Goal: Task Accomplishment & Management: Use online tool/utility

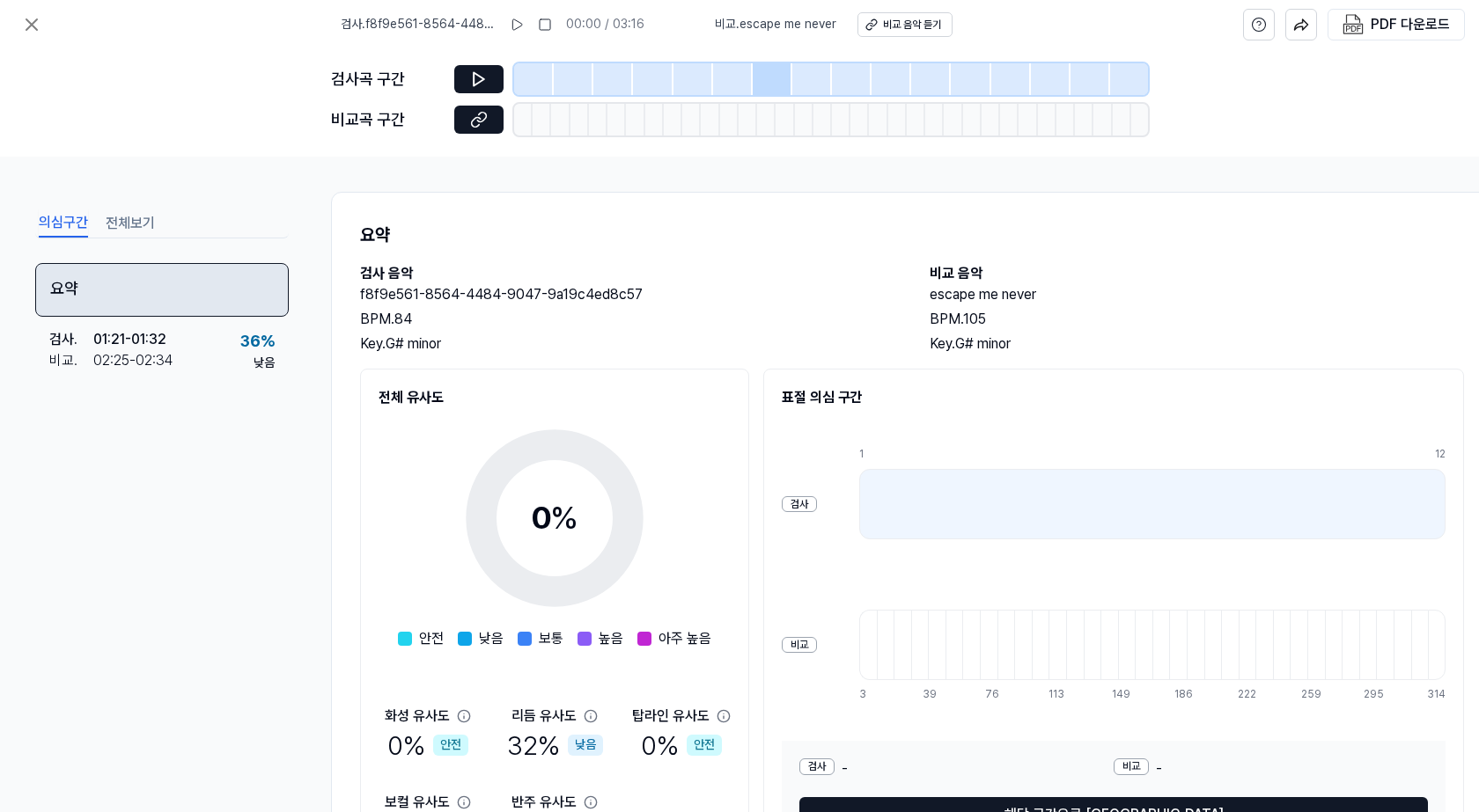
scroll to position [128, 0]
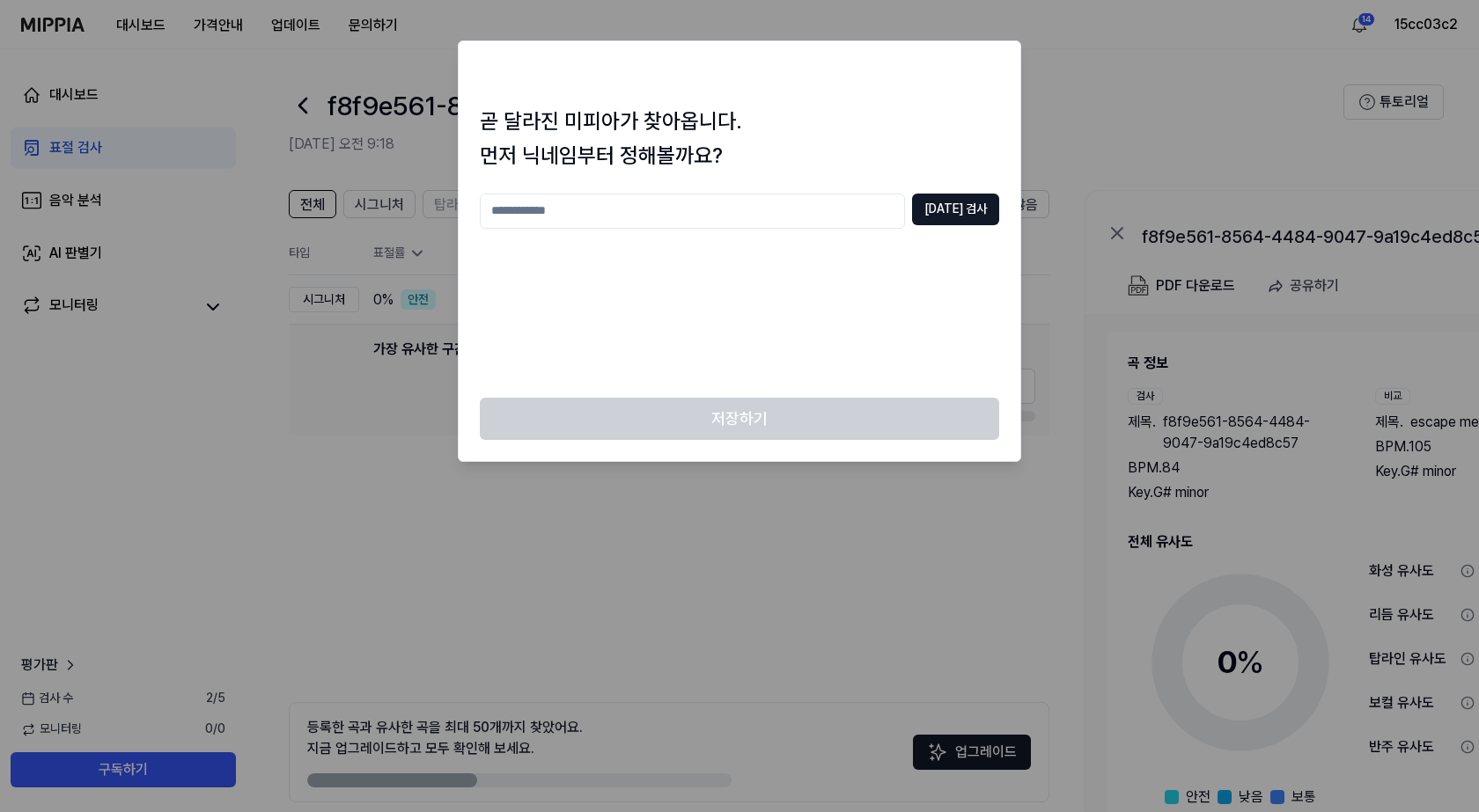
click at [603, 217] on input "text" at bounding box center [692, 211] width 425 height 35
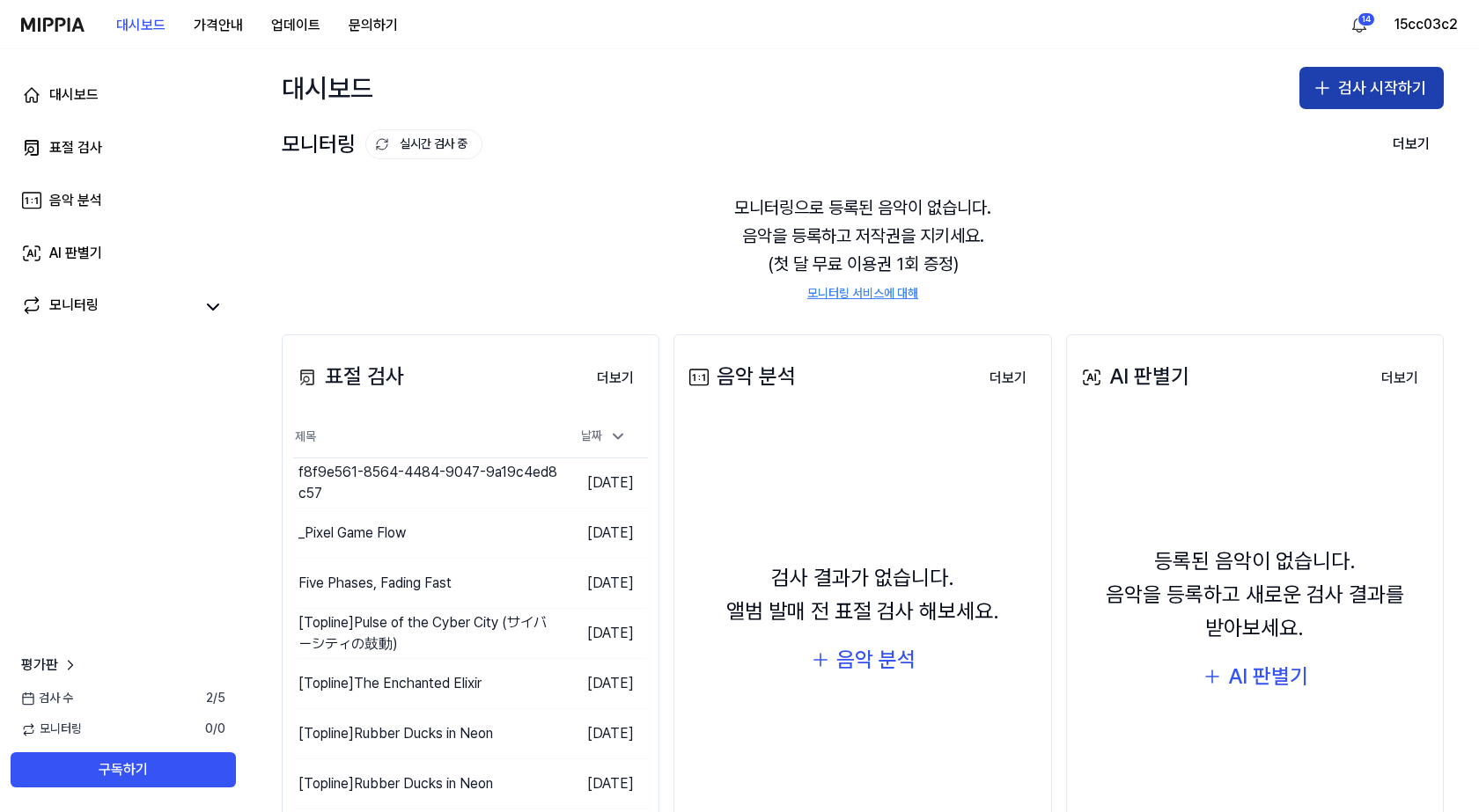
click at [1322, 93] on icon "button" at bounding box center [1322, 87] width 0 height 13
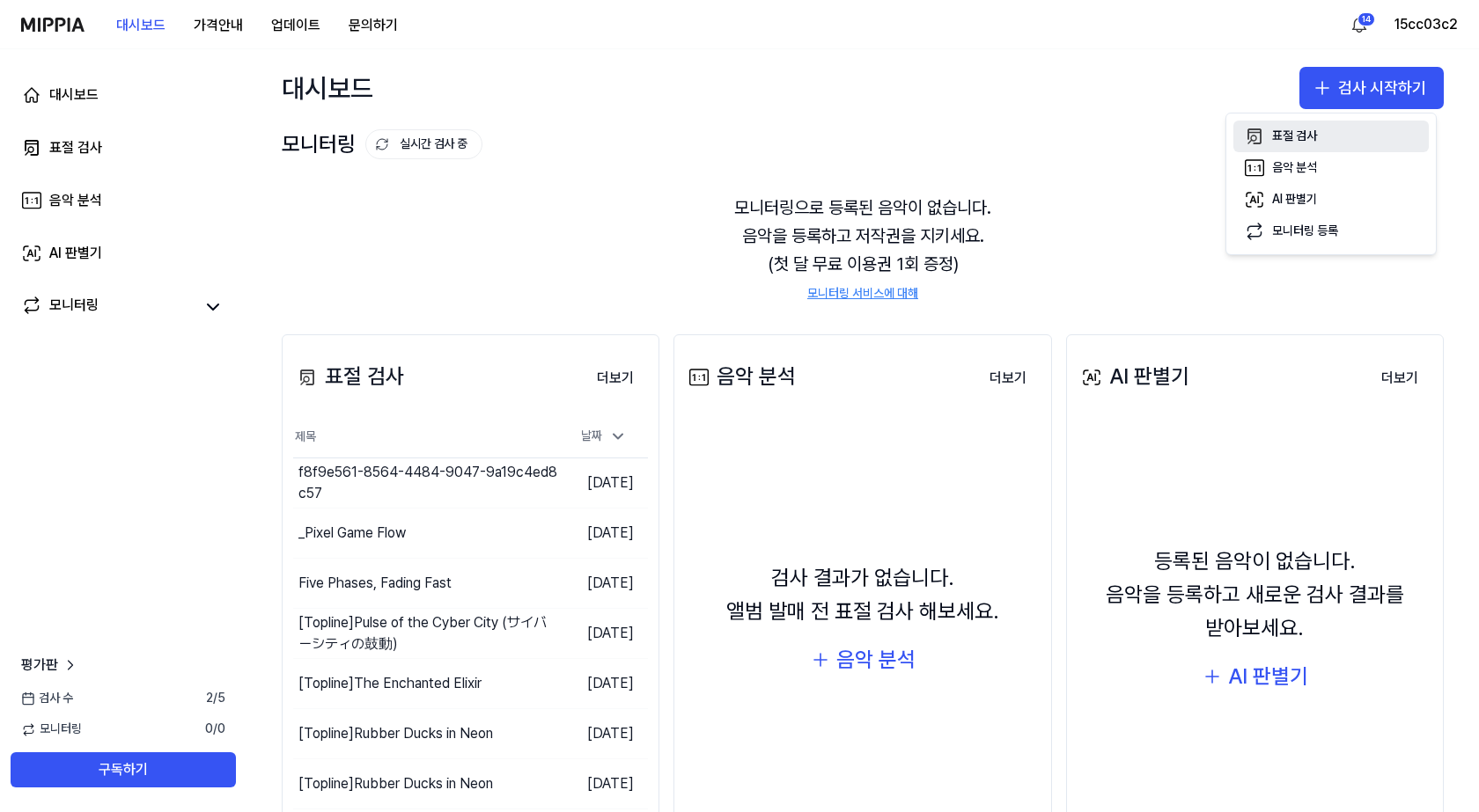
click at [1287, 129] on div "표절 검사" at bounding box center [1294, 137] width 45 height 17
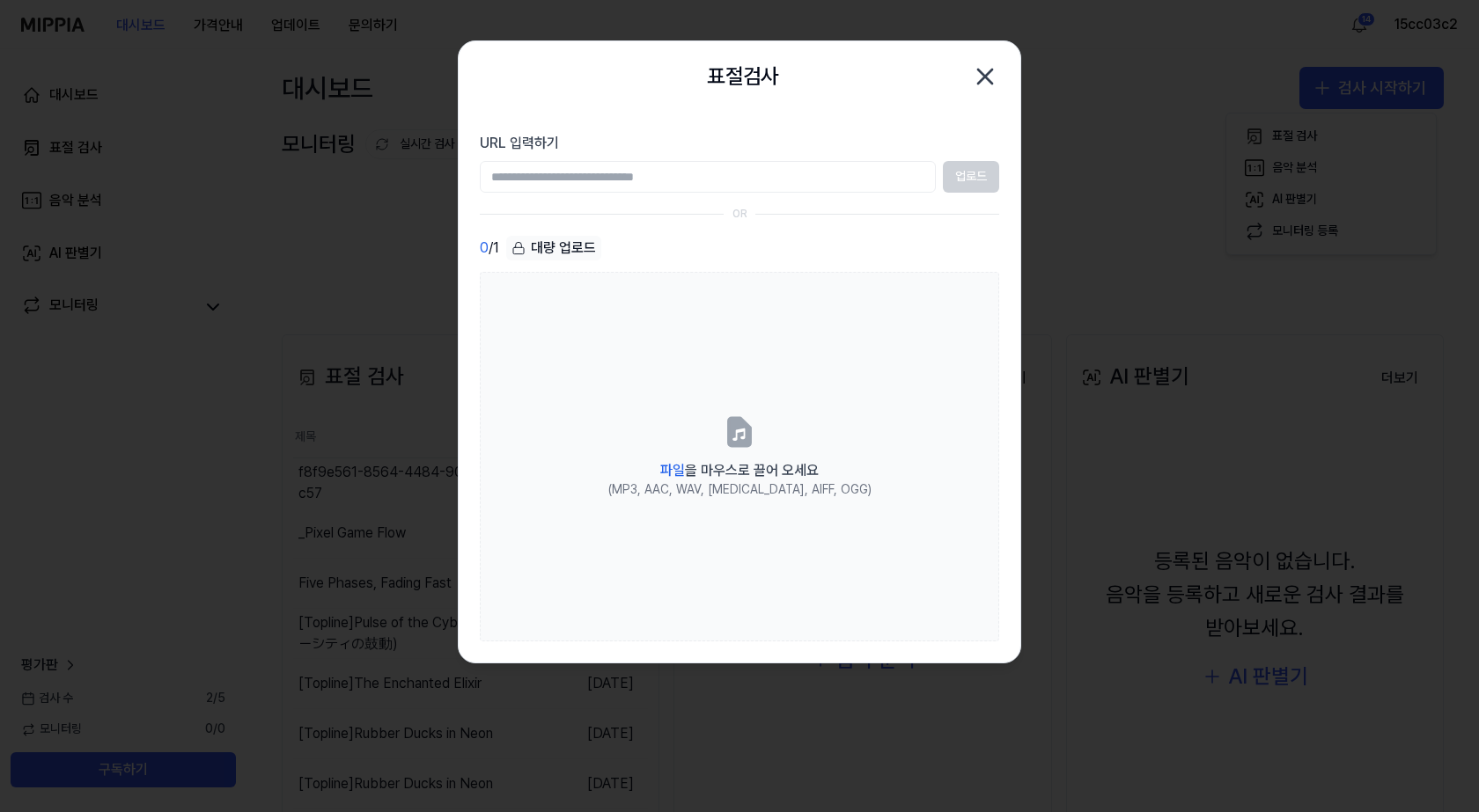
click at [573, 241] on div "대량 업로드" at bounding box center [553, 247] width 95 height 24
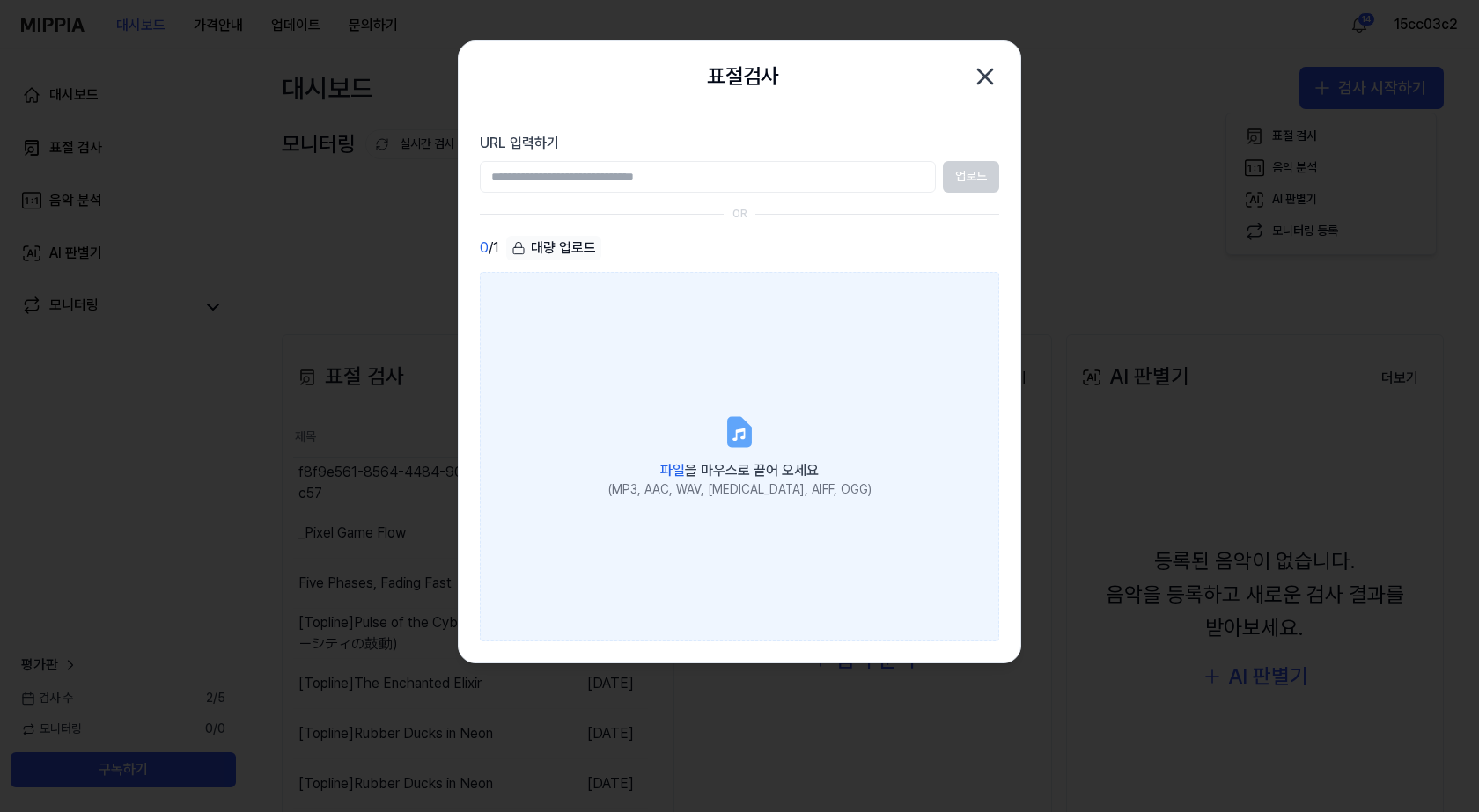
click at [639, 403] on label "파일 을 마우스로 끌어 오세요 (MP3, AAC, WAV, FLAC, AIFF, OGG)" at bounding box center [740, 456] width 519 height 369
click at [0, 0] on input "파일 을 마우스로 끌어 오세요 (MP3, AAC, WAV, FLAC, AIFF, OGG)" at bounding box center [0, 0] width 0 height 0
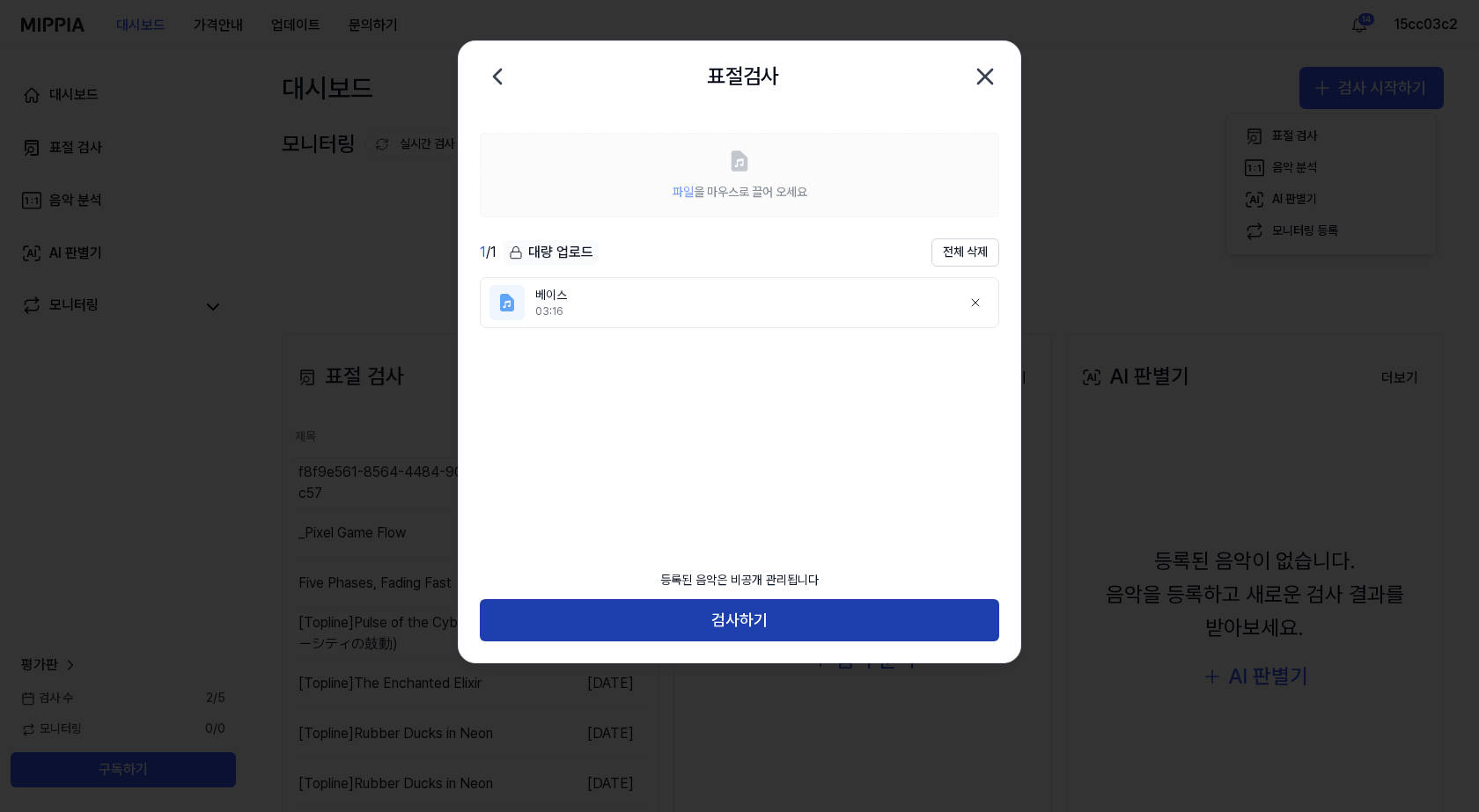
click at [748, 613] on button "검사하기" at bounding box center [740, 620] width 519 height 43
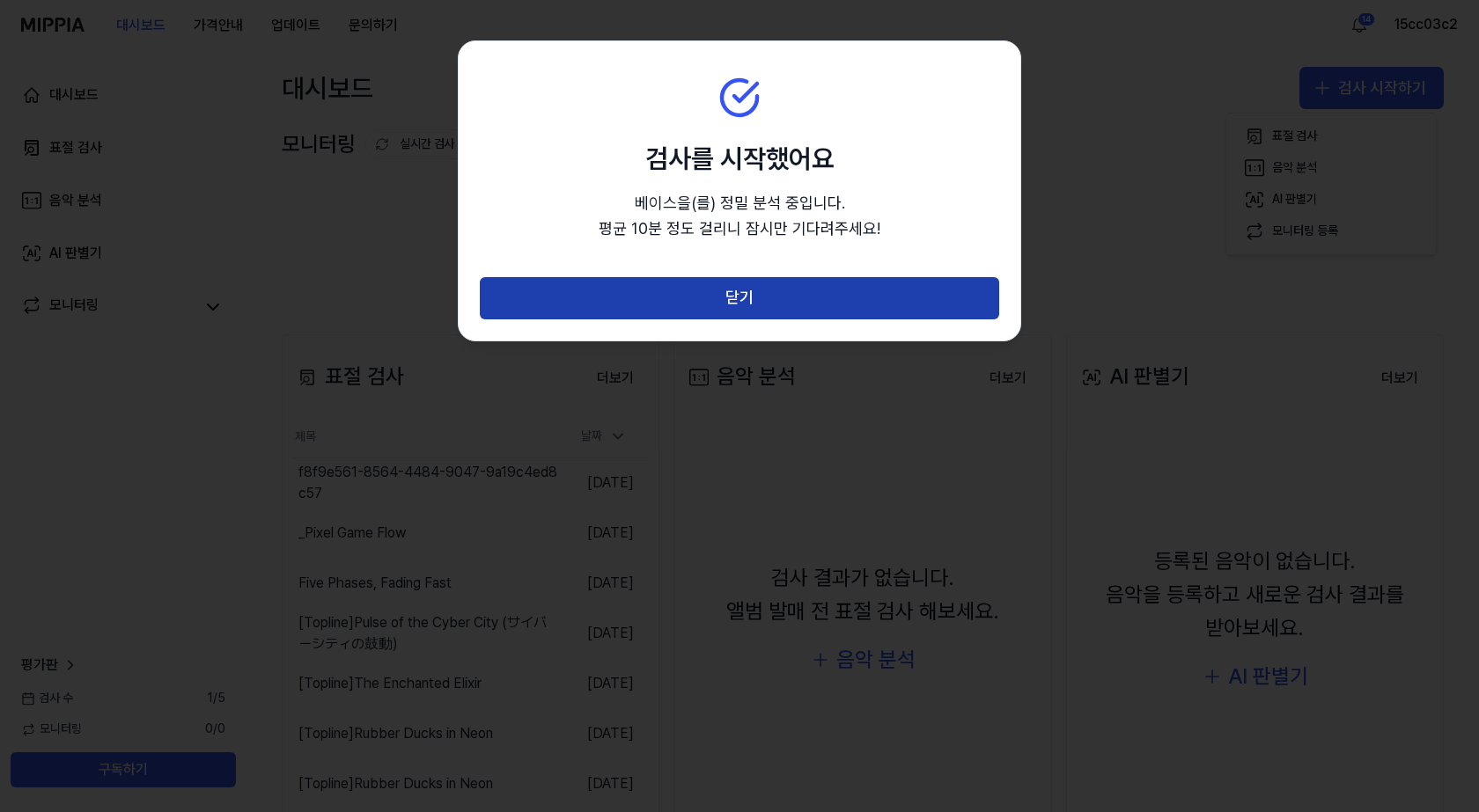
click at [758, 286] on button "닫기" at bounding box center [740, 298] width 519 height 43
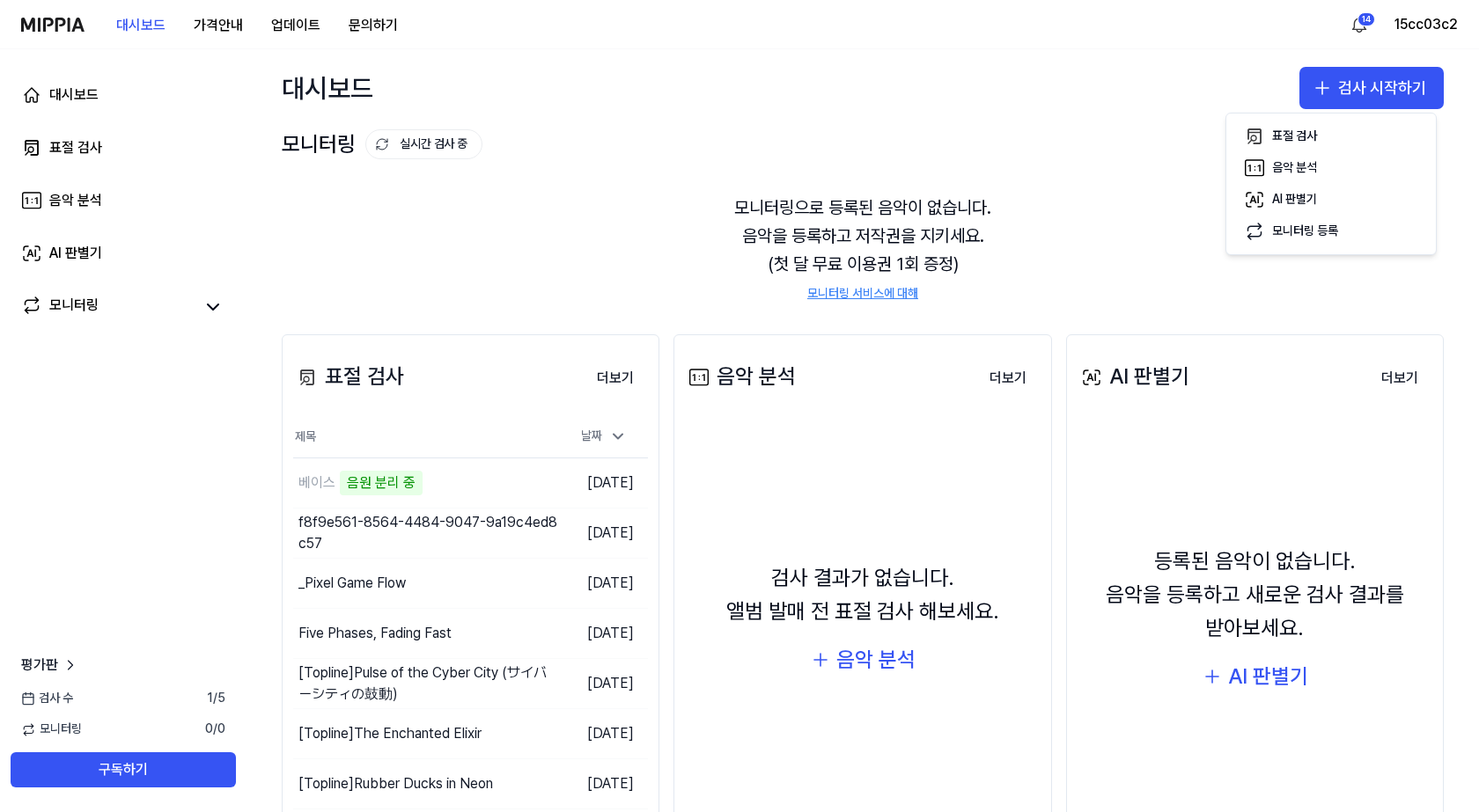
click at [922, 126] on div "대시보드 검사 시작하기" at bounding box center [862, 88] width 1232 height 78
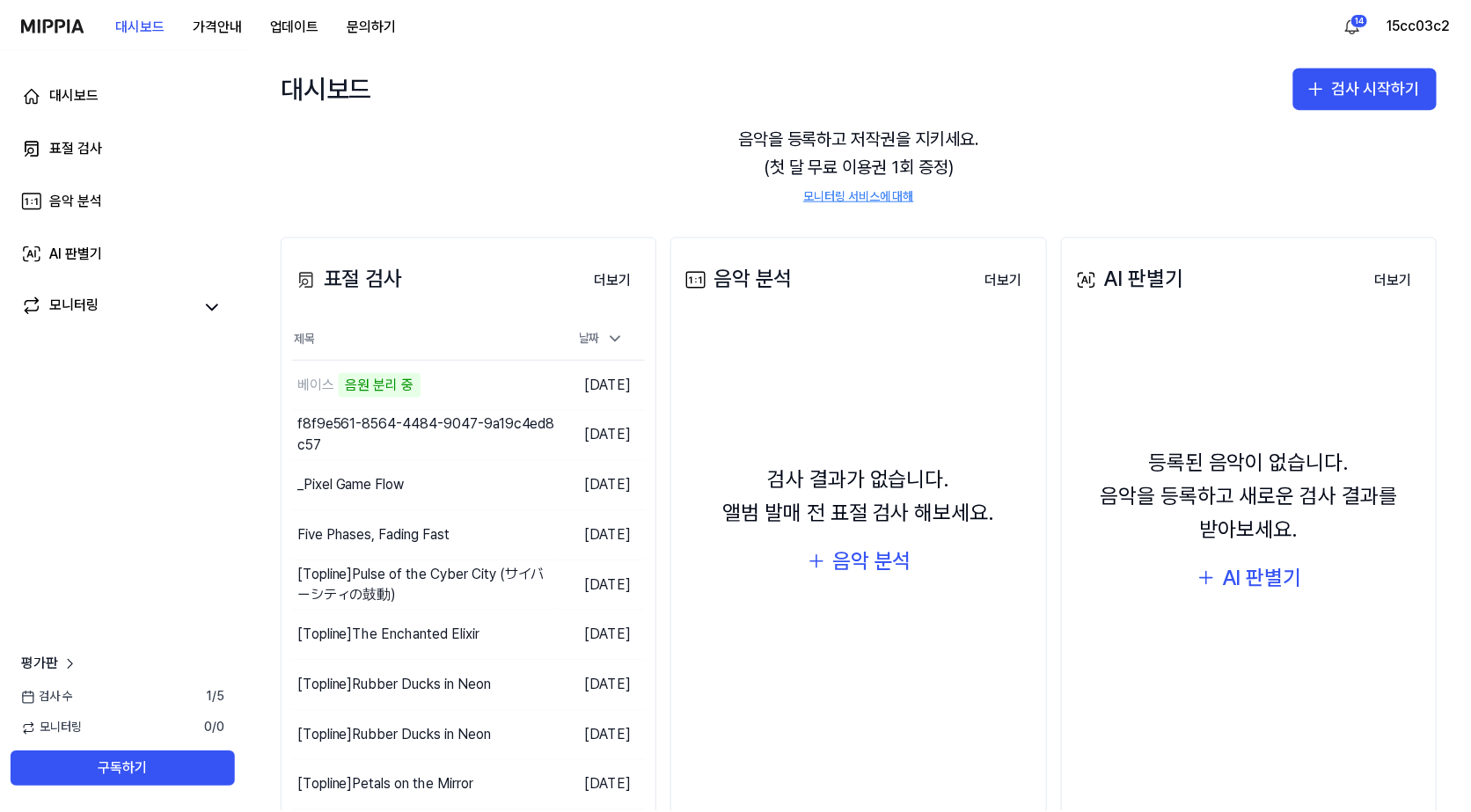
scroll to position [155, 0]
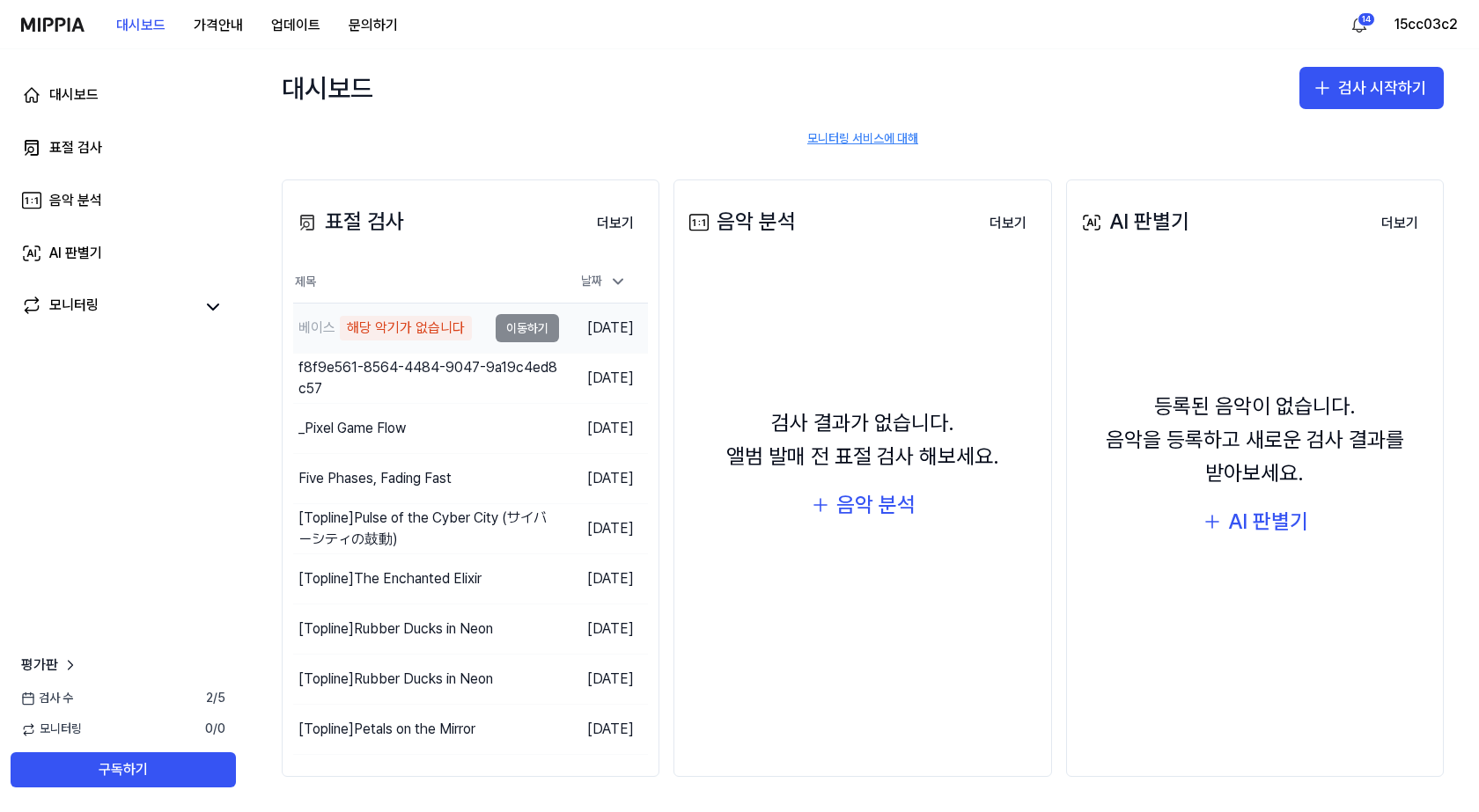
click at [442, 336] on div "해당 악기가 없습니다" at bounding box center [406, 328] width 132 height 24
click at [515, 335] on td "베이스 해당 악기가 없습니다 이동하기" at bounding box center [425, 328] width 266 height 49
click at [1337, 92] on button "검사 시작하기" at bounding box center [1370, 88] width 144 height 43
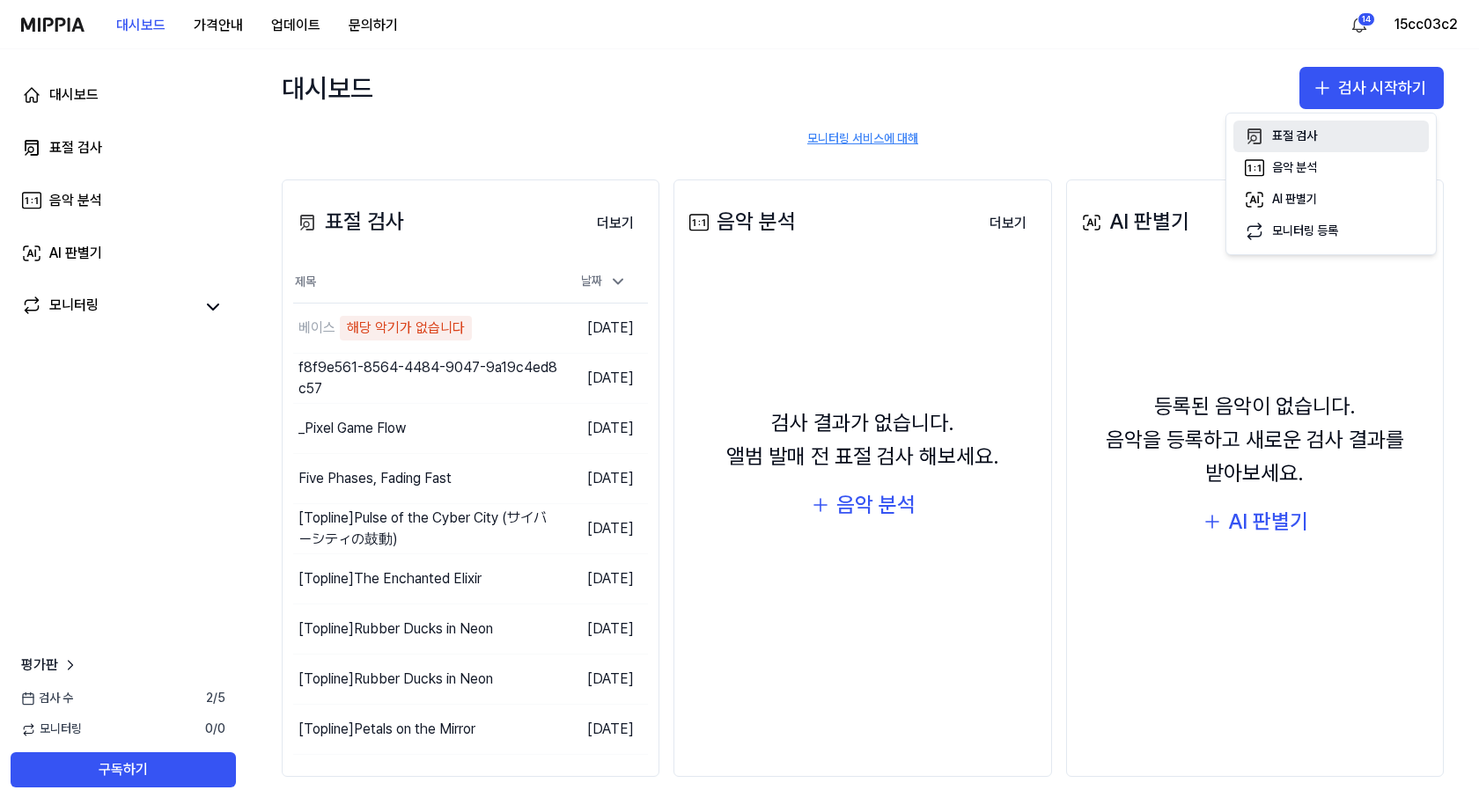
click at [1290, 132] on div "표절 검사" at bounding box center [1294, 137] width 45 height 17
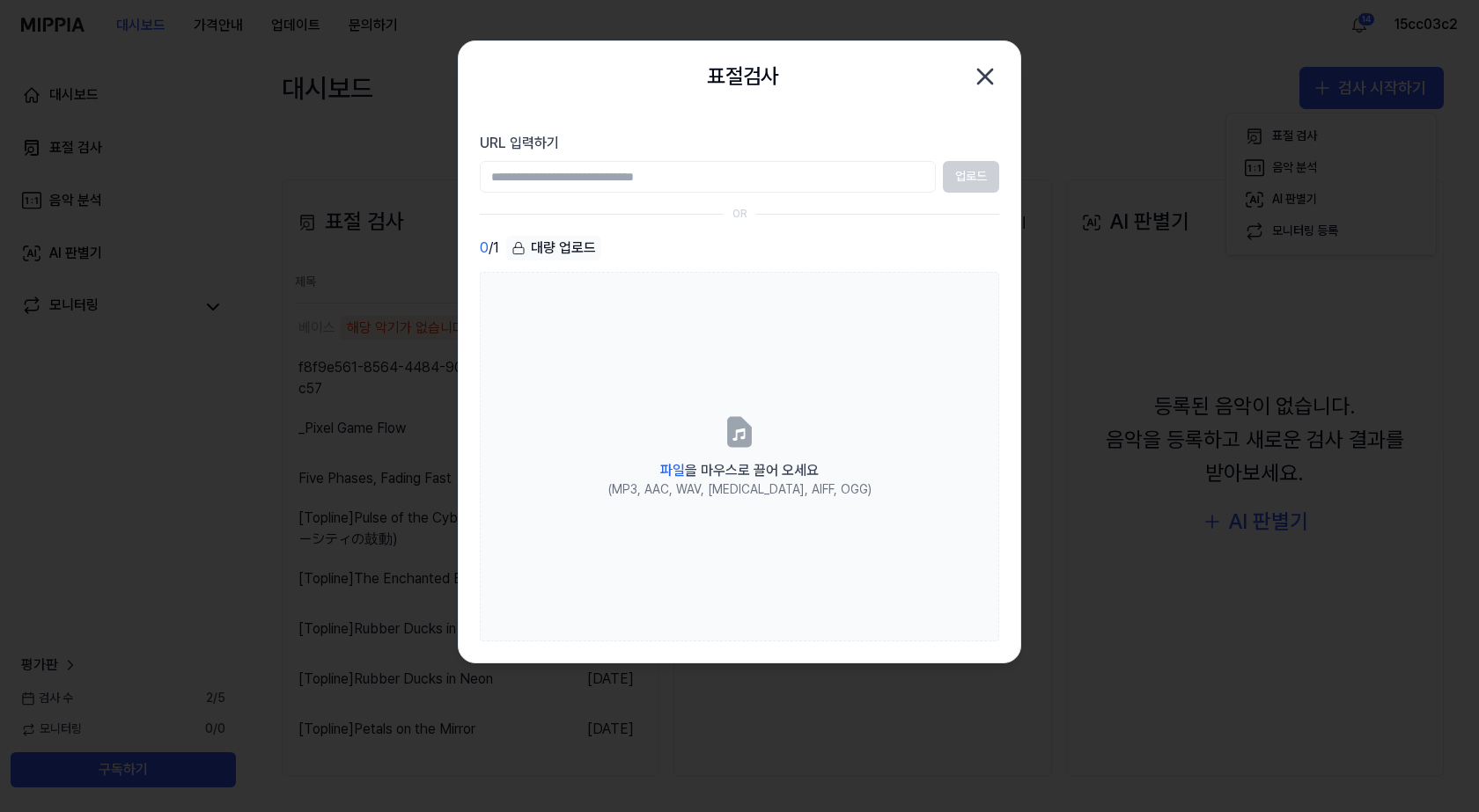
click at [580, 252] on div "대량 업로드" at bounding box center [553, 247] width 95 height 24
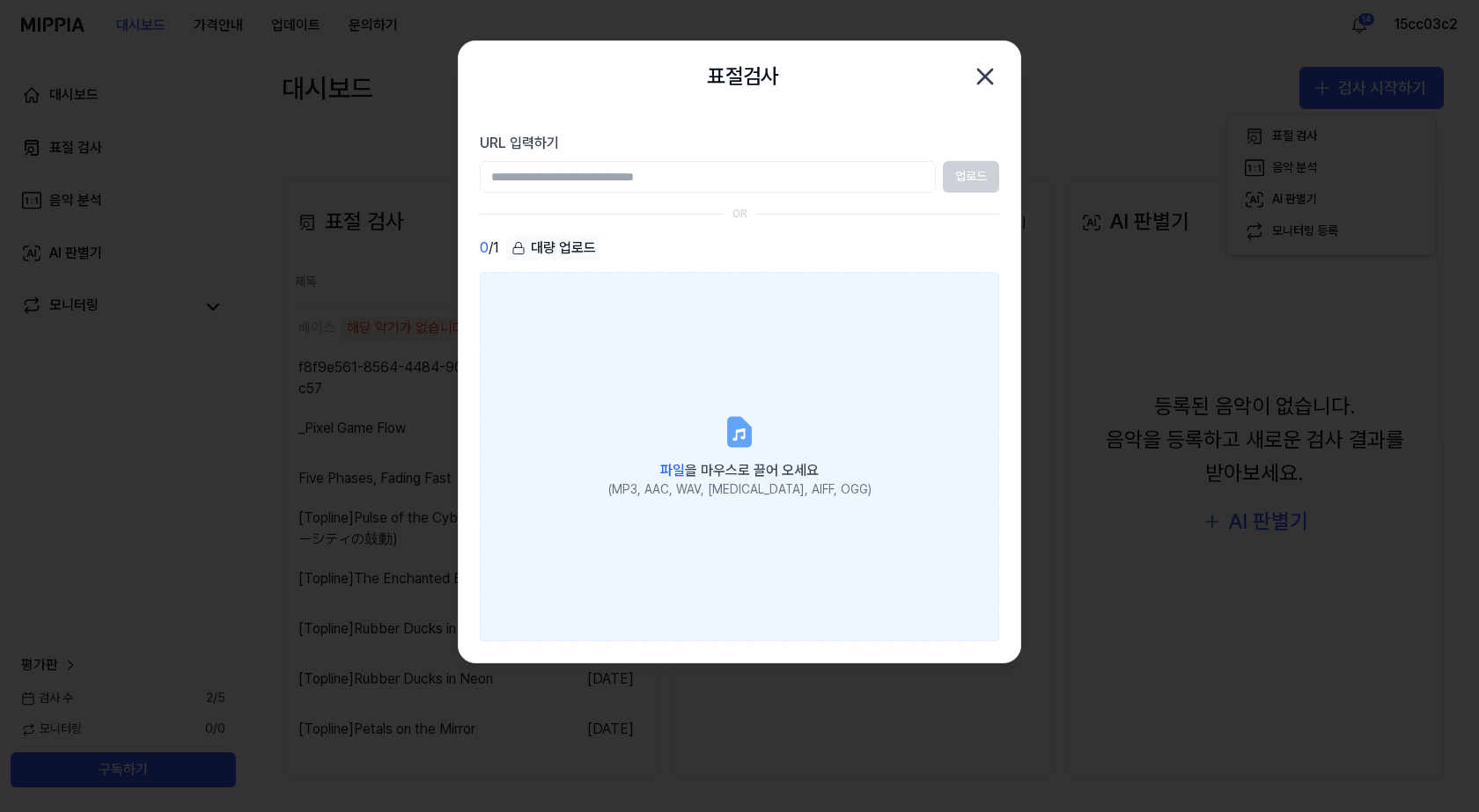
click at [655, 369] on label "파일 을 마우스로 끌어 오세요 (MP3, AAC, WAV, FLAC, AIFF, OGG)" at bounding box center [740, 456] width 519 height 369
click at [0, 0] on input "파일 을 마우스로 끌어 오세요 (MP3, AAC, WAV, FLAC, AIFF, OGG)" at bounding box center [0, 0] width 0 height 0
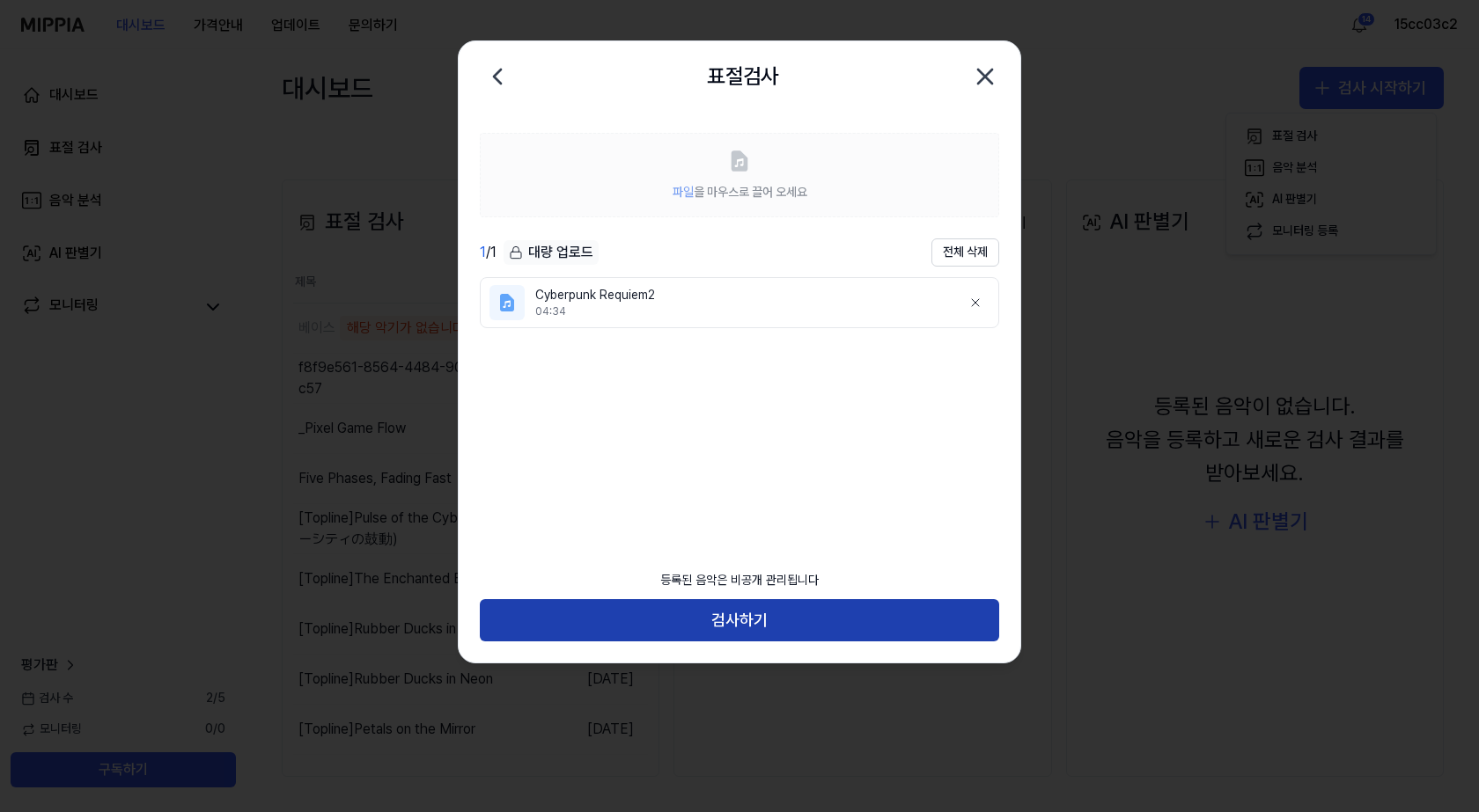
click at [828, 603] on button "검사하기" at bounding box center [740, 620] width 519 height 43
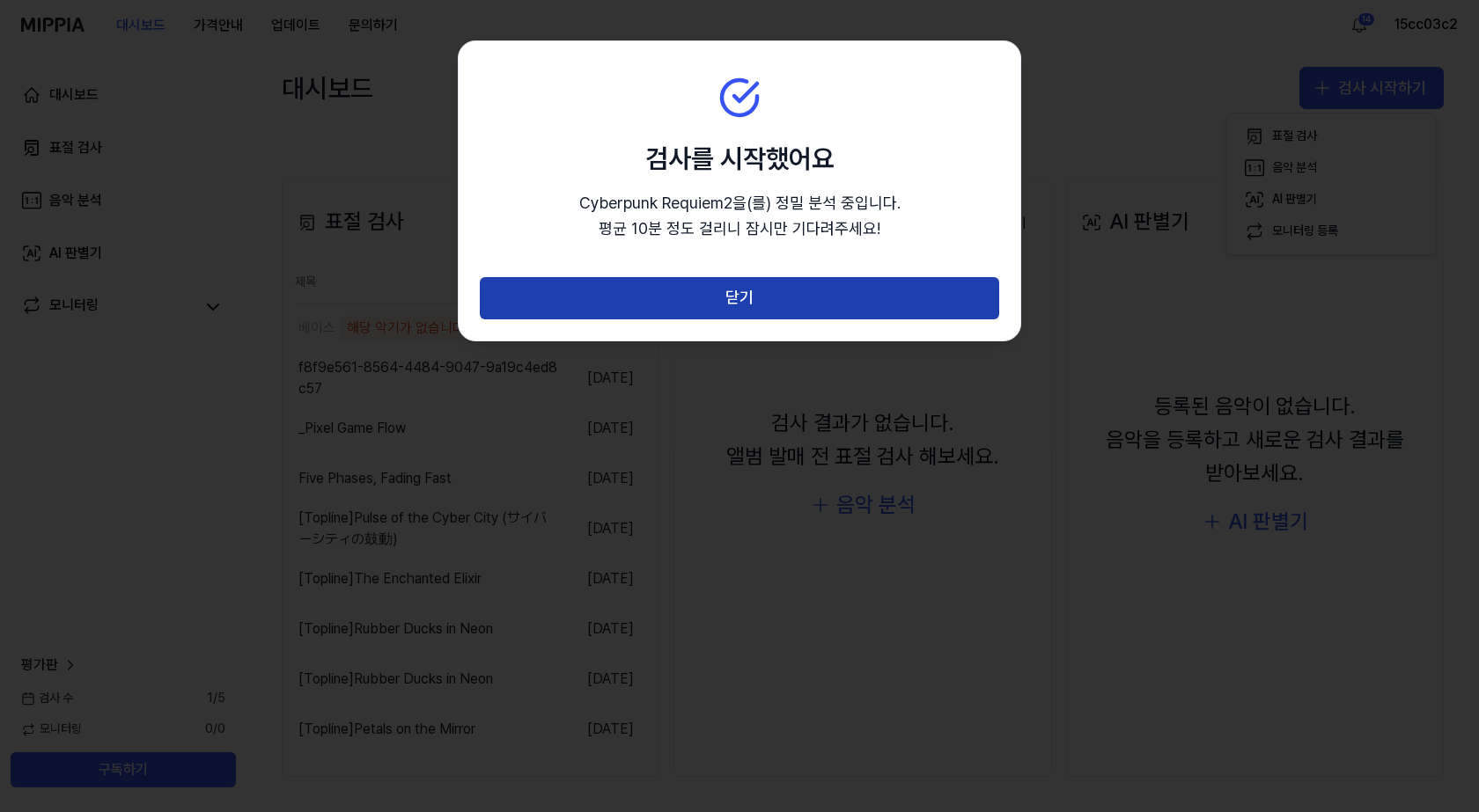
click at [788, 283] on button "닫기" at bounding box center [740, 298] width 519 height 43
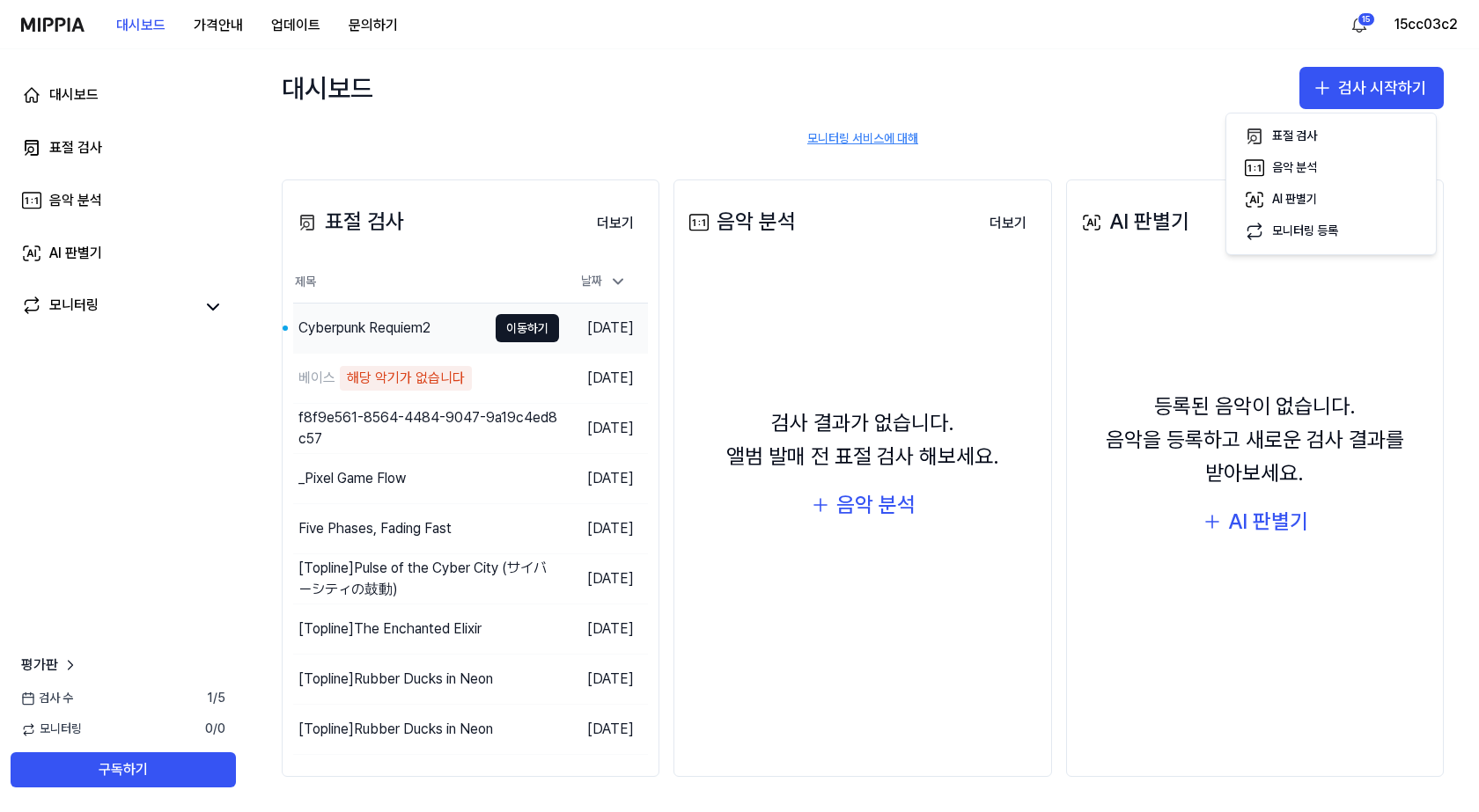
click at [495, 320] on button "이동하기" at bounding box center [526, 328] width 63 height 28
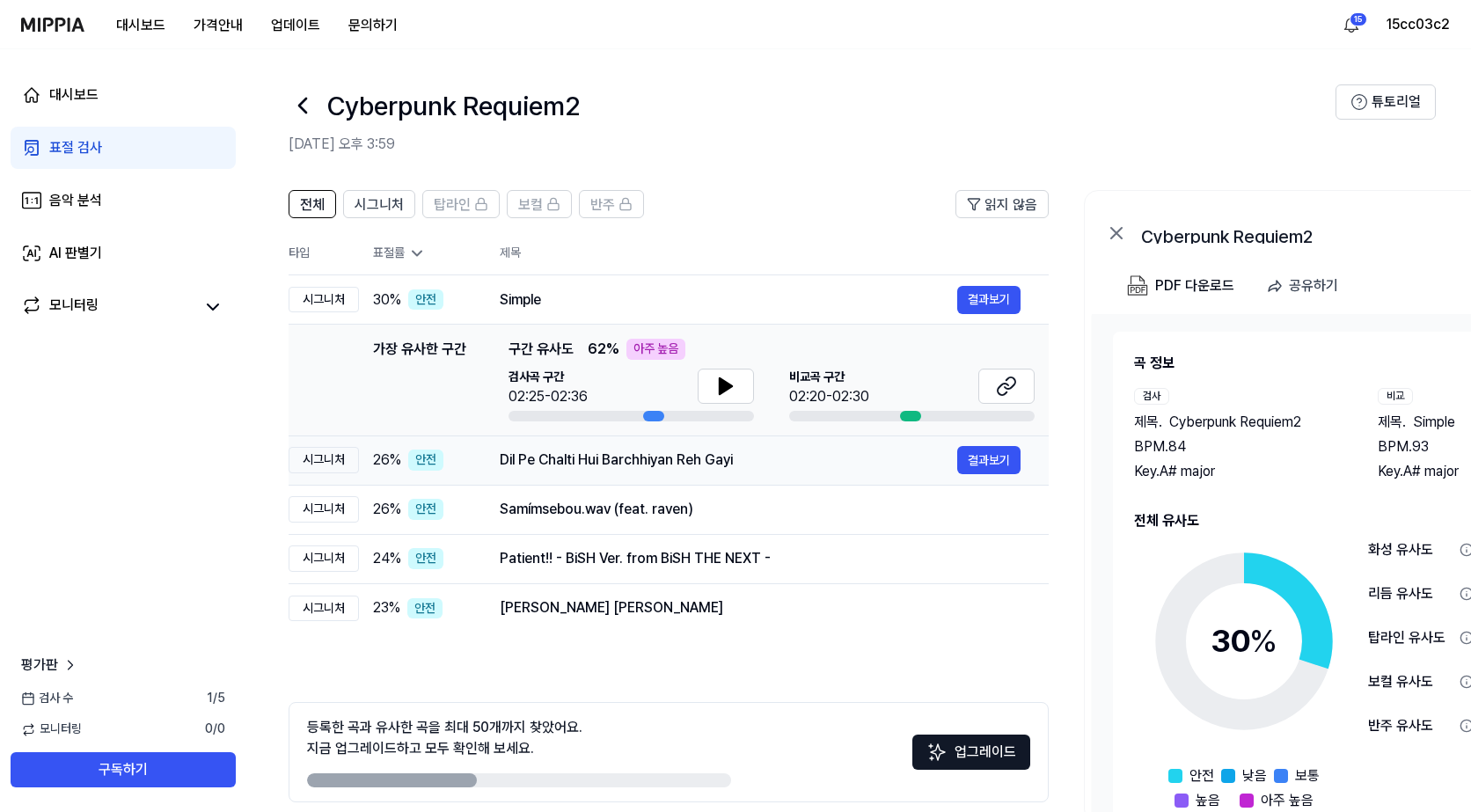
click at [474, 462] on td "Dil Pe Chalti Hui Barchhiyan Reh Gayi 결과보기" at bounding box center [761, 459] width 578 height 49
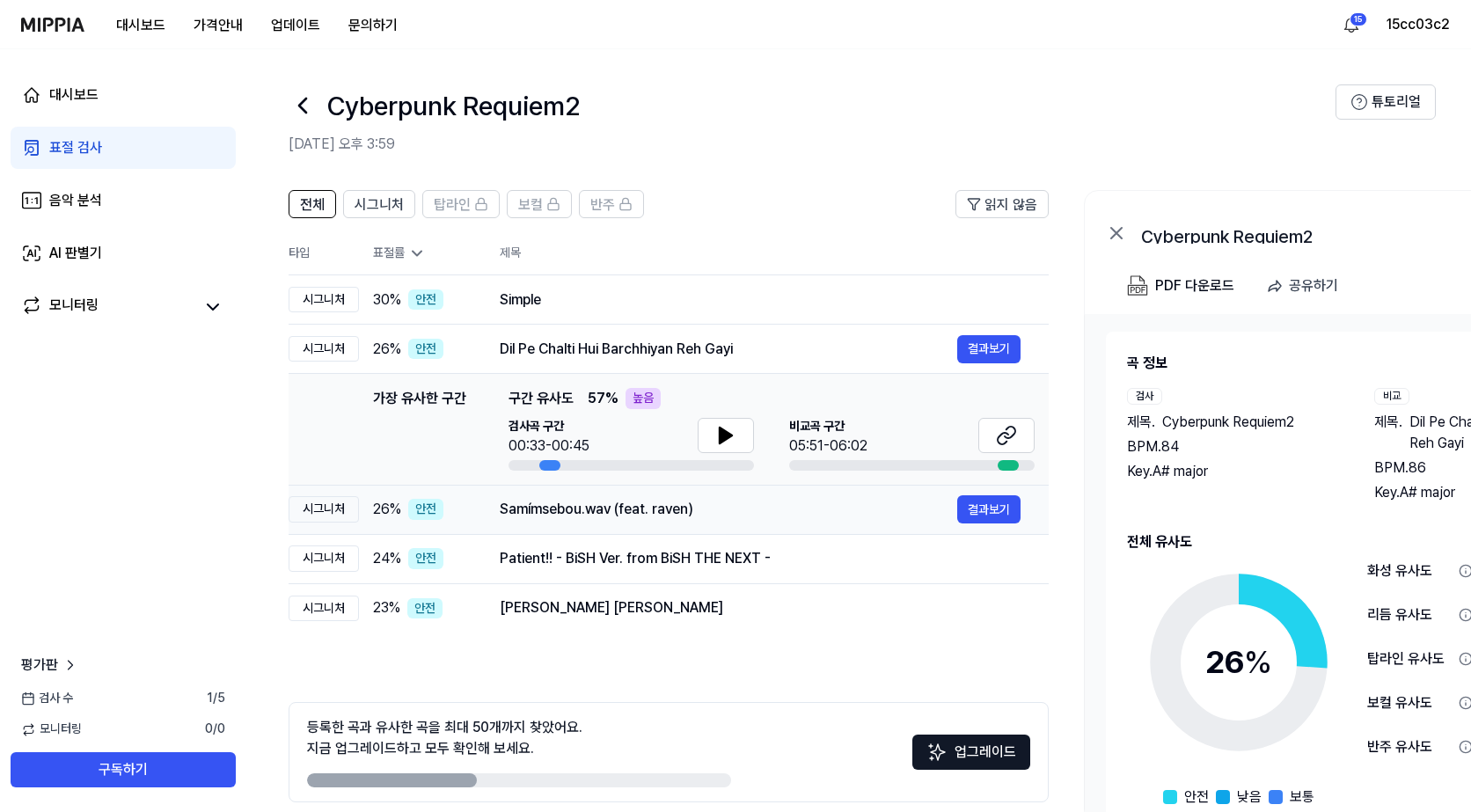
click at [507, 517] on div "Samímsebou.wav (feat. raven)" at bounding box center [729, 510] width 457 height 21
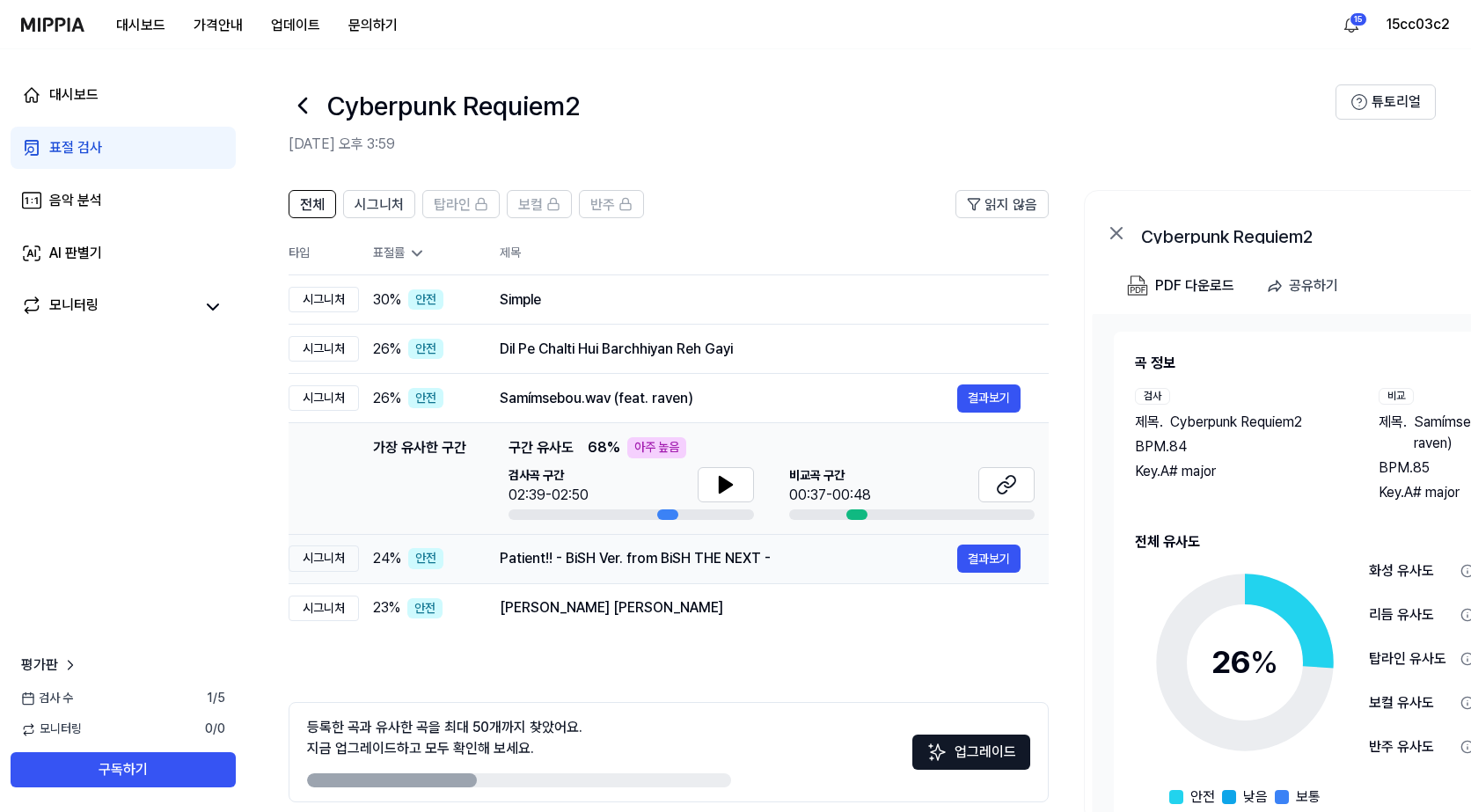
click at [511, 576] on td "Patient!! - BiSH Ver. from BiSH THE NEXT - 결과보기" at bounding box center [761, 558] width 578 height 49
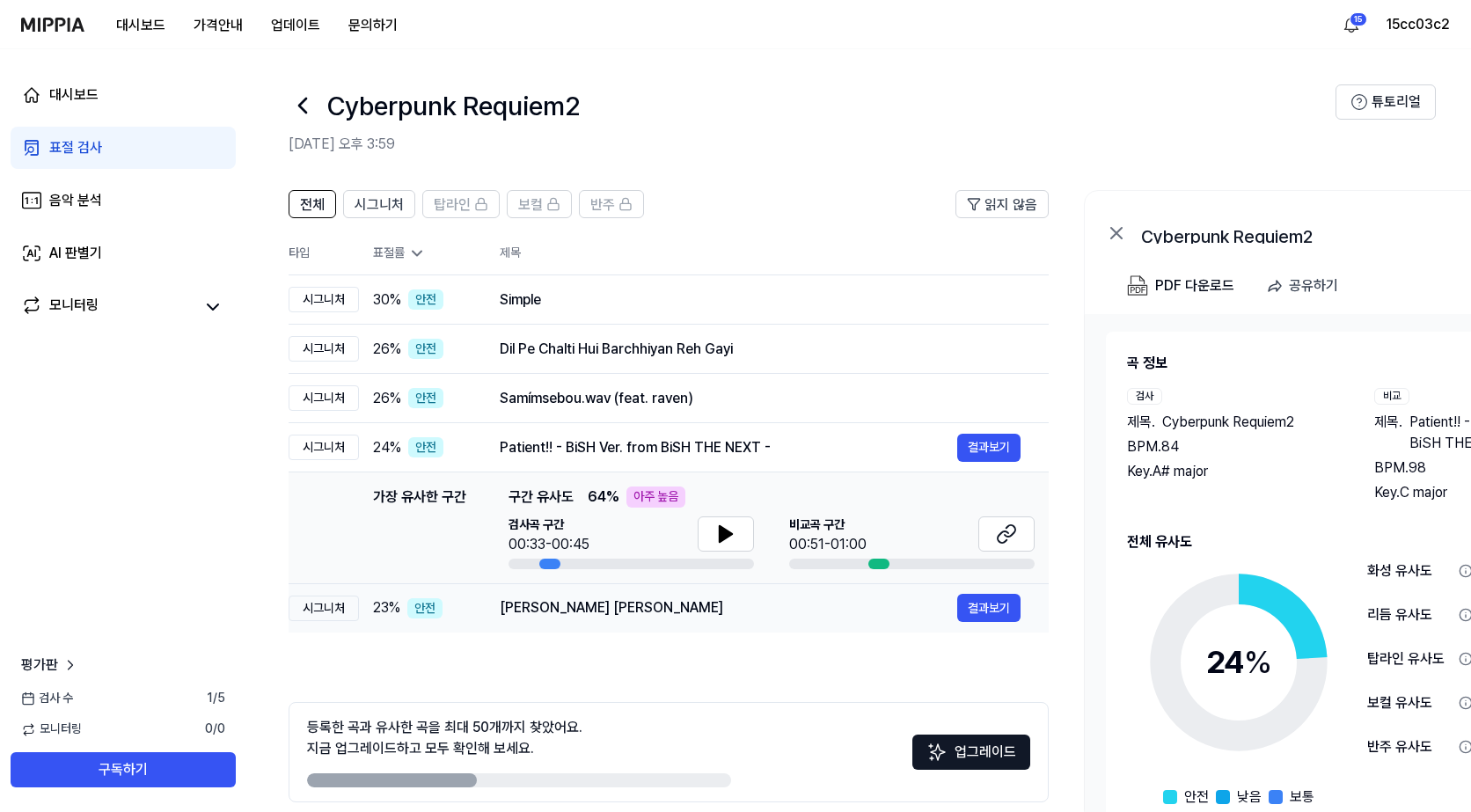
click at [513, 615] on div "Palal Moe [PERSON_NAME]" at bounding box center [729, 609] width 457 height 21
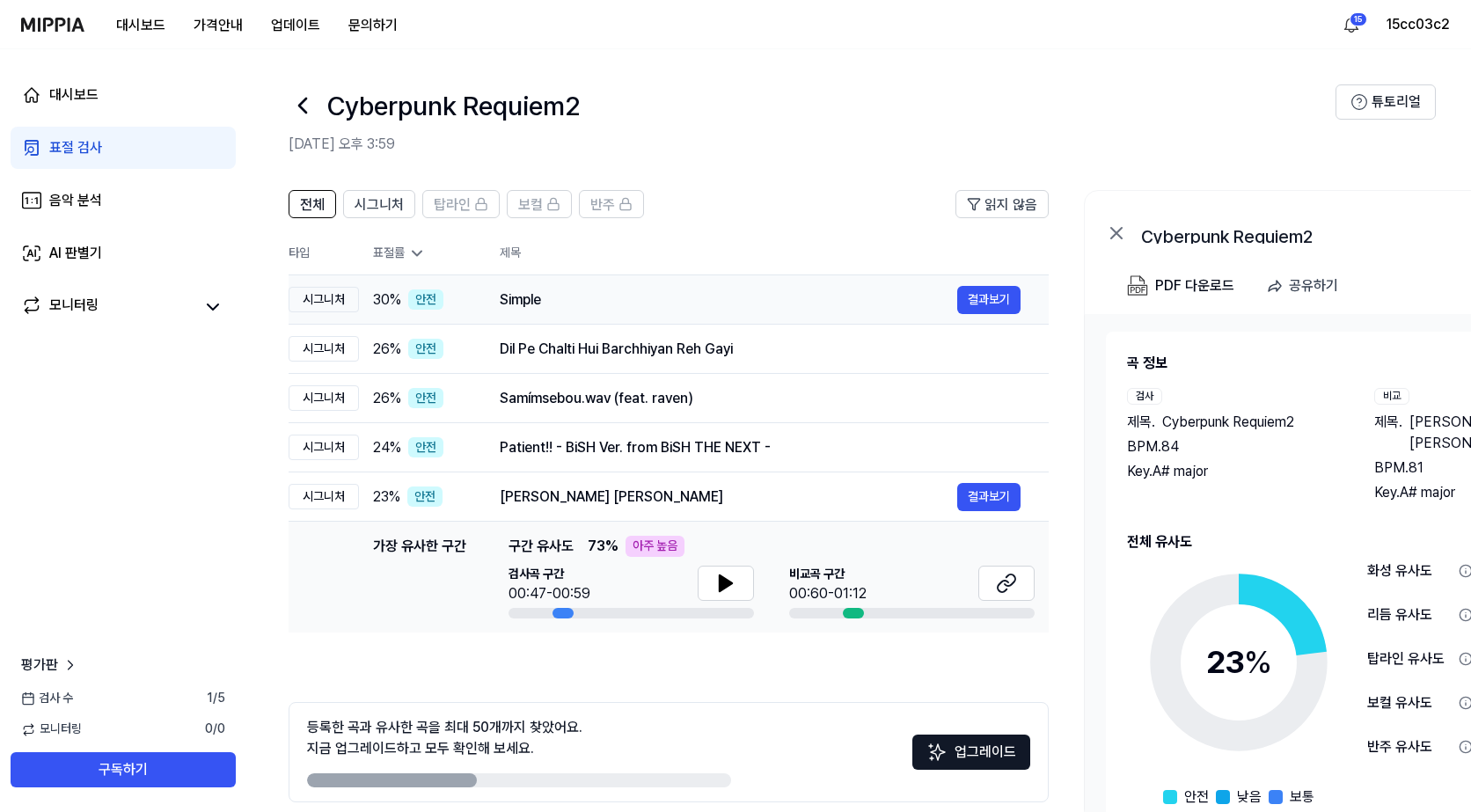
click at [539, 310] on div "Simple" at bounding box center [729, 300] width 457 height 21
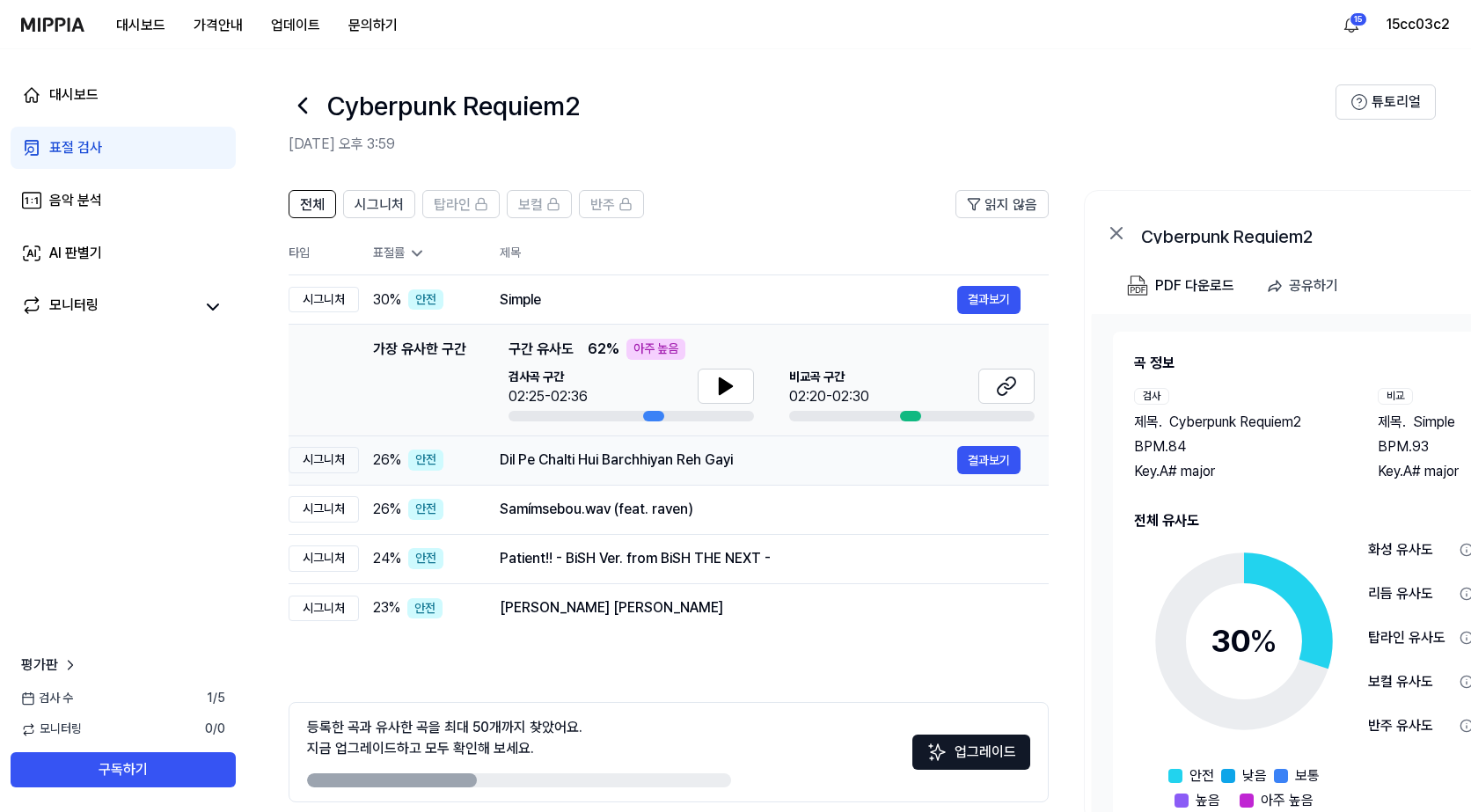
click at [585, 460] on div "Dil Pe Chalti Hui Barchhiyan Reh Gayi" at bounding box center [729, 460] width 457 height 21
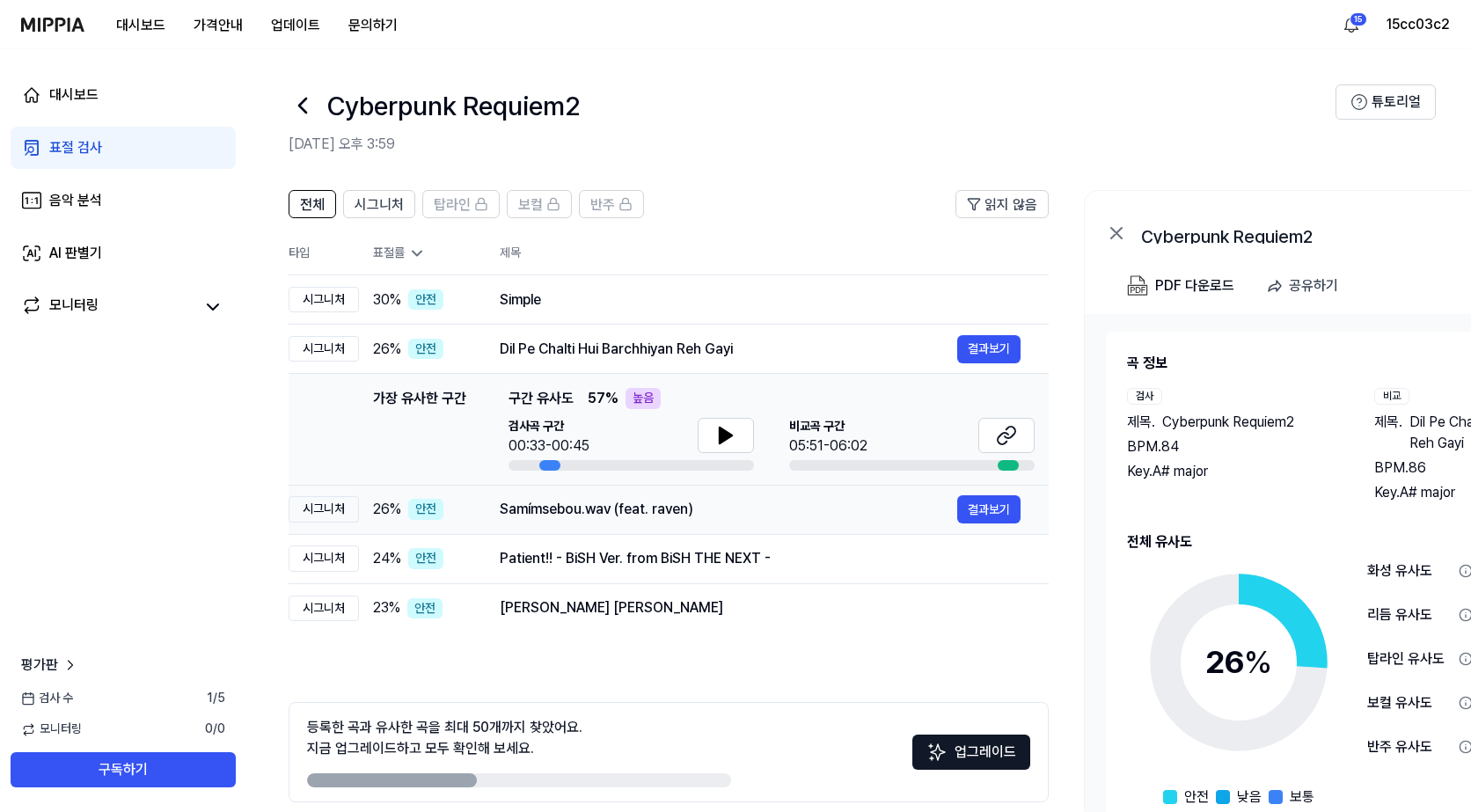
click at [605, 521] on div "Samímsebou.wav (feat. raven) 결과보기" at bounding box center [761, 509] width 521 height 28
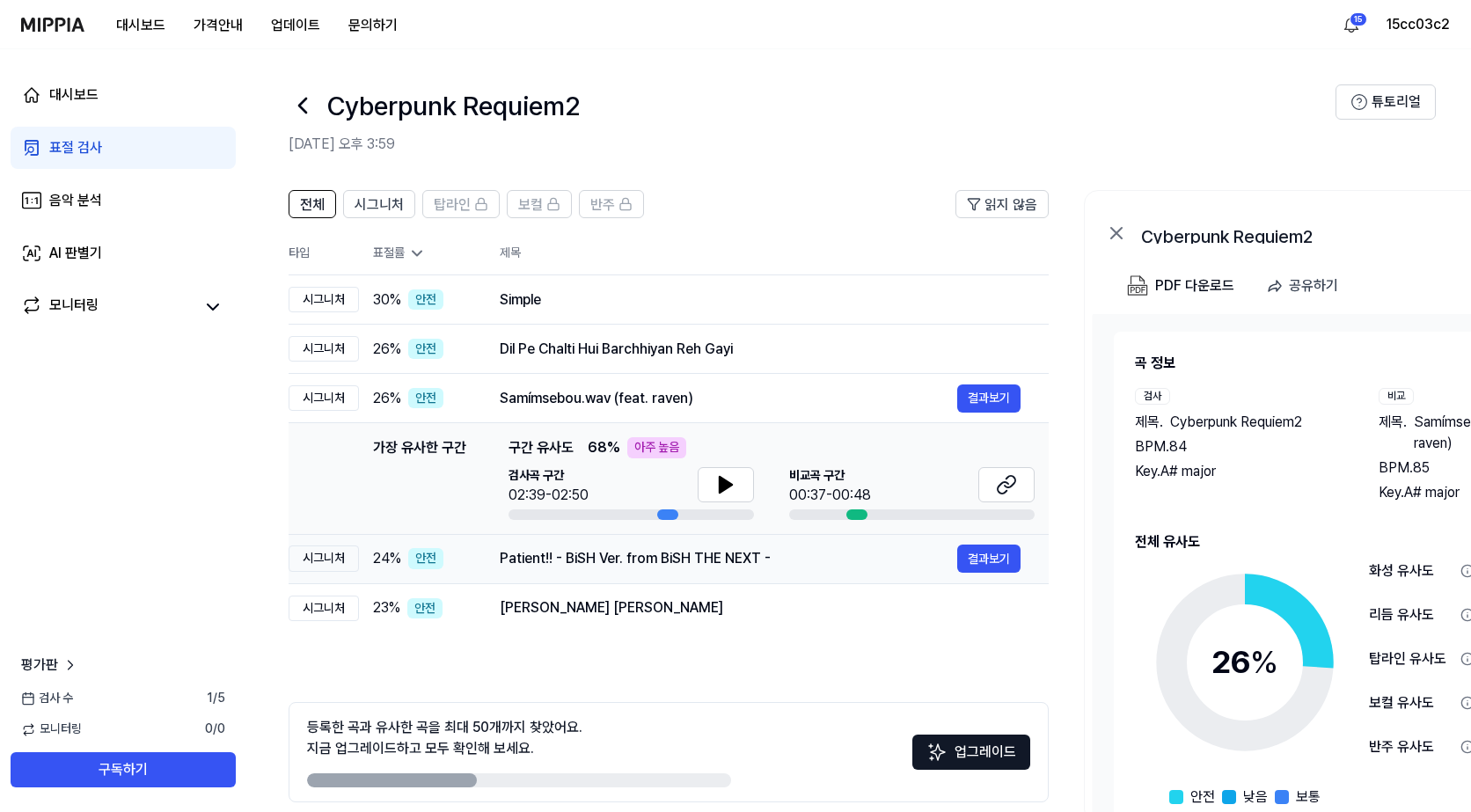
click at [615, 562] on div "Patient!! - BiSH Ver. from BiSH THE NEXT -" at bounding box center [729, 559] width 457 height 21
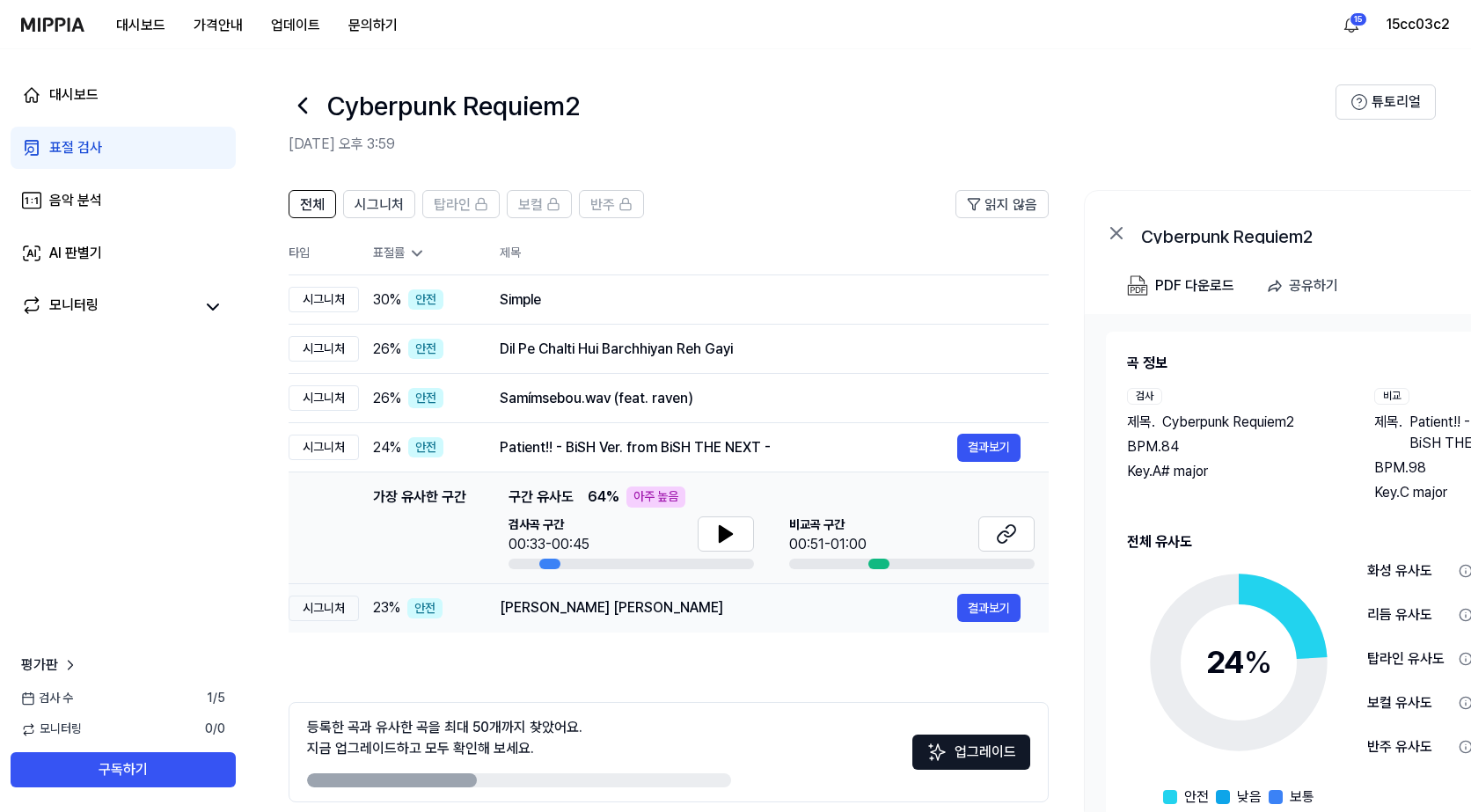
click at [598, 609] on div "Palal Moe [PERSON_NAME]" at bounding box center [729, 609] width 457 height 21
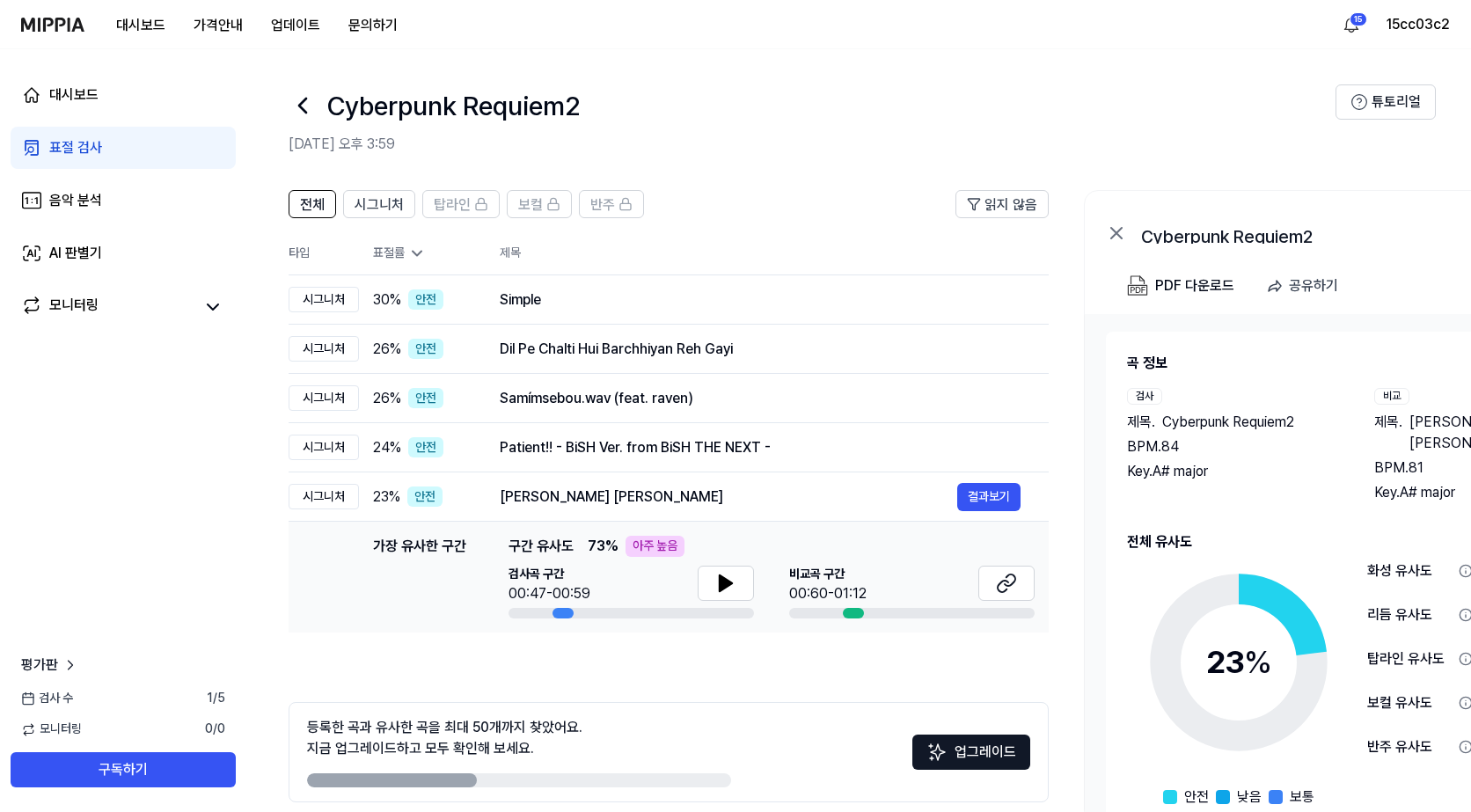
click at [645, 272] on th "제목" at bounding box center [774, 254] width 549 height 43
click at [644, 286] on div "Simple 결과보기" at bounding box center [761, 299] width 521 height 28
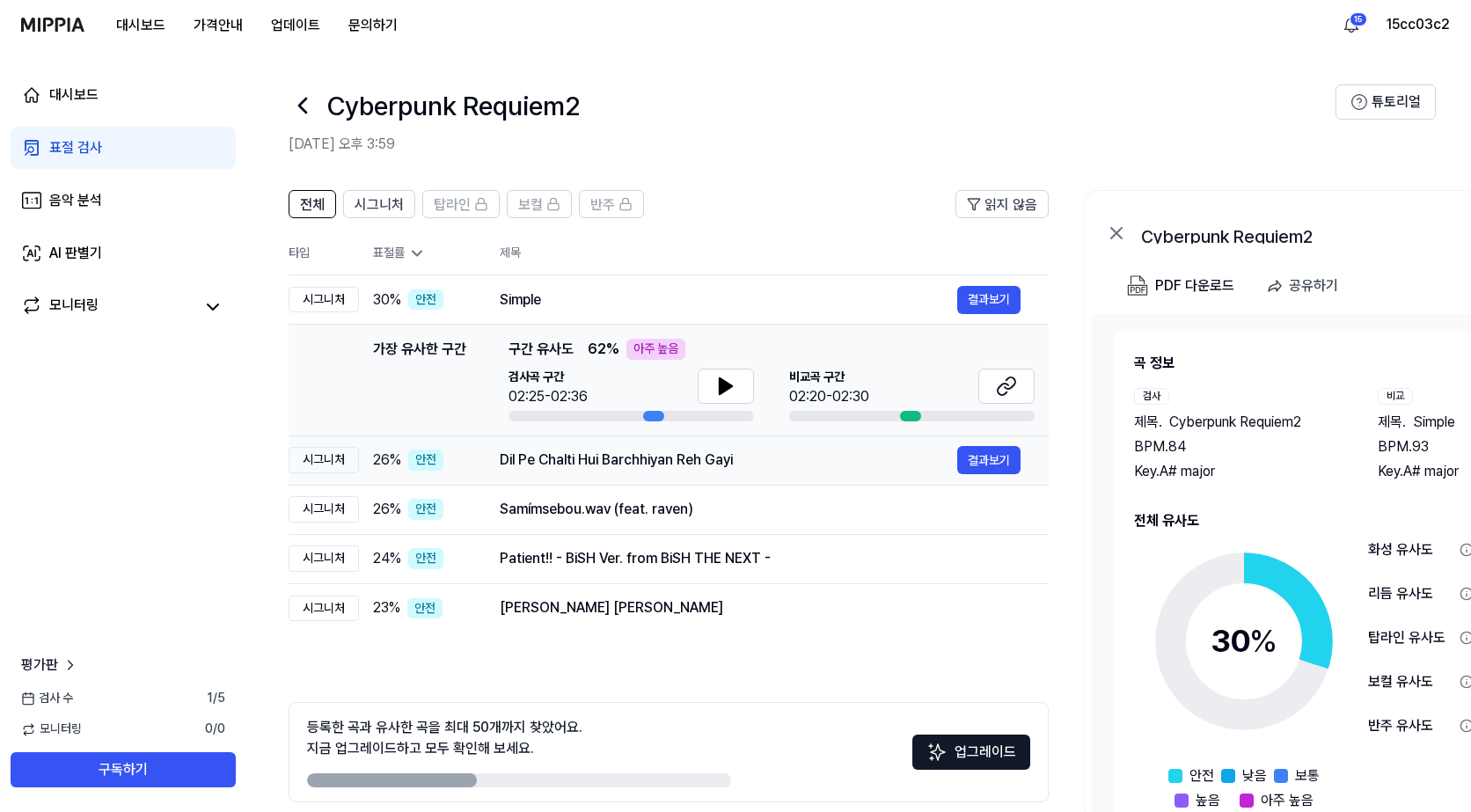
click at [632, 461] on div "Dil Pe Chalti Hui Barchhiyan Reh Gayi" at bounding box center [729, 460] width 457 height 21
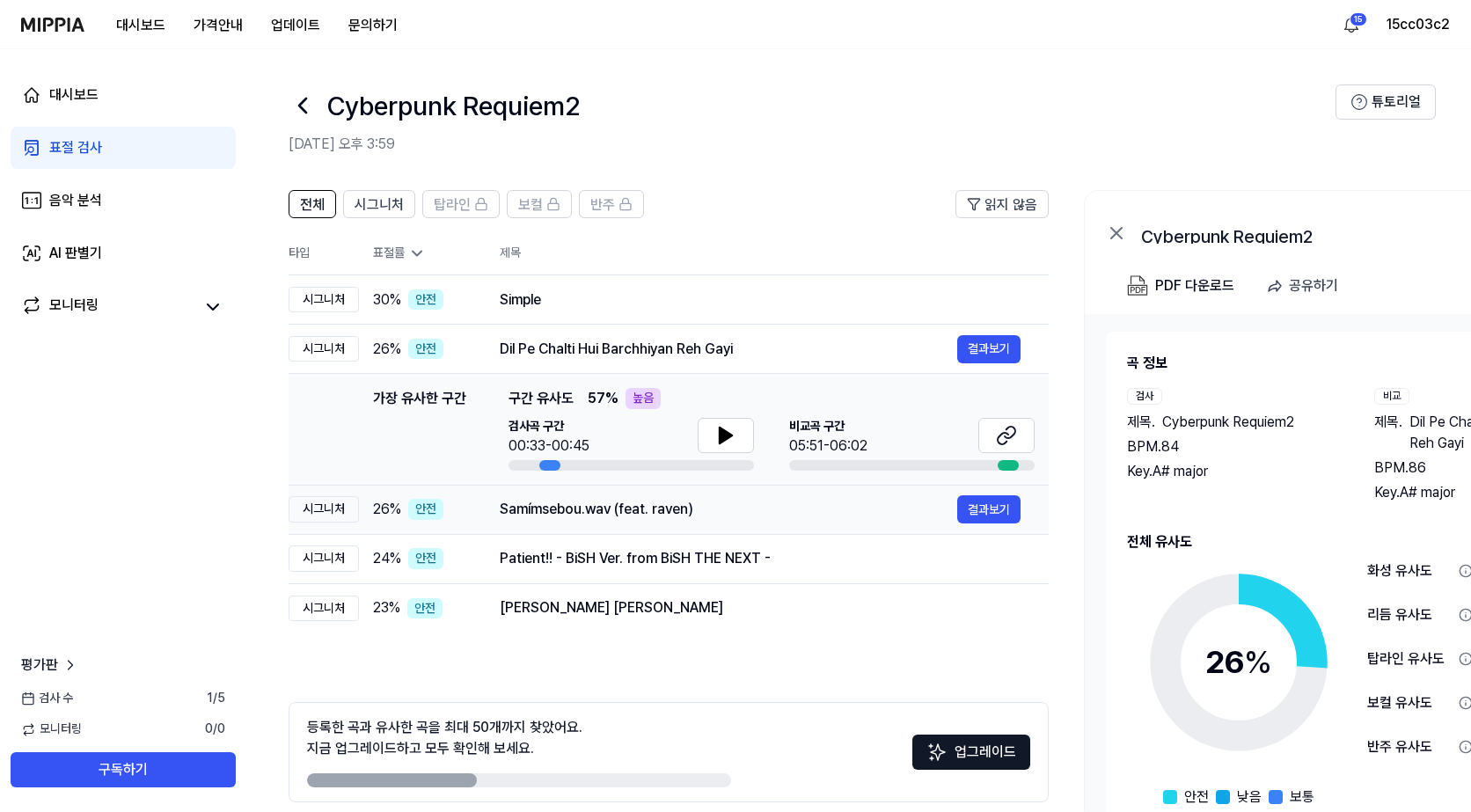
click at [632, 511] on div "Samímsebou.wav (feat. raven)" at bounding box center [729, 510] width 457 height 21
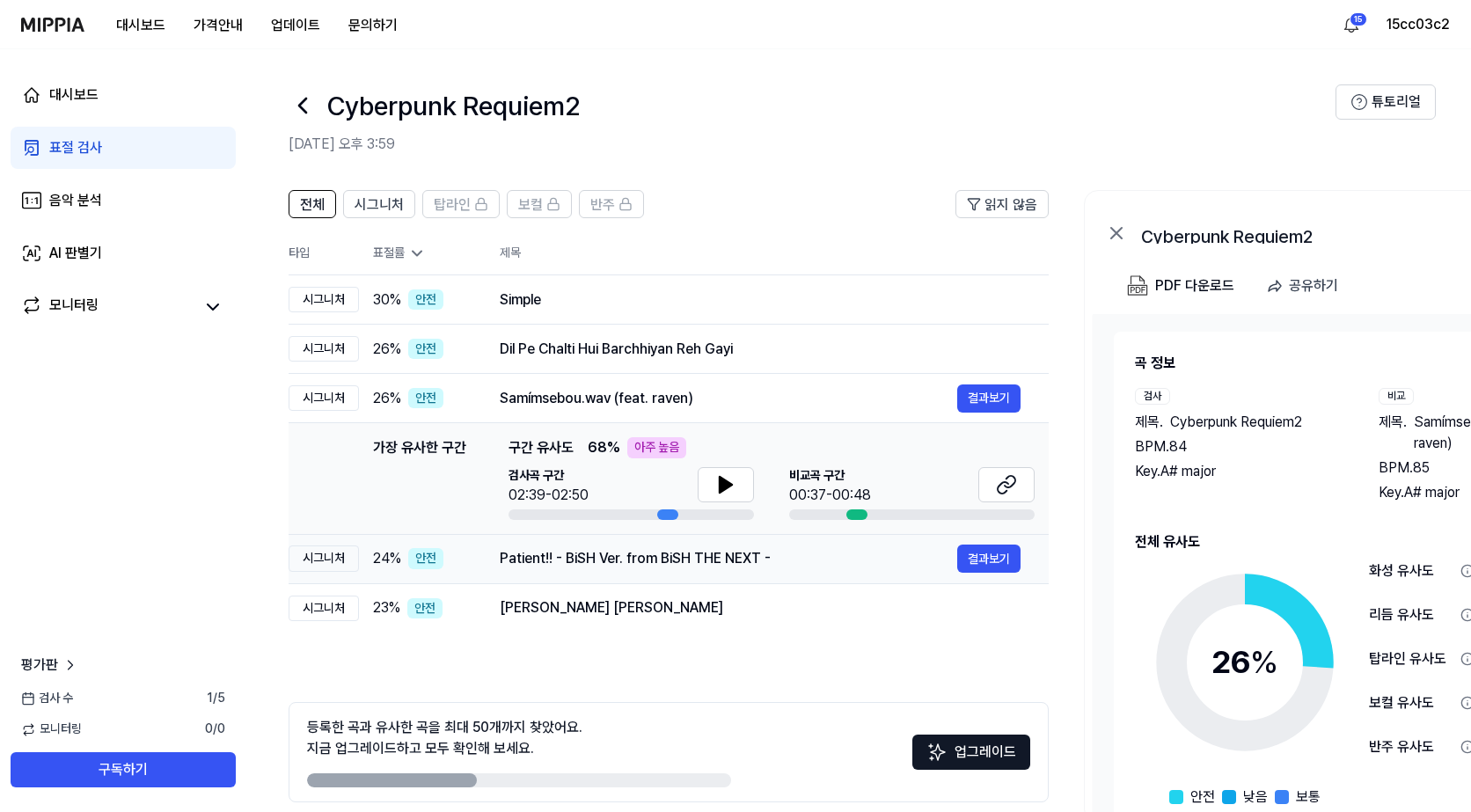
click at [617, 565] on div "Patient!! - BiSH Ver. from BiSH THE NEXT -" at bounding box center [729, 559] width 457 height 21
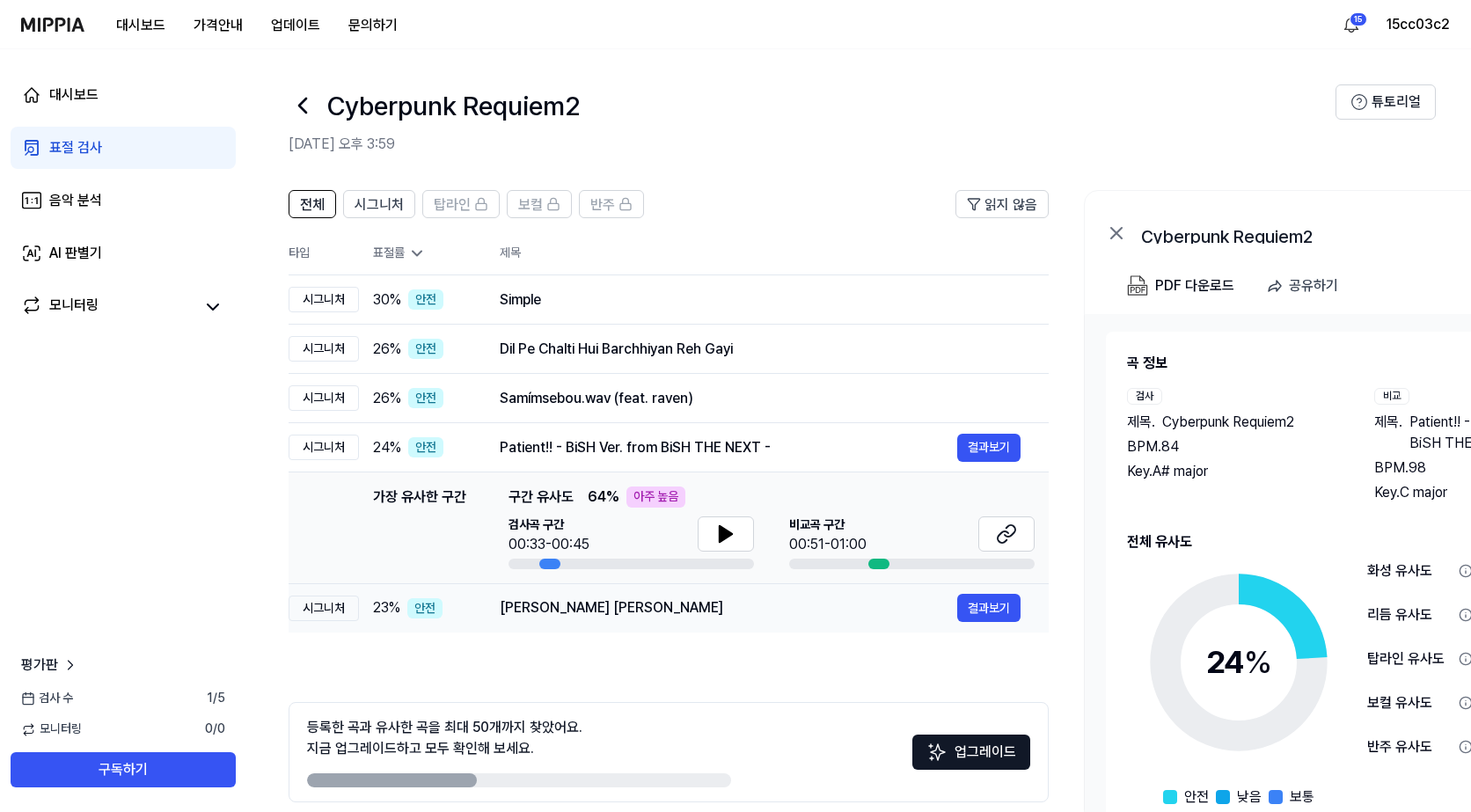
click at [598, 604] on div "Palal Moe [PERSON_NAME]" at bounding box center [729, 609] width 457 height 21
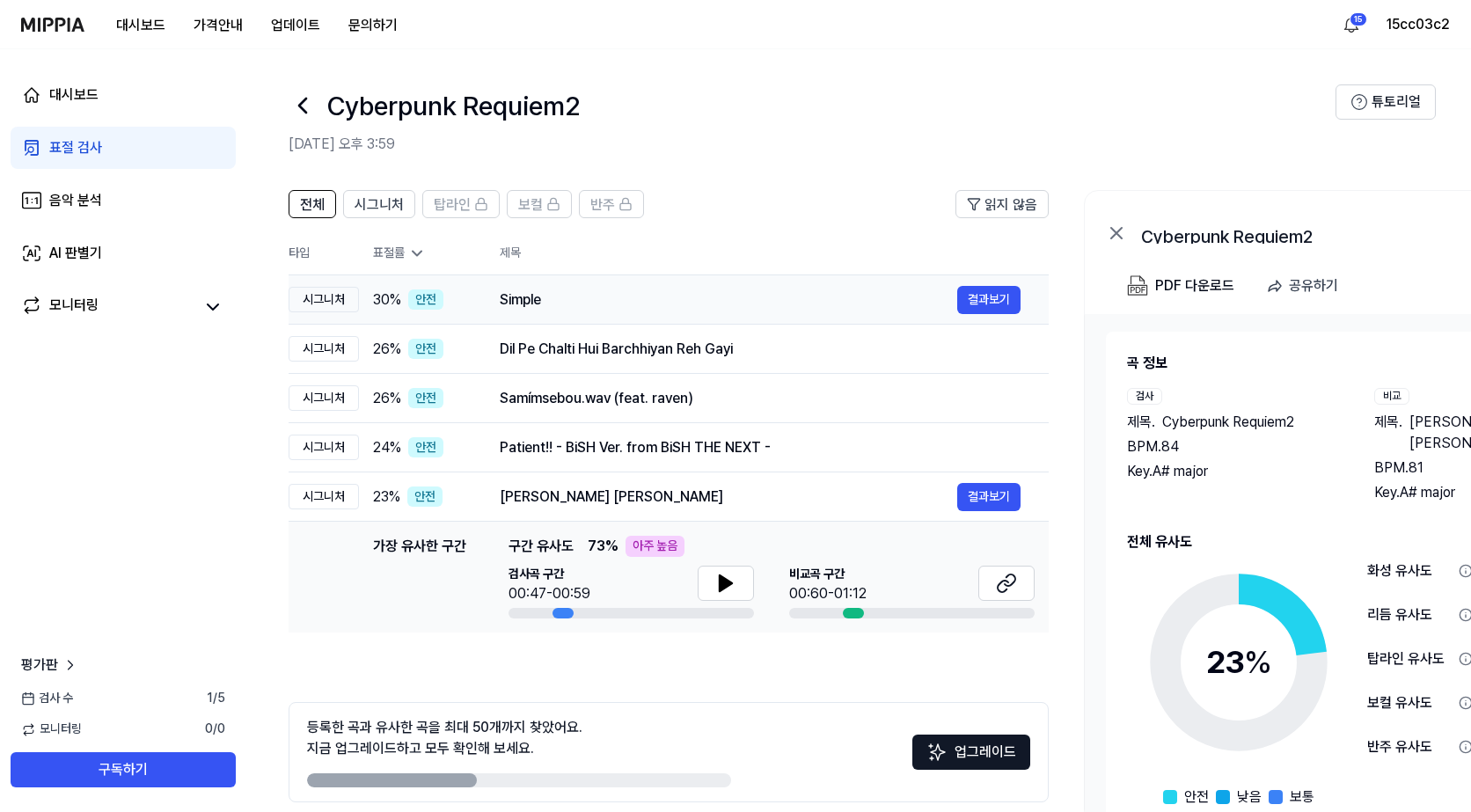
click at [518, 302] on div "Simple" at bounding box center [729, 300] width 457 height 21
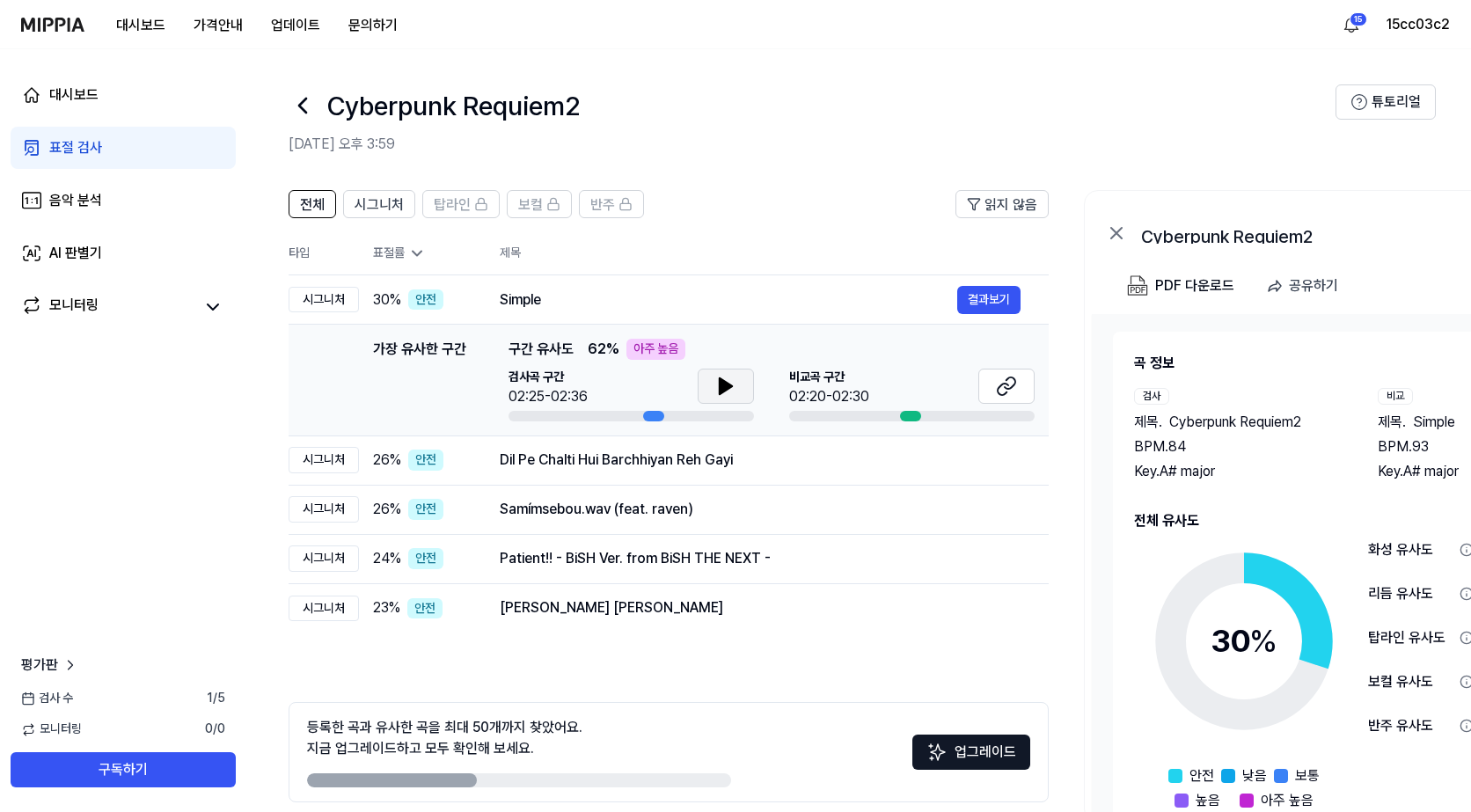
click at [737, 378] on button at bounding box center [726, 386] width 56 height 35
click at [736, 379] on icon at bounding box center [726, 387] width 21 height 21
click at [649, 467] on div "Dil Pe Chalti Hui Barchhiyan Reh Gayi" at bounding box center [729, 460] width 457 height 21
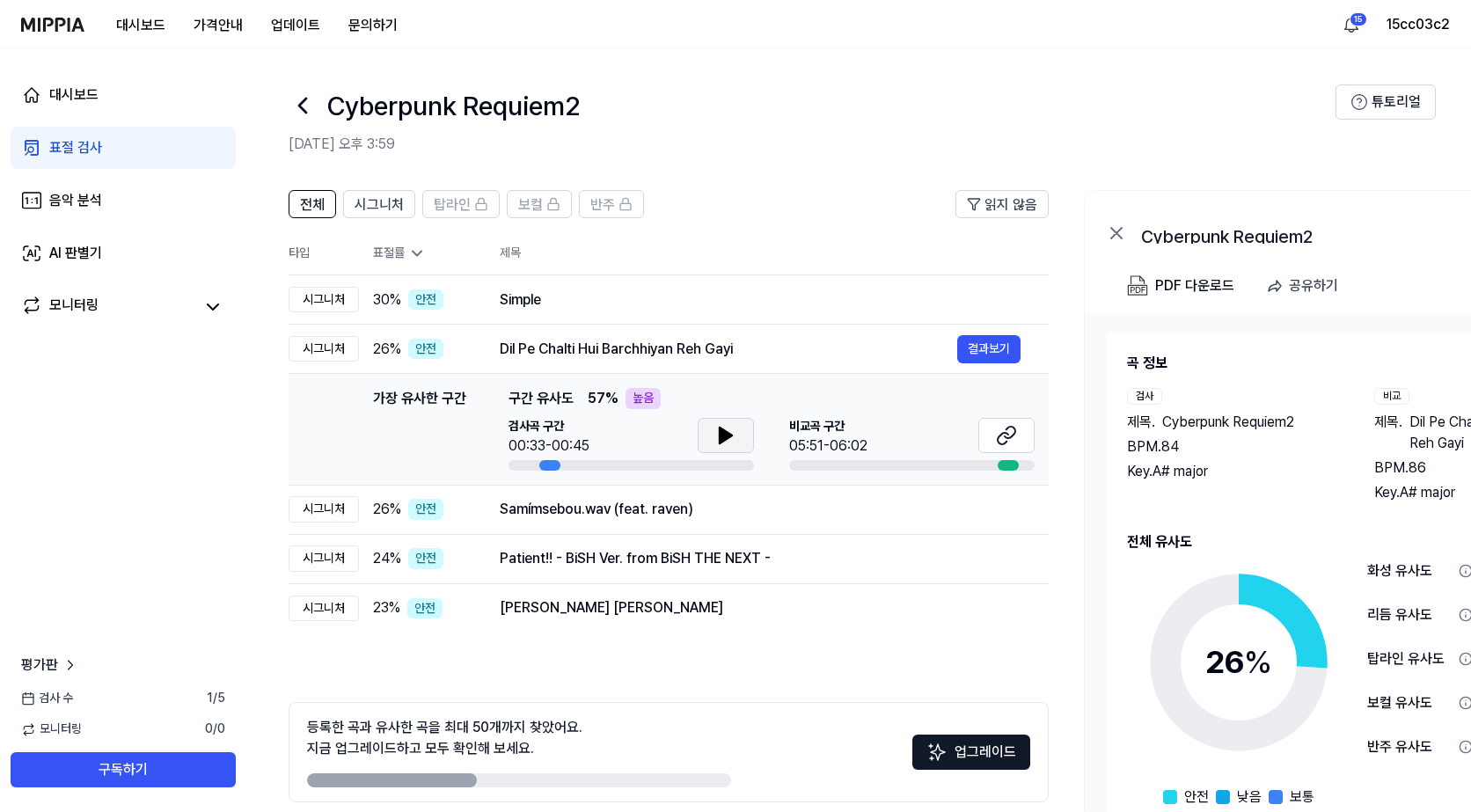
click at [717, 433] on icon at bounding box center [726, 436] width 21 height 21
click at [729, 436] on icon at bounding box center [730, 435] width 4 height 15
click at [643, 505] on div "Samímsebou.wav (feat. raven)" at bounding box center [729, 510] width 457 height 21
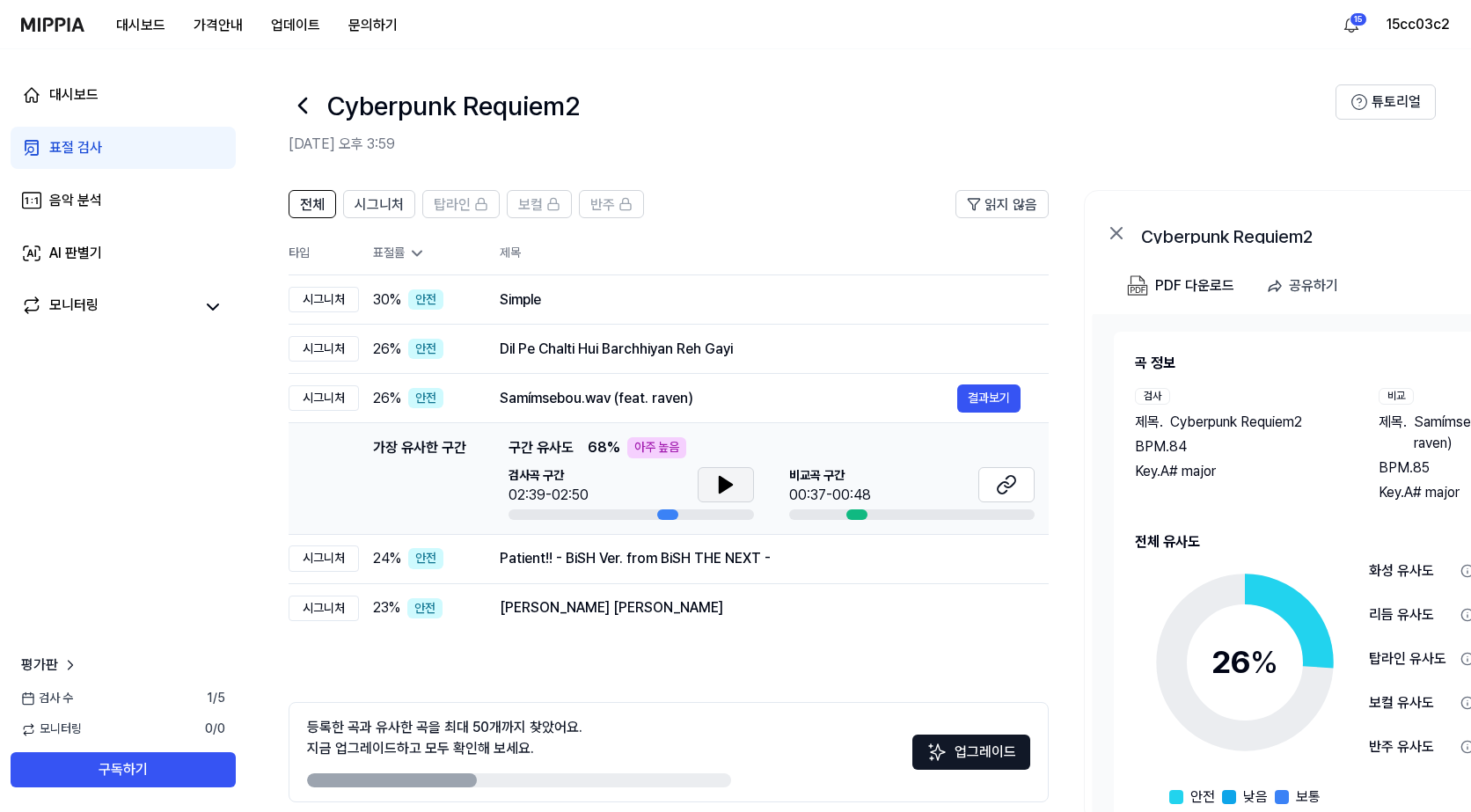
click at [725, 475] on icon at bounding box center [726, 484] width 21 height 21
click at [726, 475] on icon at bounding box center [726, 484] width 21 height 21
click at [732, 563] on div "Patient!! - BiSH Ver. from BiSH THE NEXT -" at bounding box center [729, 559] width 457 height 21
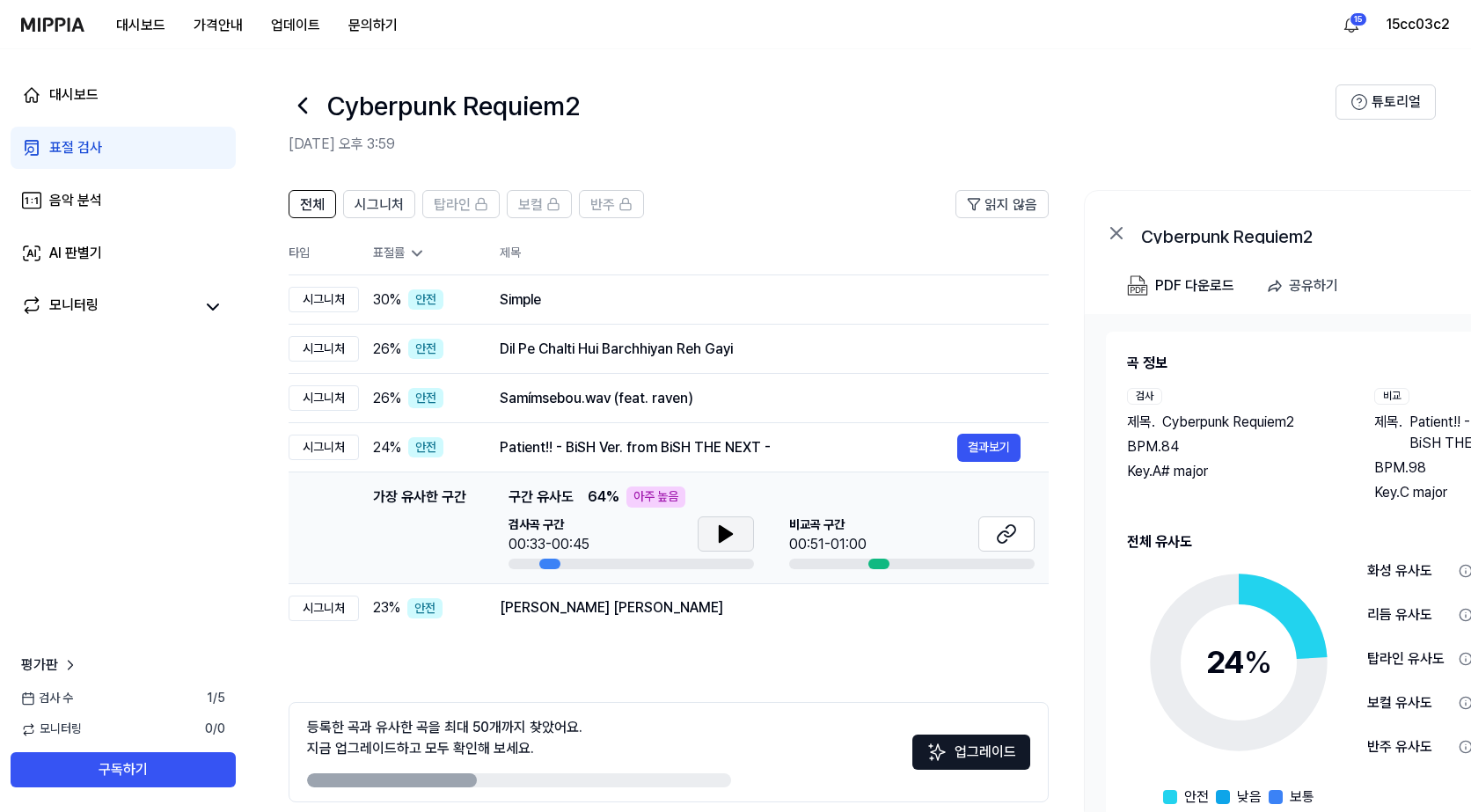
click at [711, 530] on button at bounding box center [726, 534] width 56 height 35
click at [728, 530] on icon at bounding box center [730, 534] width 4 height 15
click at [652, 620] on div "Palal Moe Ywal Moe 결과보기" at bounding box center [761, 608] width 521 height 28
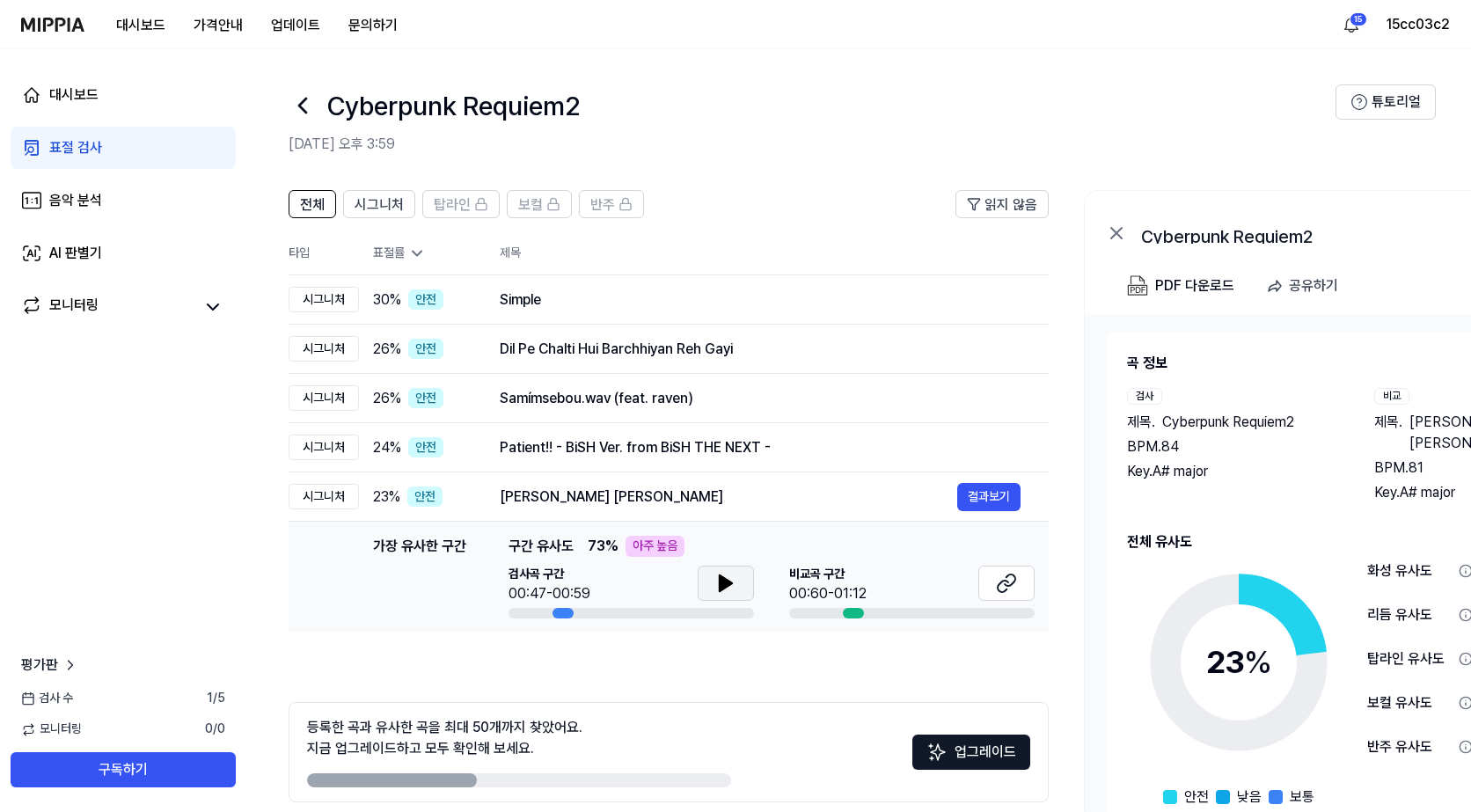
click at [738, 579] on button at bounding box center [726, 583] width 56 height 35
click at [742, 579] on button at bounding box center [726, 583] width 56 height 35
click at [531, 282] on td "Simple 결과보기" at bounding box center [761, 299] width 578 height 49
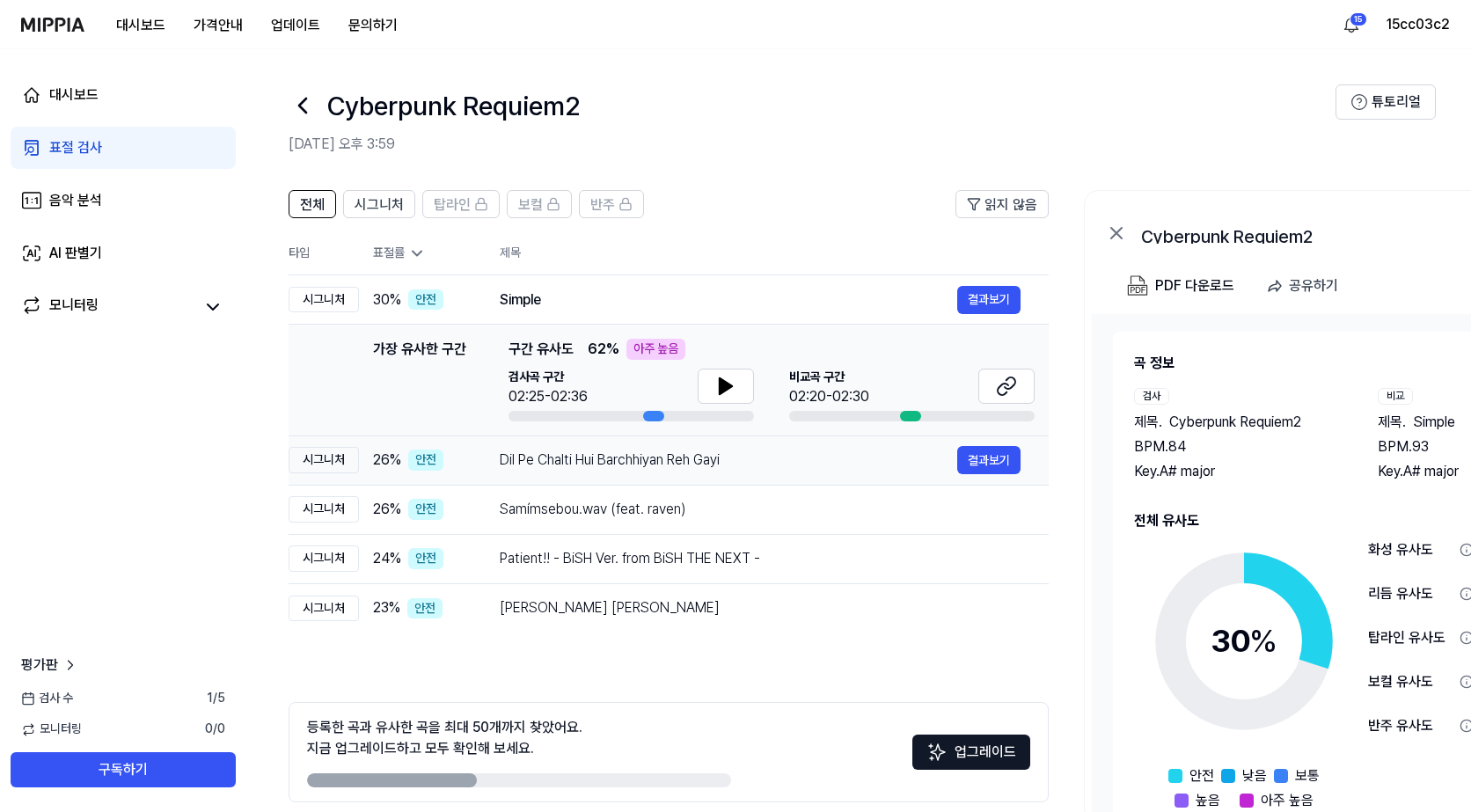
click at [588, 455] on div "Dil Pe Chalti Hui Barchhiyan Reh Gayi" at bounding box center [729, 460] width 457 height 21
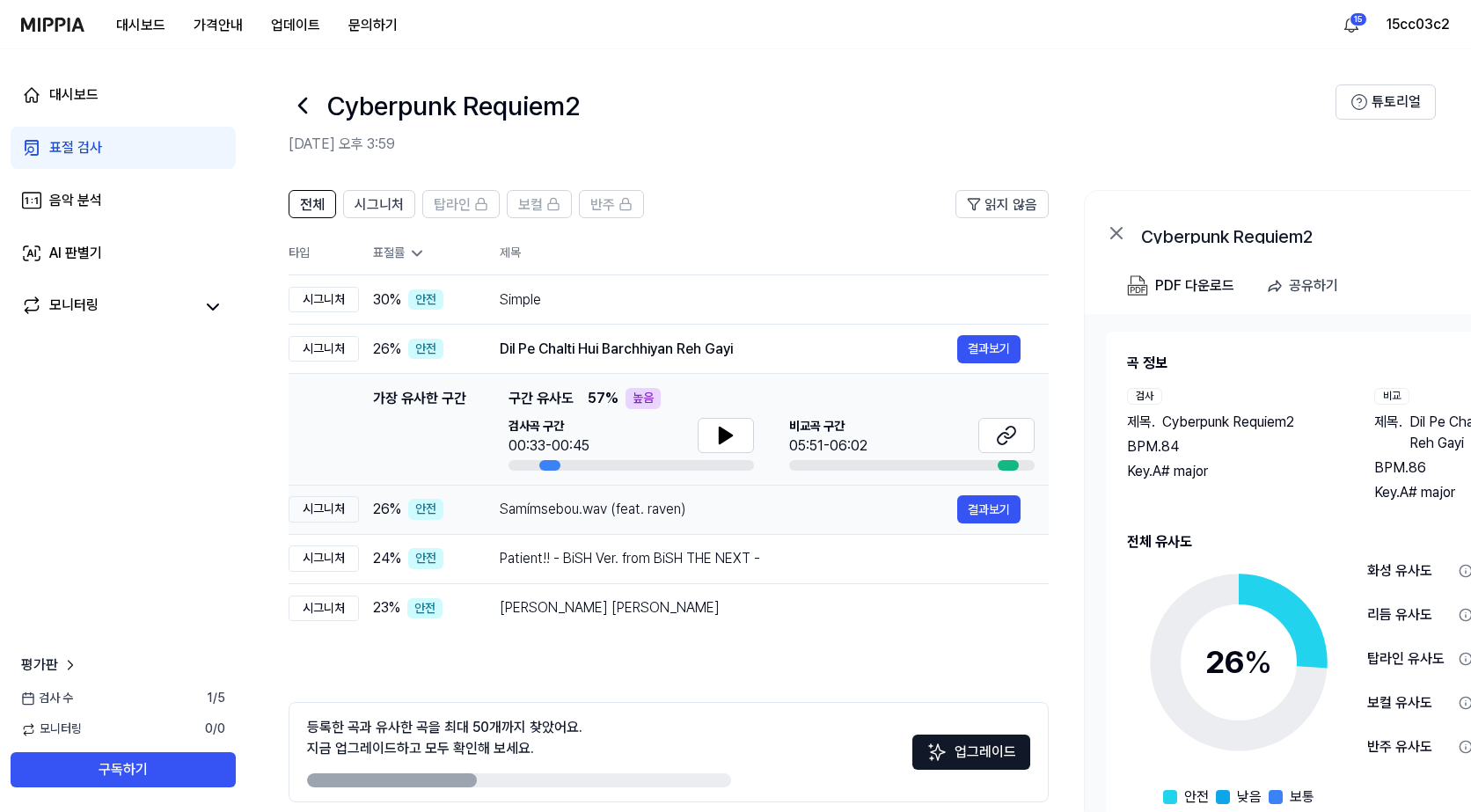
click at [598, 502] on div "Samímsebou.wav (feat. raven)" at bounding box center [729, 510] width 457 height 21
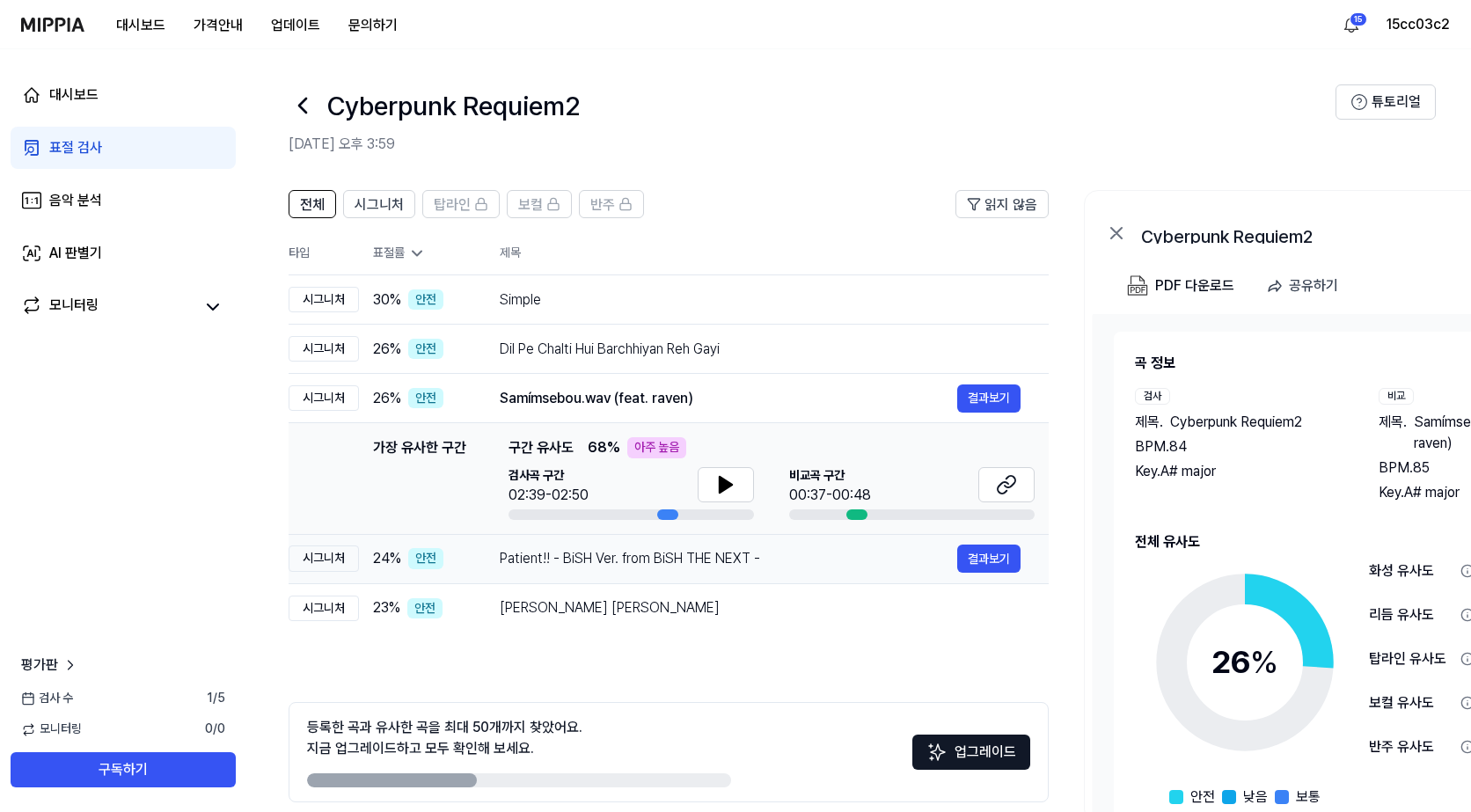
click at [606, 549] on div "Patient!! - BiSH Ver. from BiSH THE NEXT -" at bounding box center [729, 559] width 457 height 21
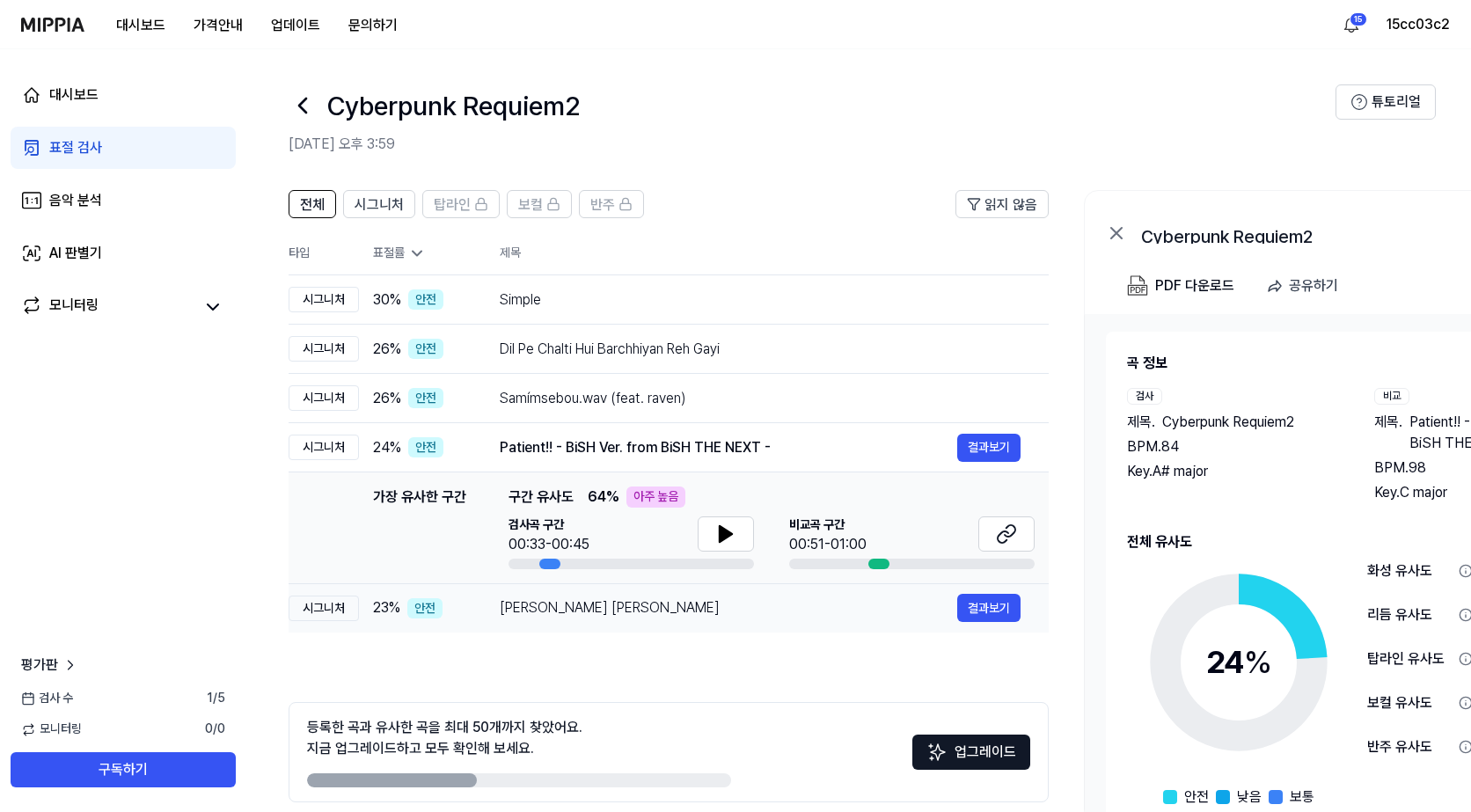
click at [618, 616] on div "Palal Moe [PERSON_NAME]" at bounding box center [729, 609] width 457 height 21
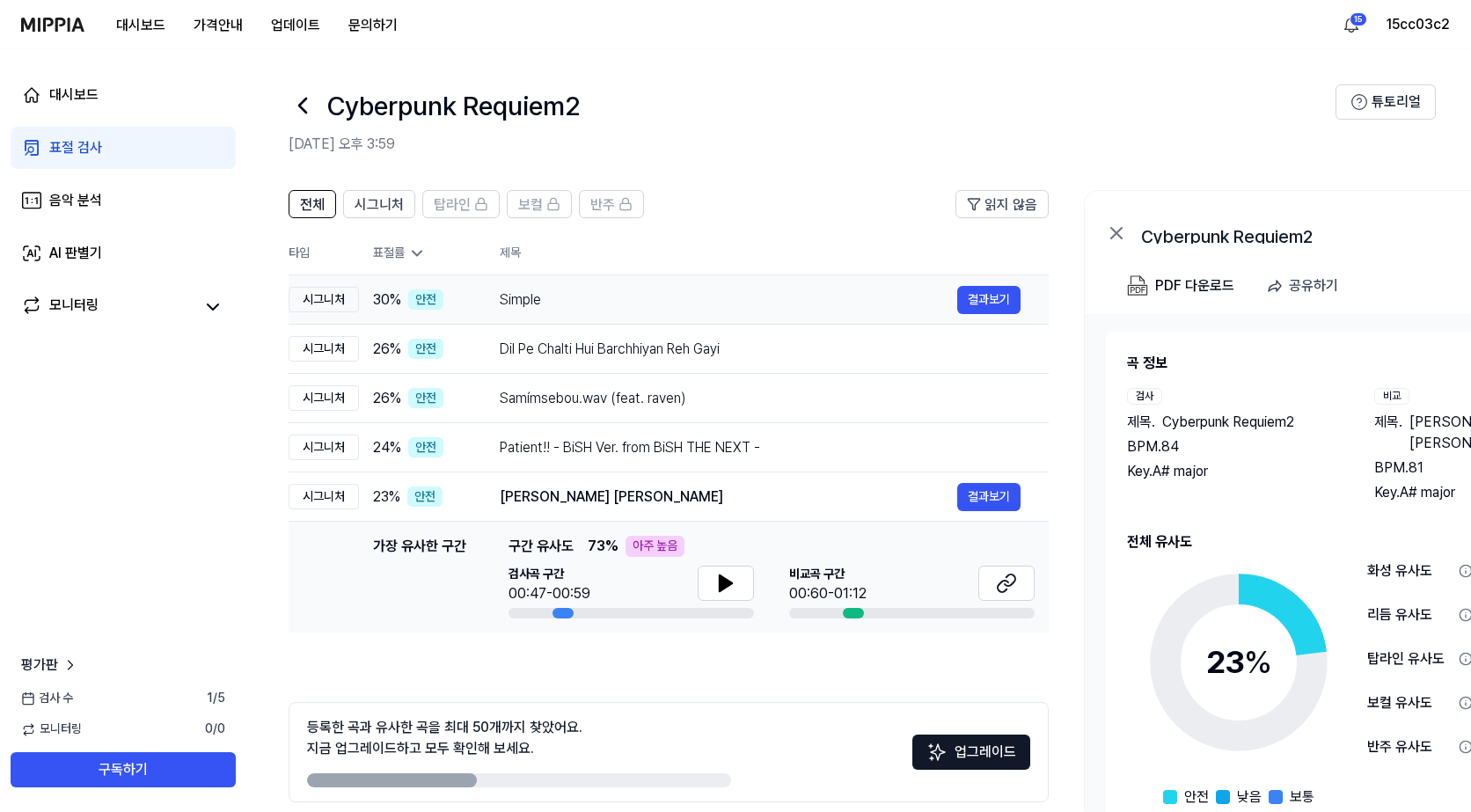
click at [560, 307] on div "Simple" at bounding box center [729, 300] width 457 height 21
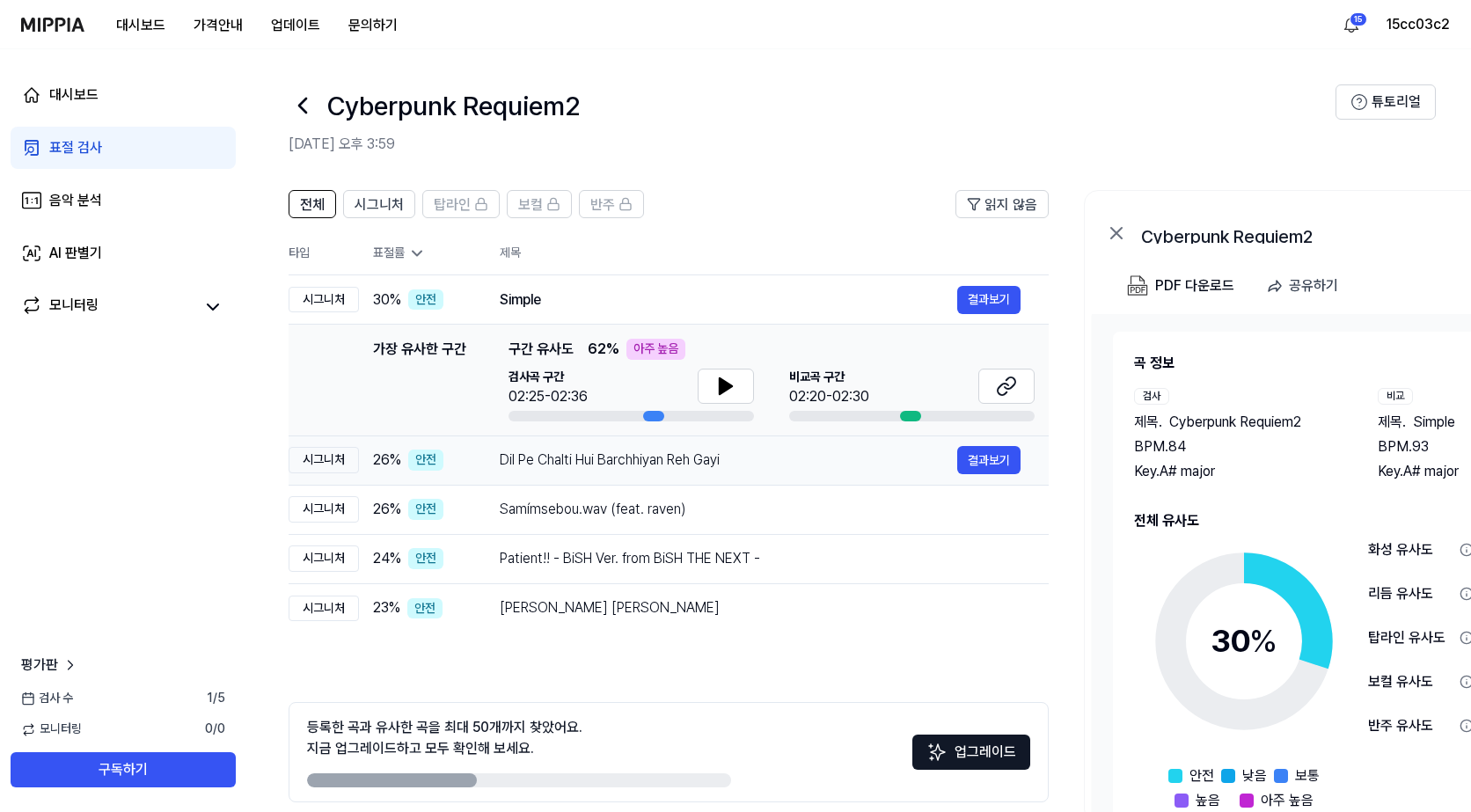
drag, startPoint x: 585, startPoint y: 454, endPoint x: 593, endPoint y: 494, distance: 40.8
click at [585, 454] on div "Dil Pe Chalti Hui Barchhiyan Reh Gayi" at bounding box center [761, 460] width 521 height 21
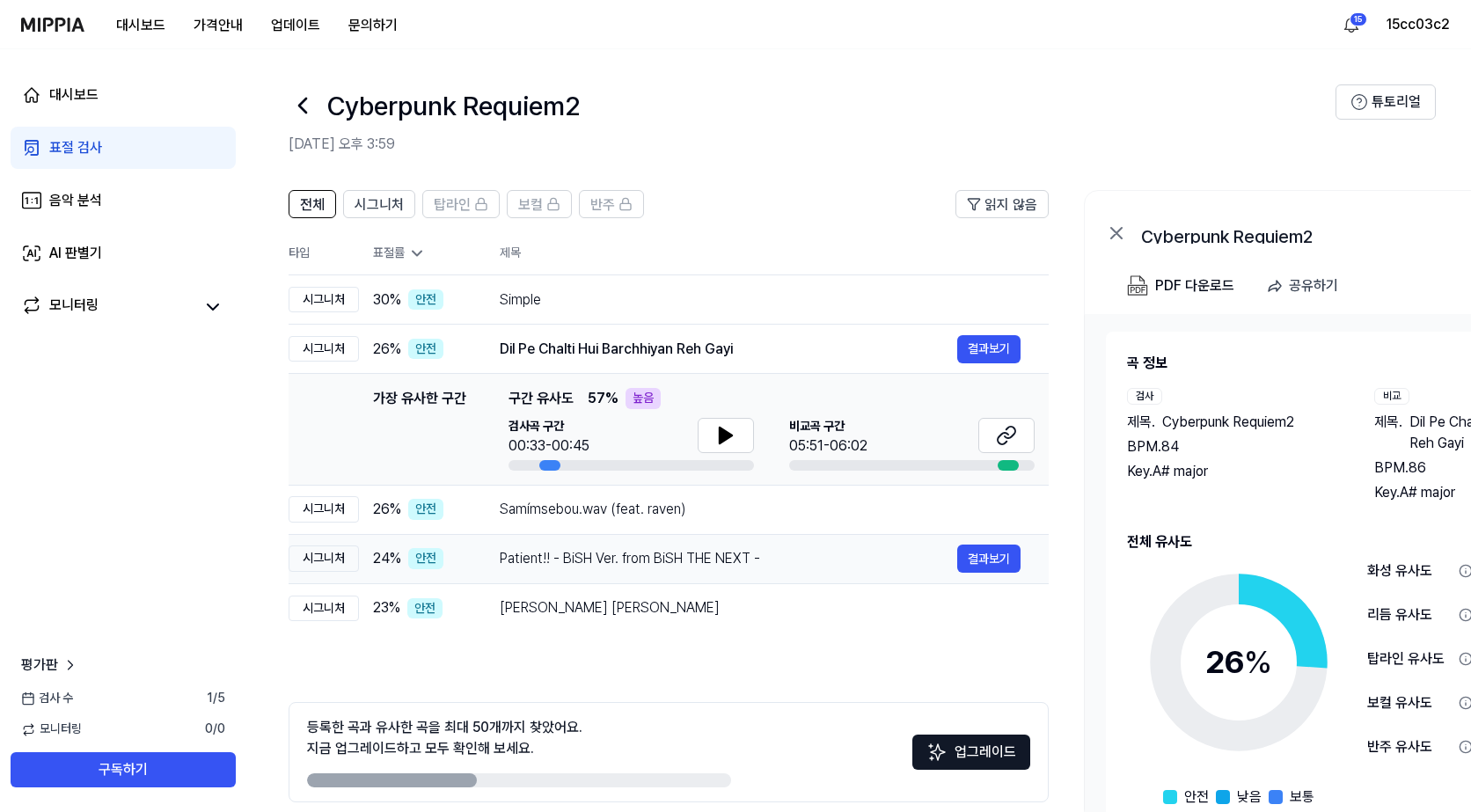
drag, startPoint x: 593, startPoint y: 508, endPoint x: 594, endPoint y: 552, distance: 44.0
click at [592, 513] on div "Samímsebou.wav (feat. raven)" at bounding box center [761, 510] width 521 height 21
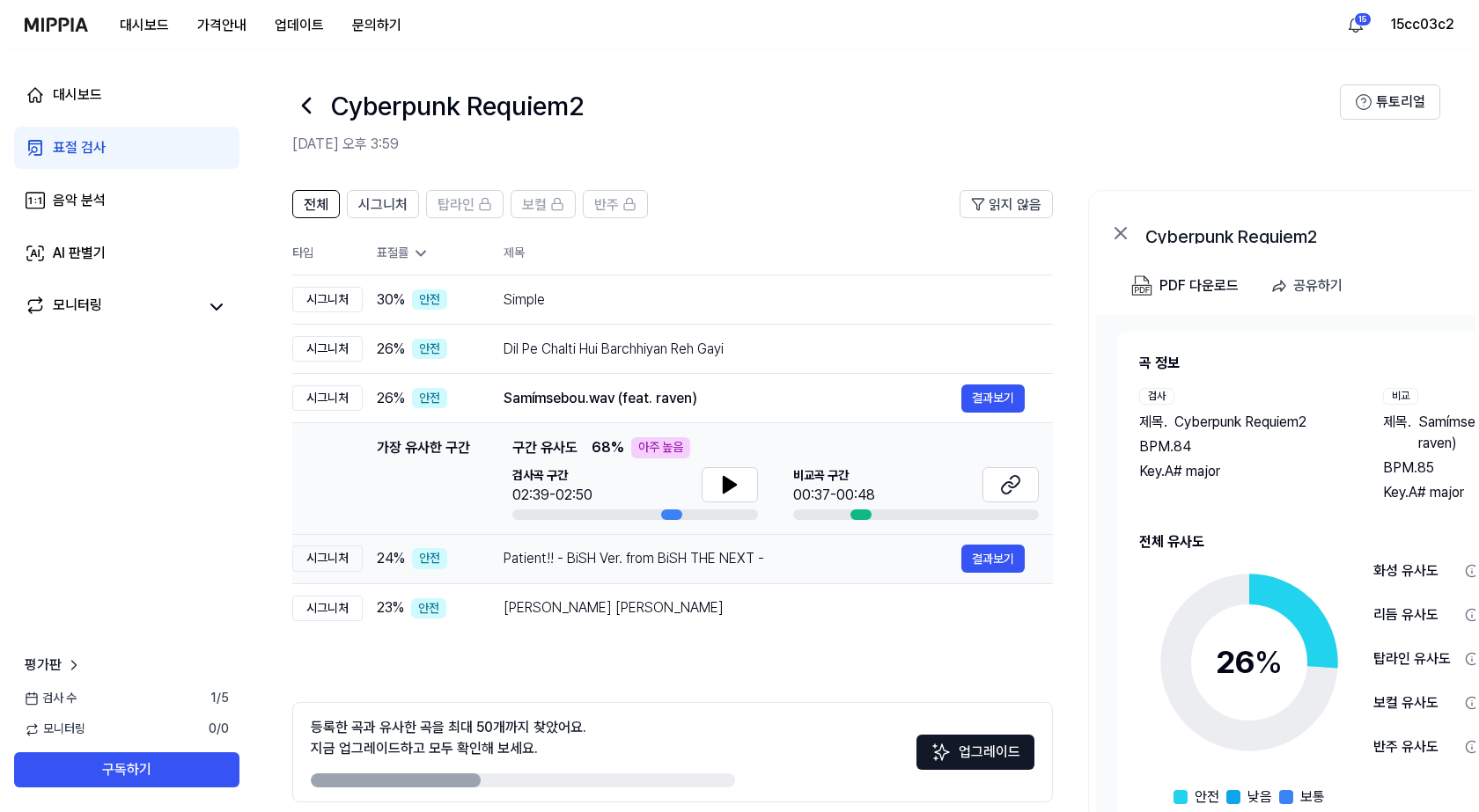
scroll to position [0, 1]
drag, startPoint x: 595, startPoint y: 568, endPoint x: 597, endPoint y: 591, distance: 23.1
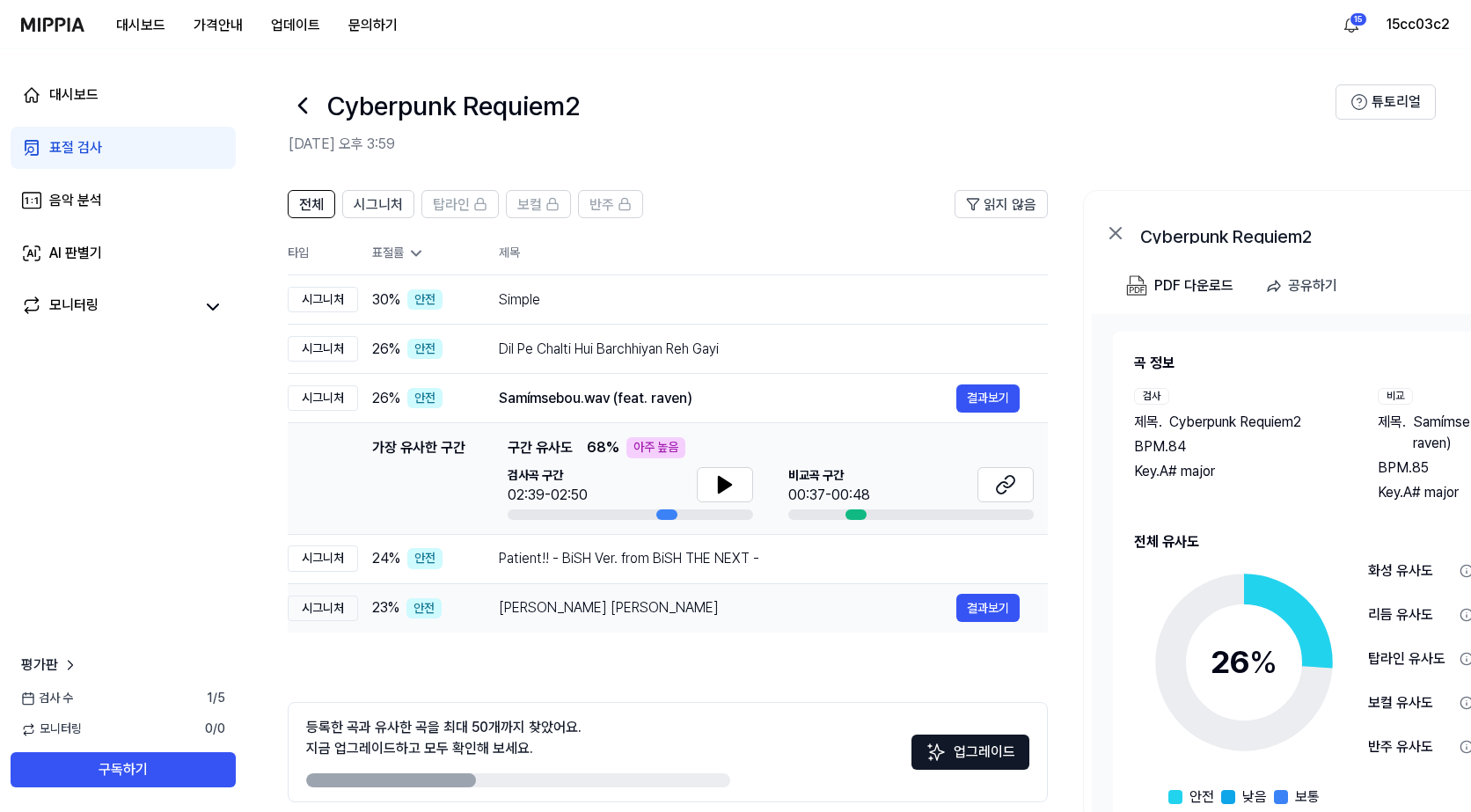
click at [595, 569] on div "Patient!! - BiSH Ver. from BiSH THE NEXT -" at bounding box center [760, 559] width 521 height 21
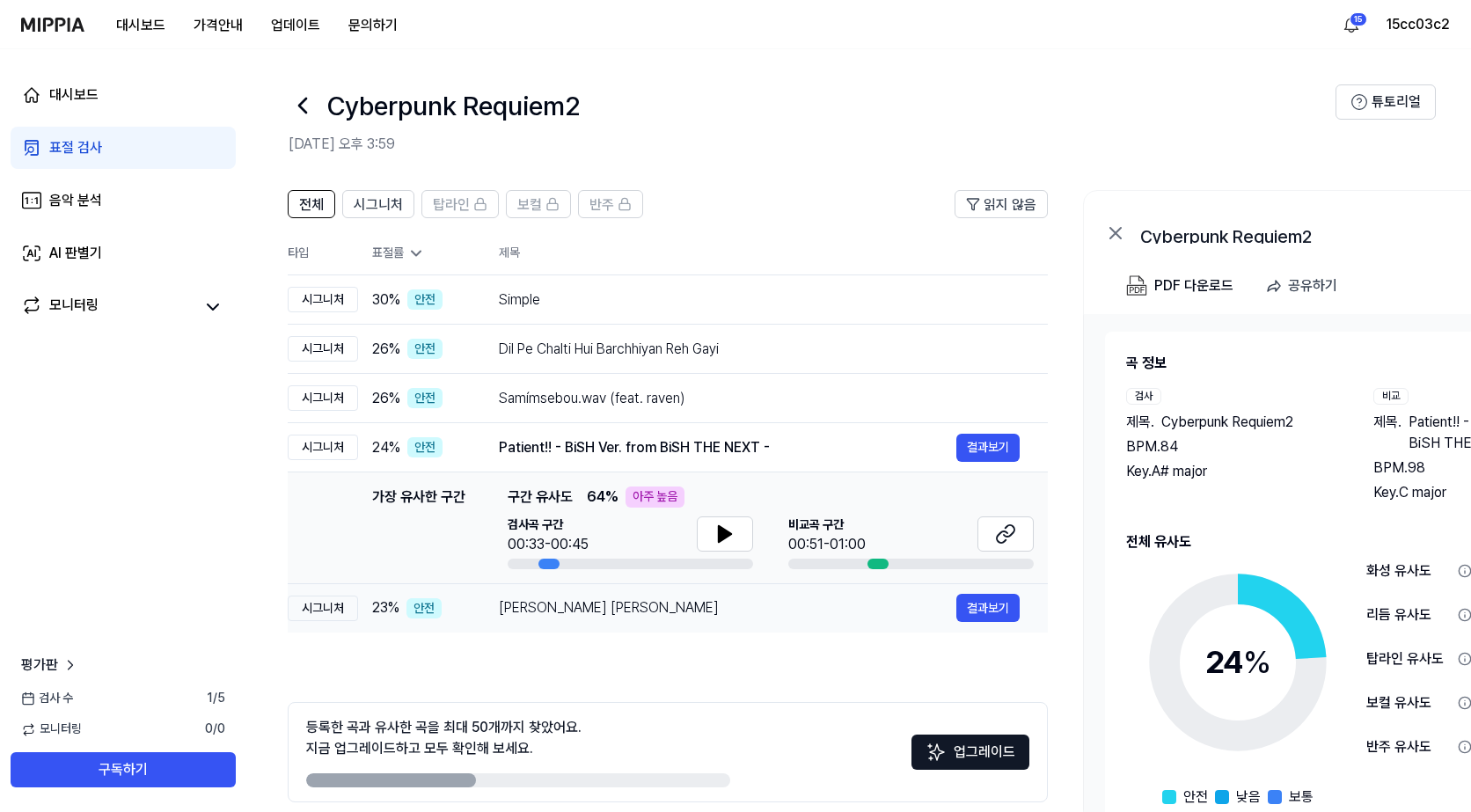
click at [589, 609] on div "Palal Moe [PERSON_NAME]" at bounding box center [728, 609] width 457 height 21
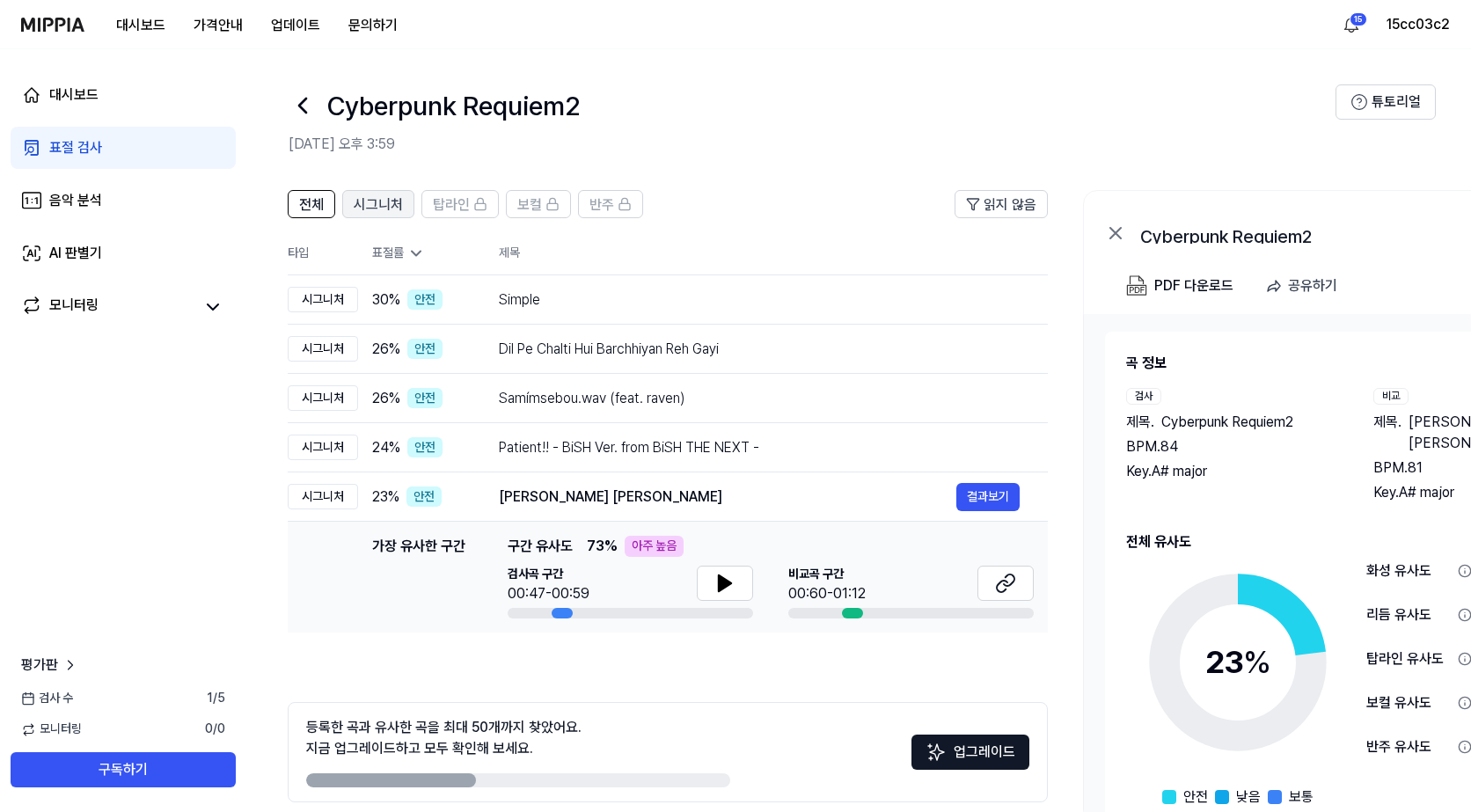
click at [391, 201] on span "시그니처" at bounding box center [378, 205] width 49 height 21
click at [323, 197] on span "전체" at bounding box center [311, 205] width 24 height 21
click at [360, 197] on span "시그니처" at bounding box center [378, 205] width 49 height 21
click at [674, 306] on div "Simple" at bounding box center [728, 300] width 457 height 21
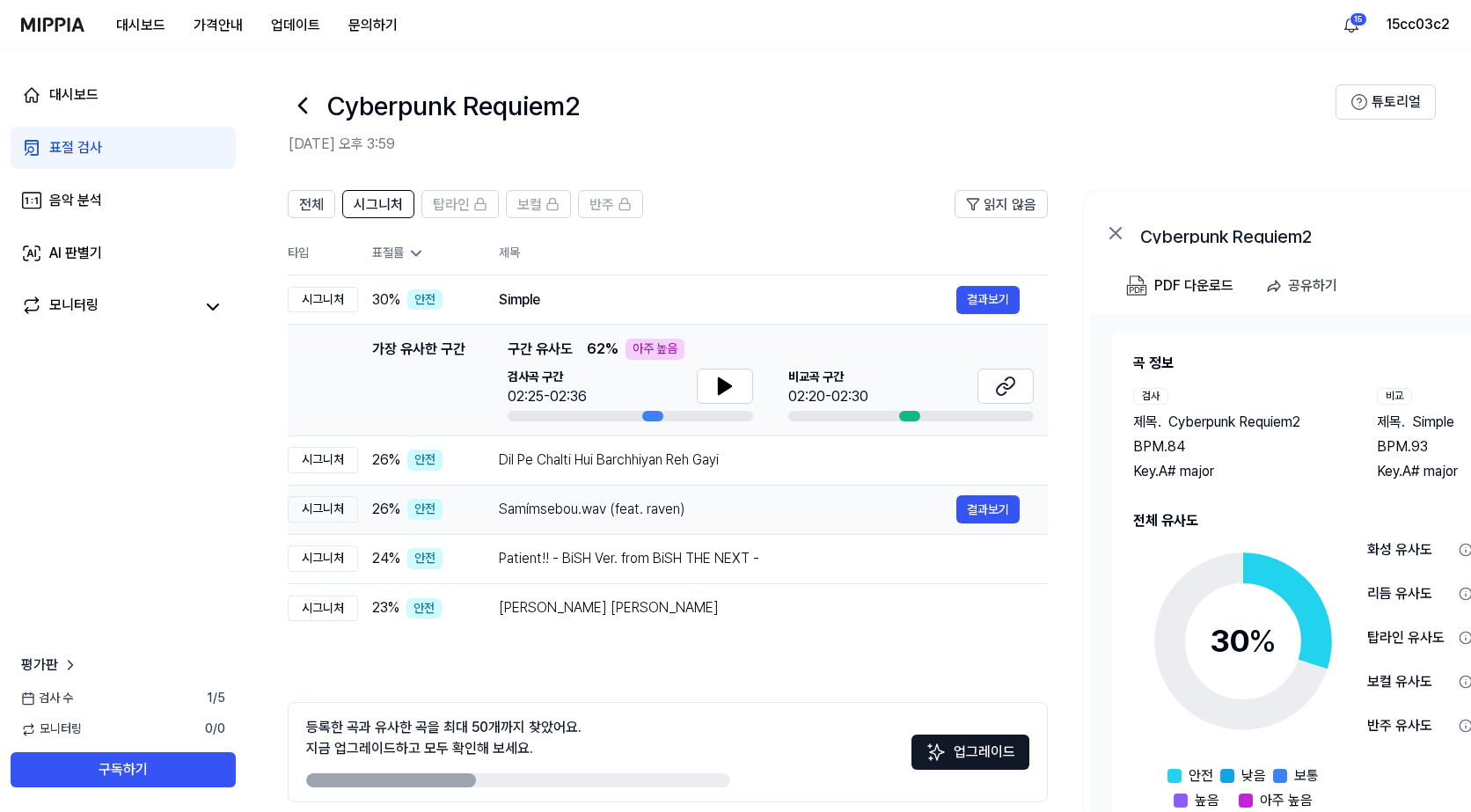
click at [648, 485] on td "Samímsebou.wav (feat. raven) 결과보기" at bounding box center [760, 509] width 578 height 49
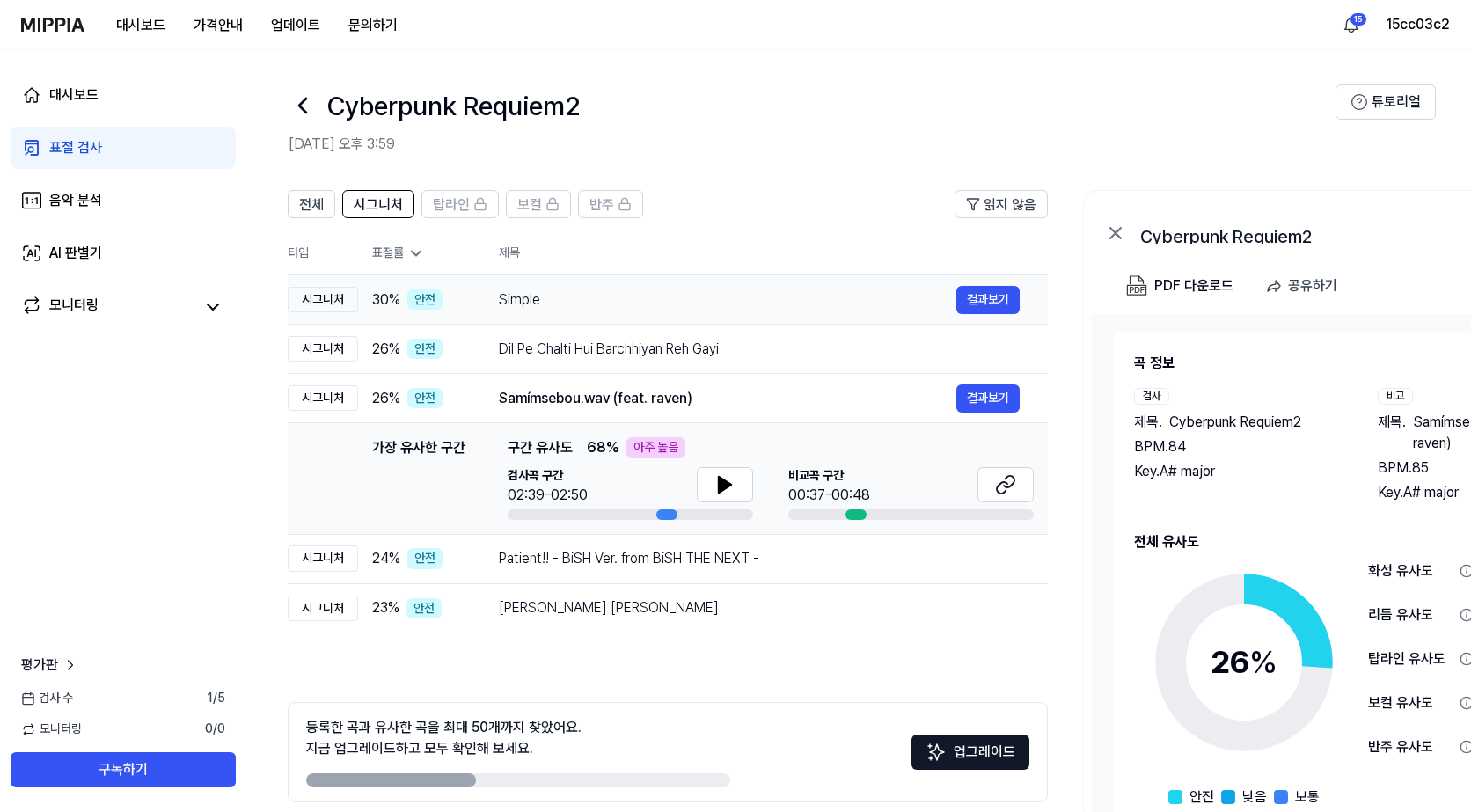
click at [564, 316] on td "Simple 결과보기" at bounding box center [760, 299] width 578 height 49
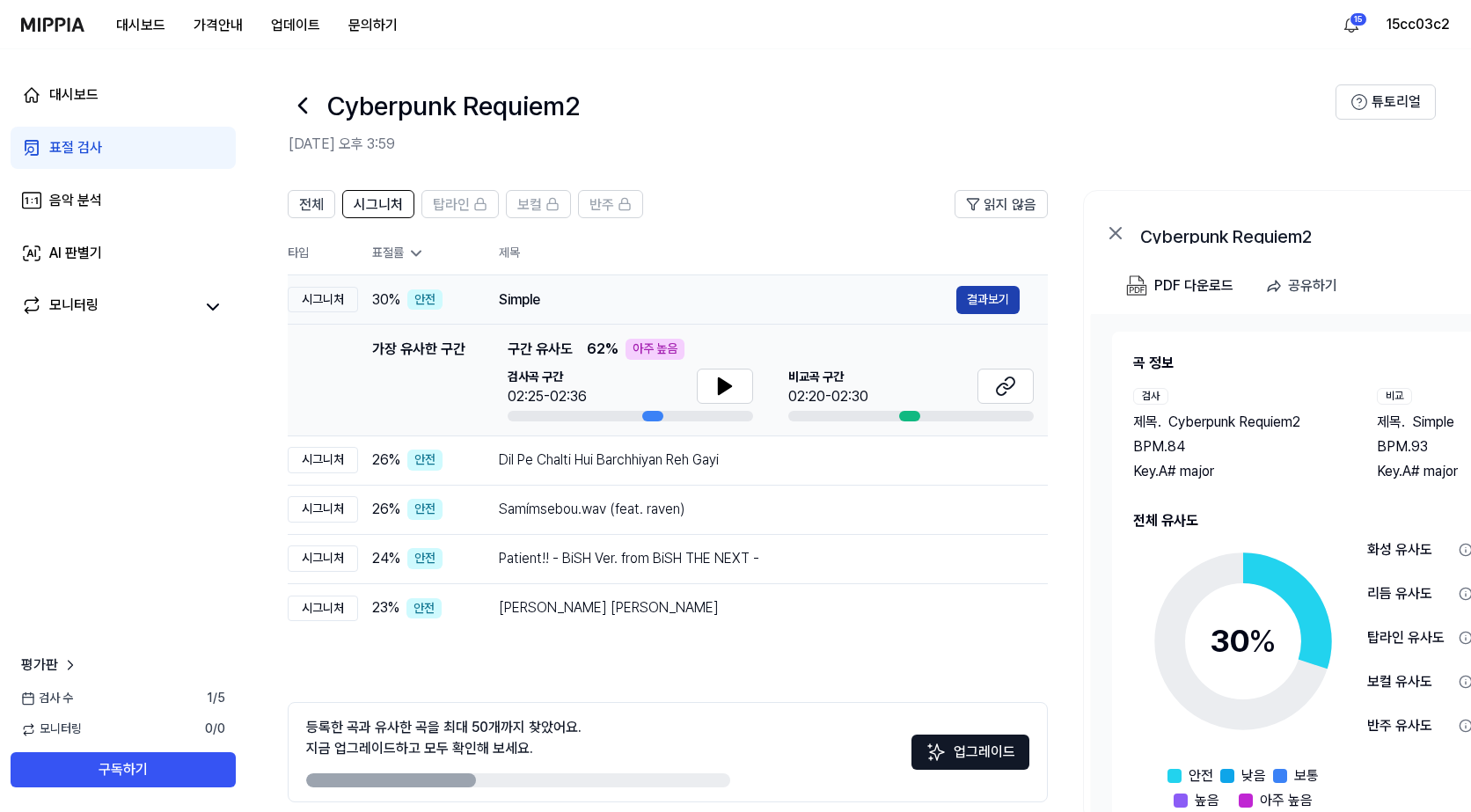
click at [978, 302] on button "결과보기" at bounding box center [987, 299] width 63 height 28
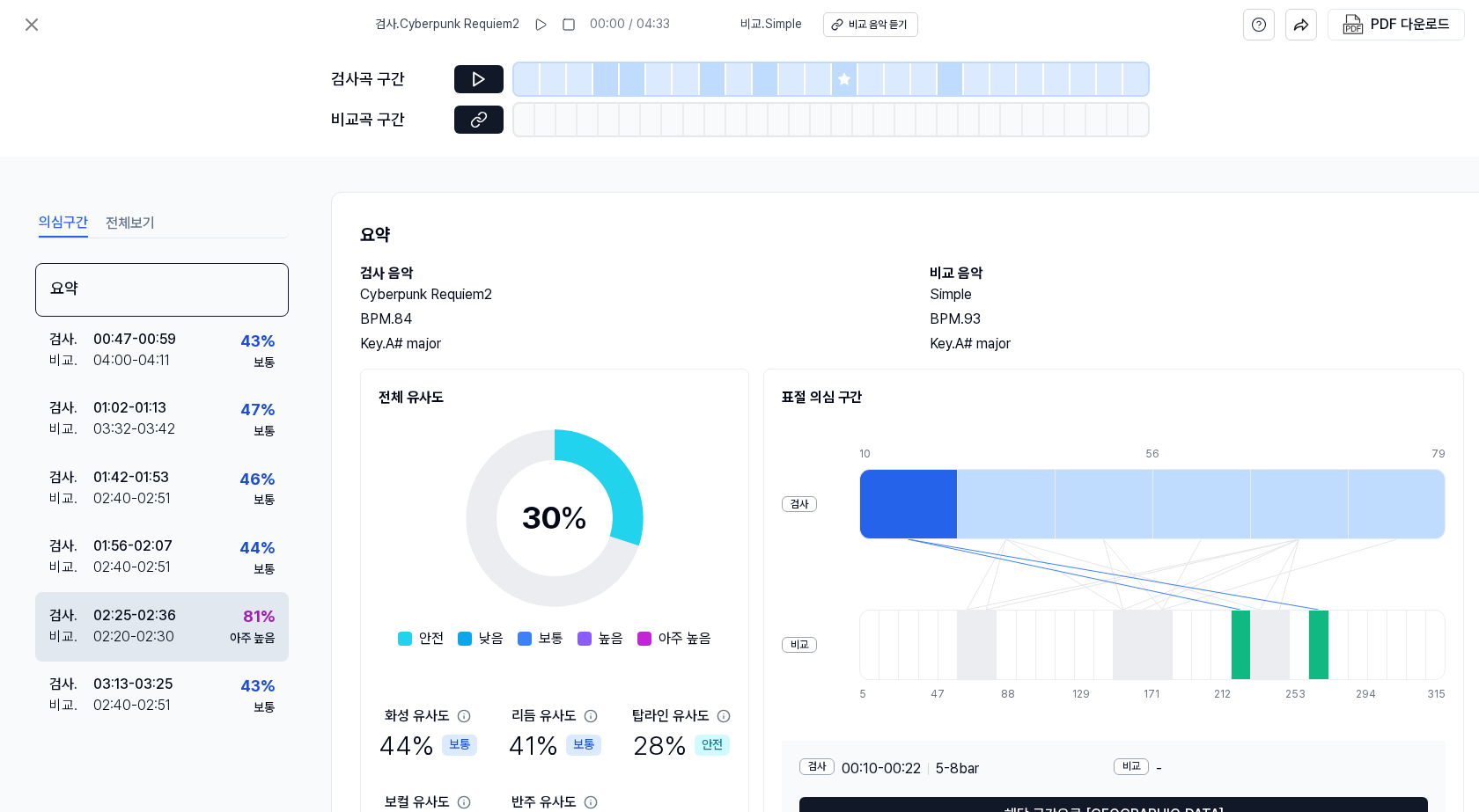
click at [234, 622] on div "81 % 아주 높음" at bounding box center [252, 626] width 45 height 43
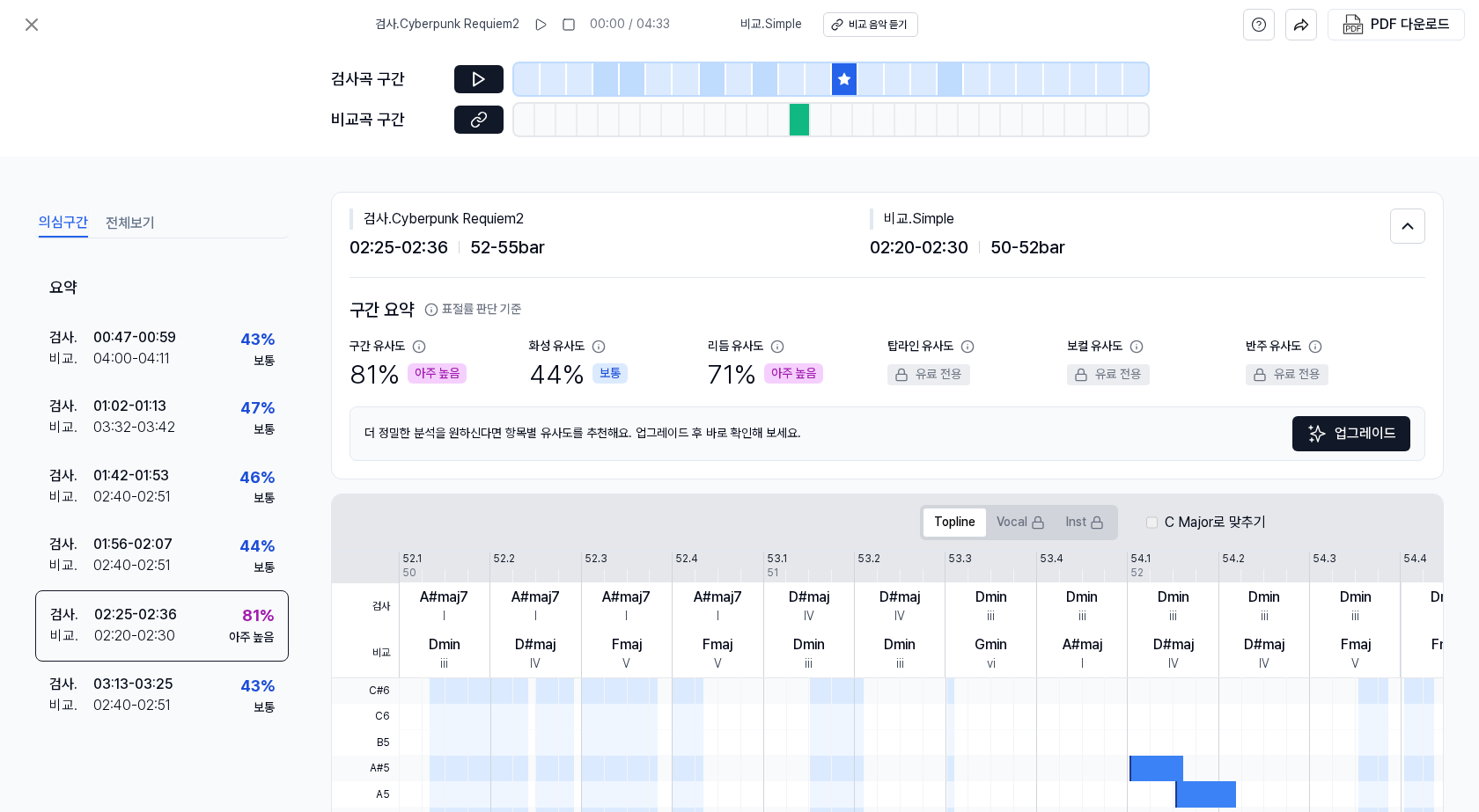
scroll to position [13, 0]
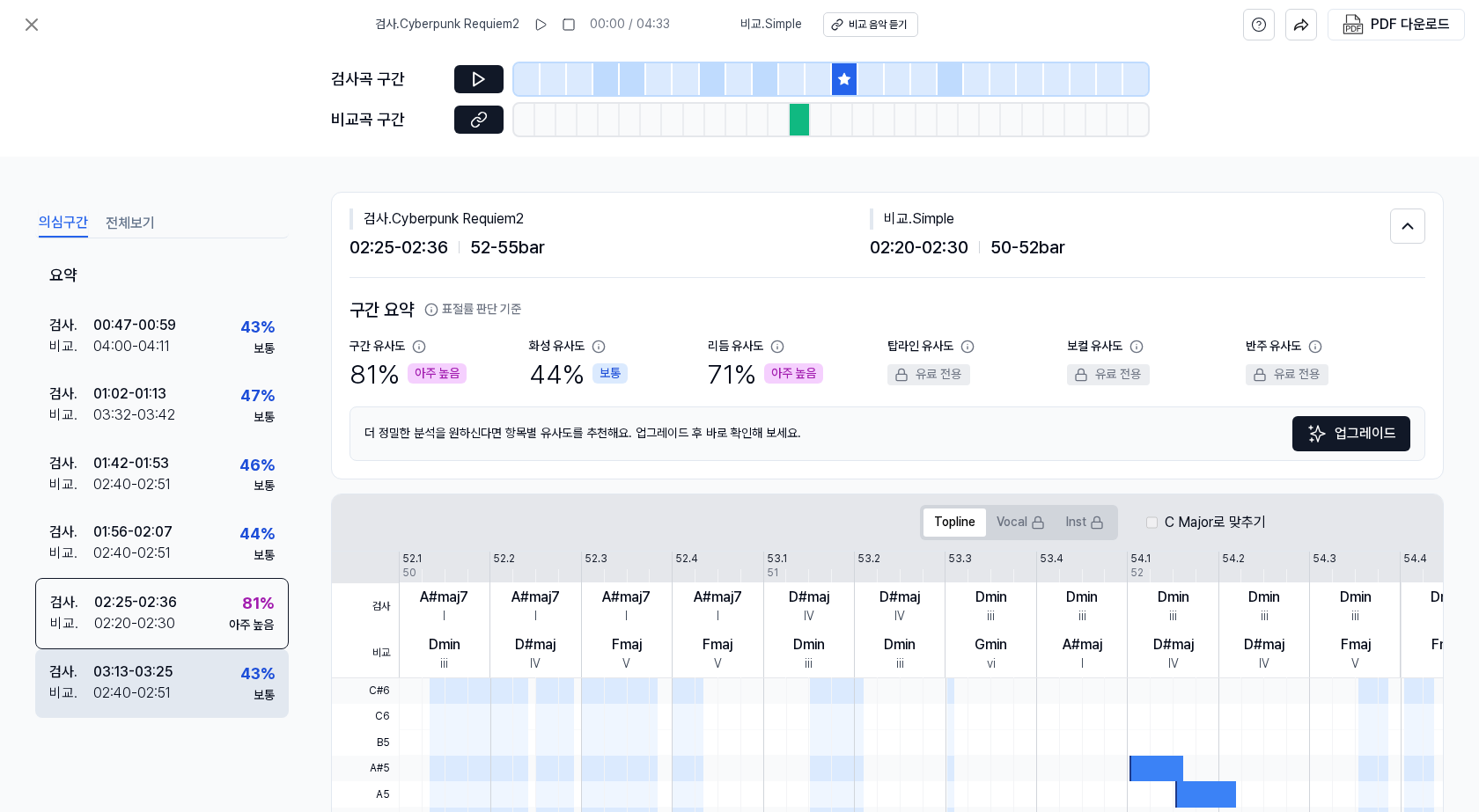
click at [213, 679] on div "검사 . 03:13 - 03:25 비교 . 02:40 - 02:51 43 % 보통" at bounding box center [162, 683] width 254 height 69
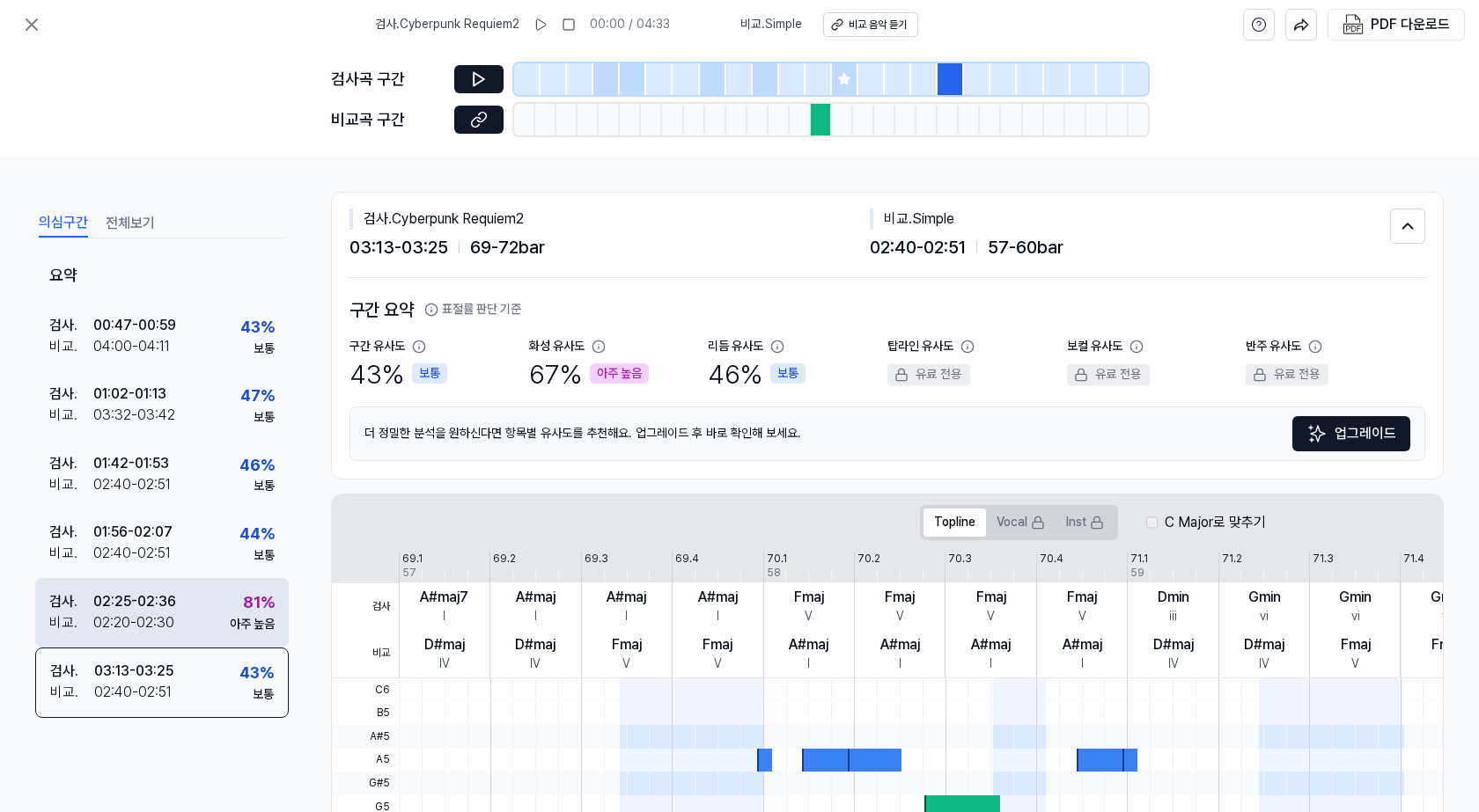
click at [166, 613] on div "02:20 - 02:30" at bounding box center [134, 623] width 81 height 21
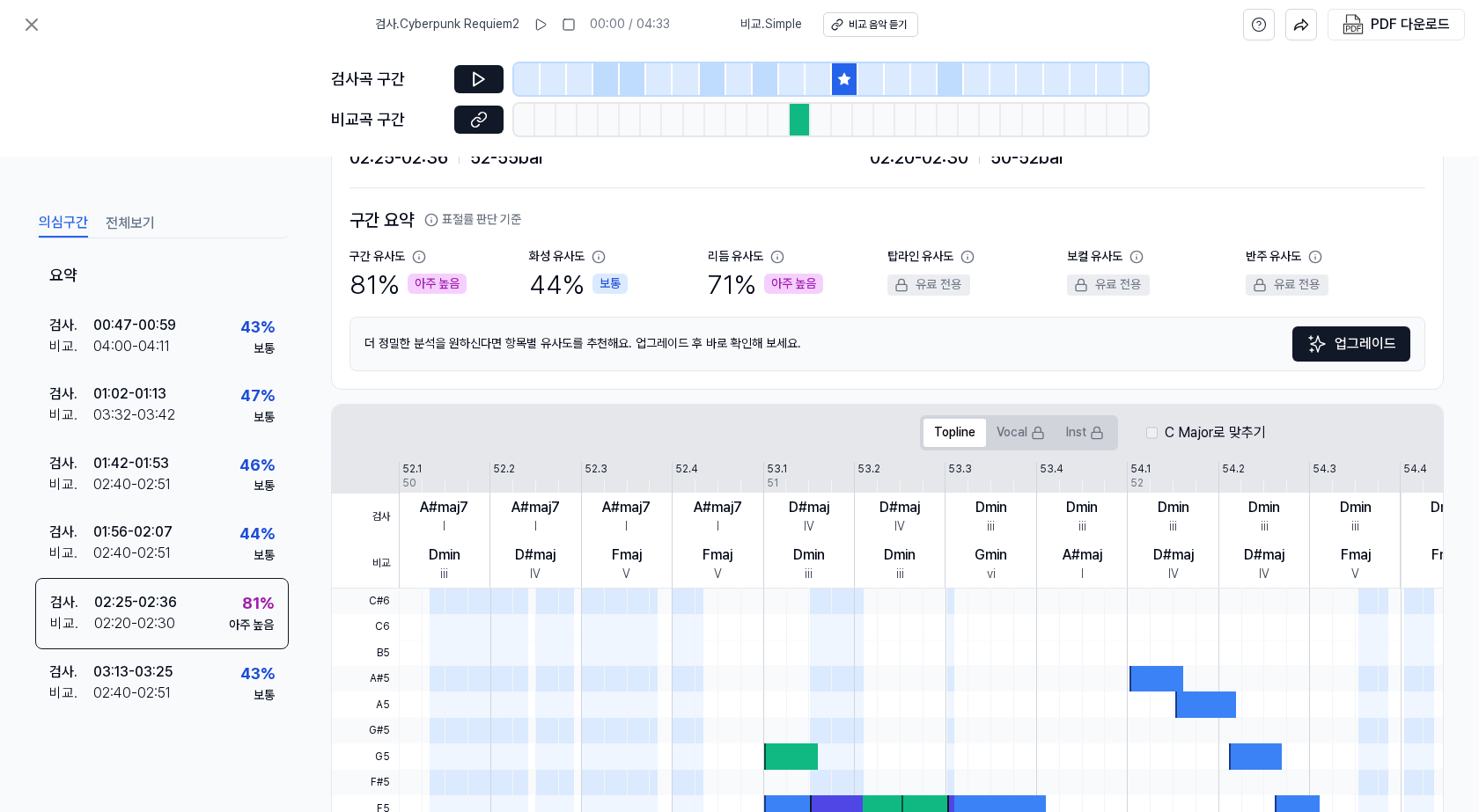
scroll to position [0, 0]
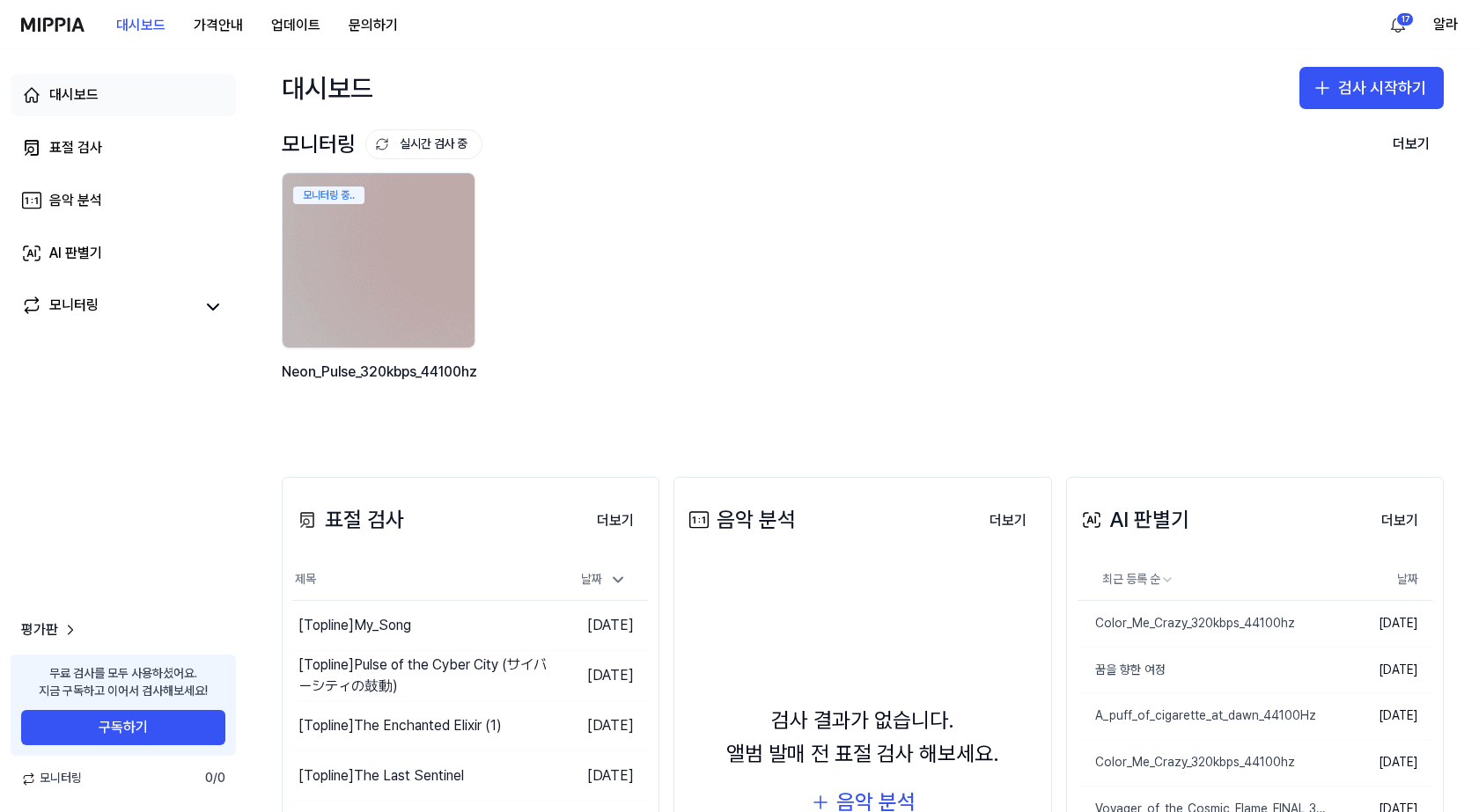
click at [103, 101] on link "대시보드" at bounding box center [123, 95] width 225 height 43
click at [1432, 24] on div "17 알라" at bounding box center [1420, 24] width 74 height 28
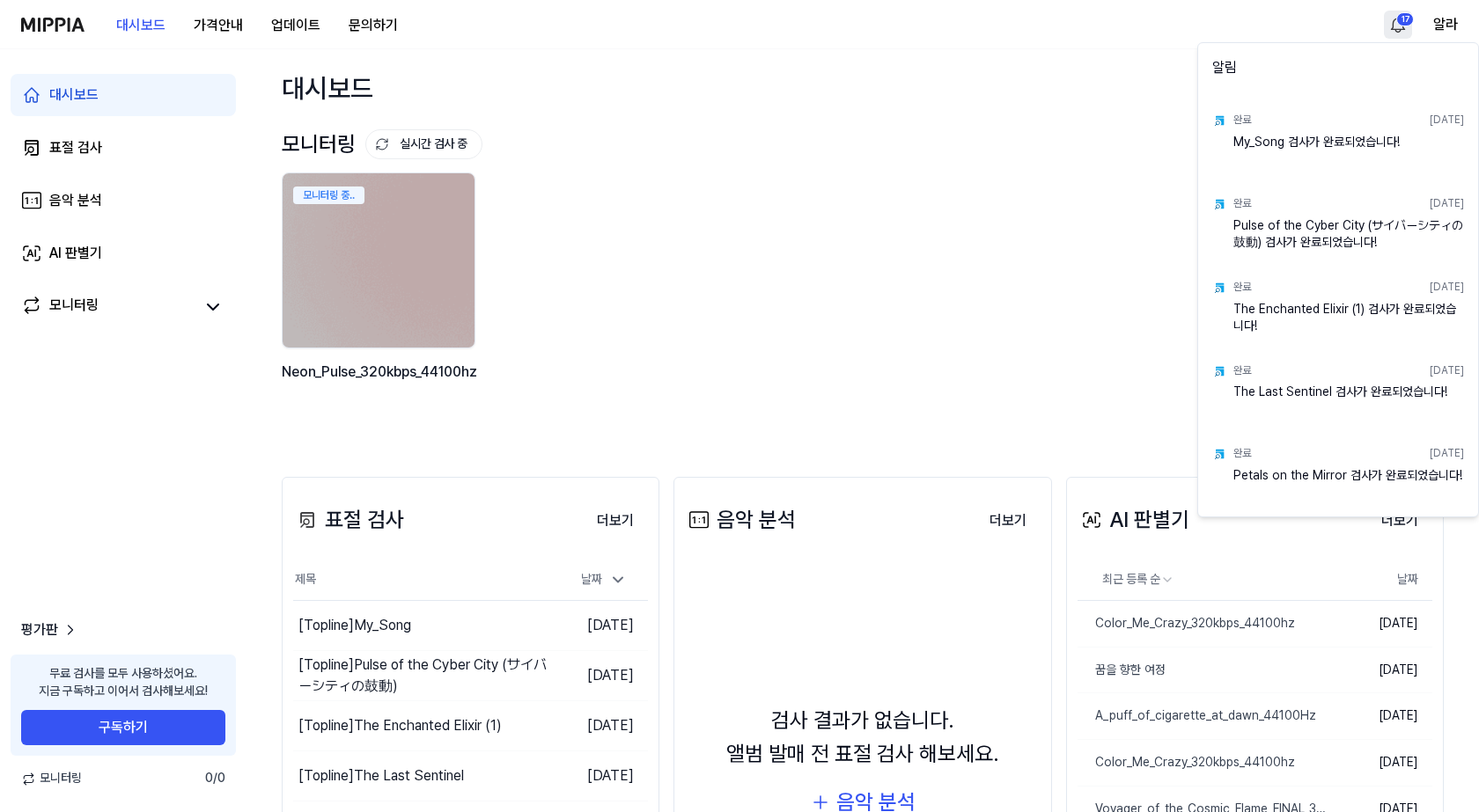
click at [1411, 24] on html "대시보드 가격안내 업데이트 문의하기 17 알라 대시보드 표절 검사 음악 분석 AI 판별기 모니터링 평가판 무료 검사를 모두 사용하셨어요. 지금…" at bounding box center [740, 406] width 1479 height 812
click at [1405, 24] on html "대시보드 가격안내 업데이트 문의하기 알라 대시보드 표절 검사 음악 분석 AI 판별기 모니터링 평가판 무료 검사를 모두 사용하셨어요. 지금 구독…" at bounding box center [740, 406] width 1479 height 812
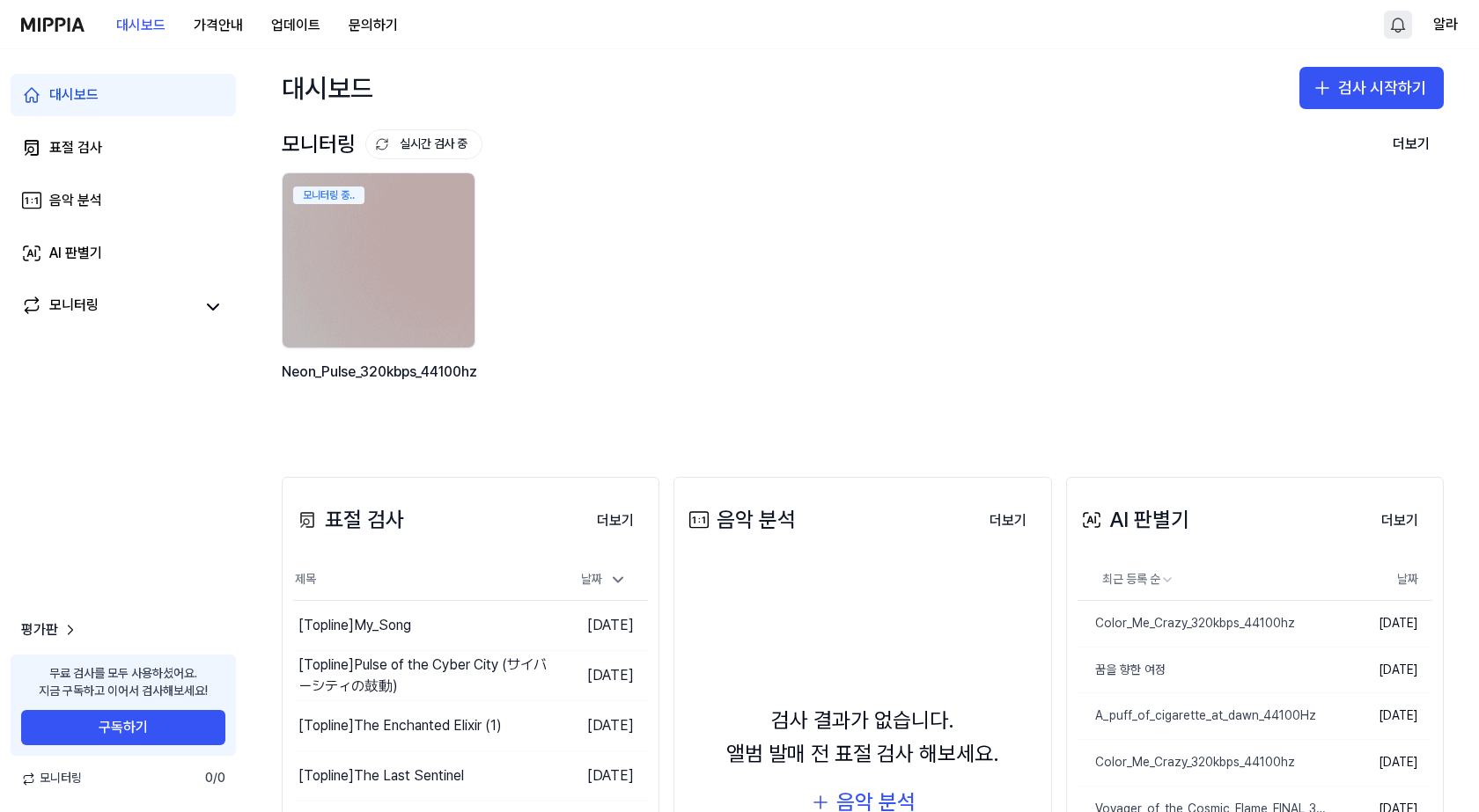
drag, startPoint x: 721, startPoint y: 372, endPoint x: 765, endPoint y: 356, distance: 46.8
click at [733, 366] on div "모니터링 중.. Neon_Pulse_320kbps_44100hz" at bounding box center [848, 298] width 1162 height 252
click at [1332, 79] on button "검사 시작하기" at bounding box center [1370, 88] width 144 height 43
click at [1297, 140] on div "표절 검사" at bounding box center [1294, 137] width 45 height 17
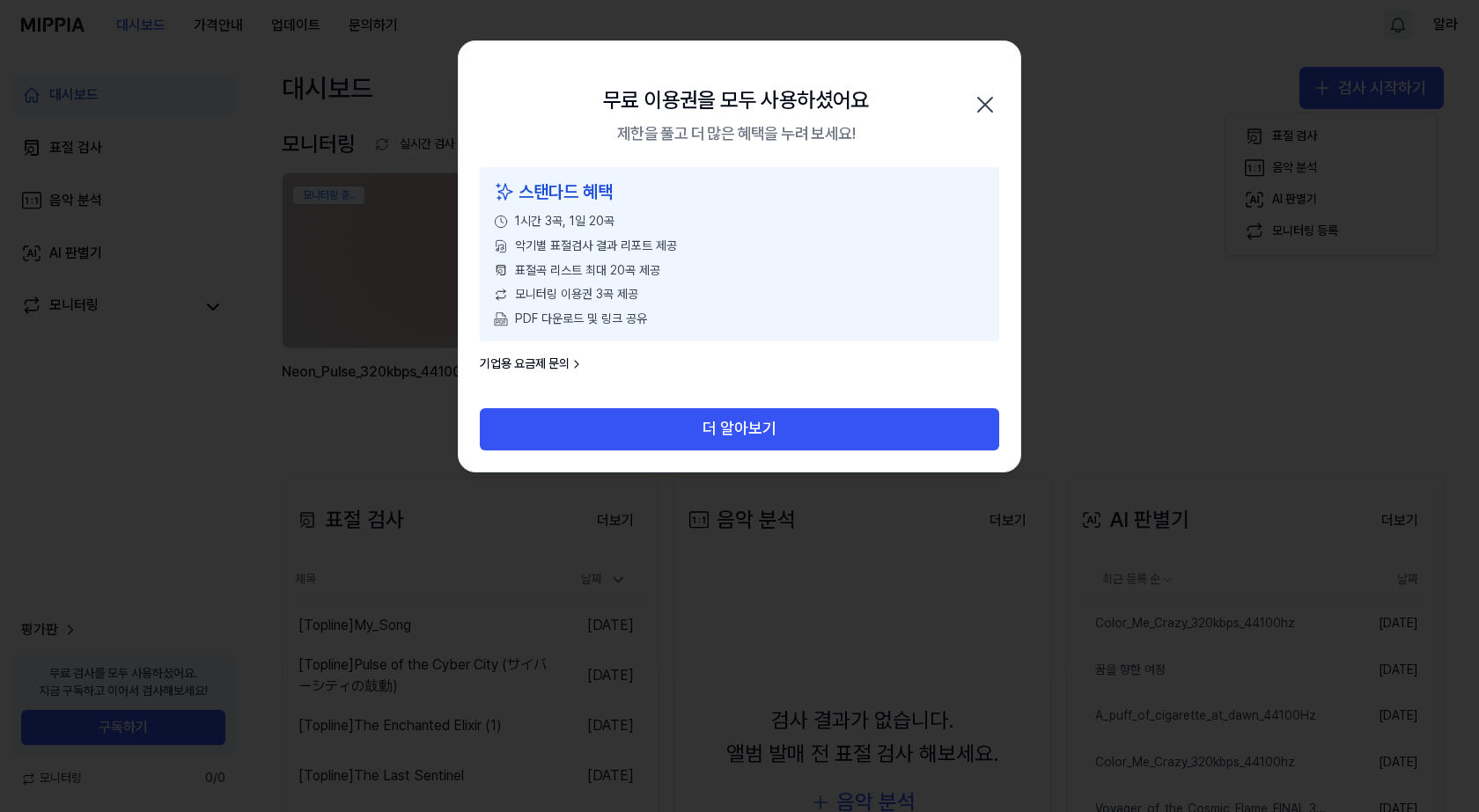
click at [976, 114] on icon "button" at bounding box center [985, 105] width 28 height 28
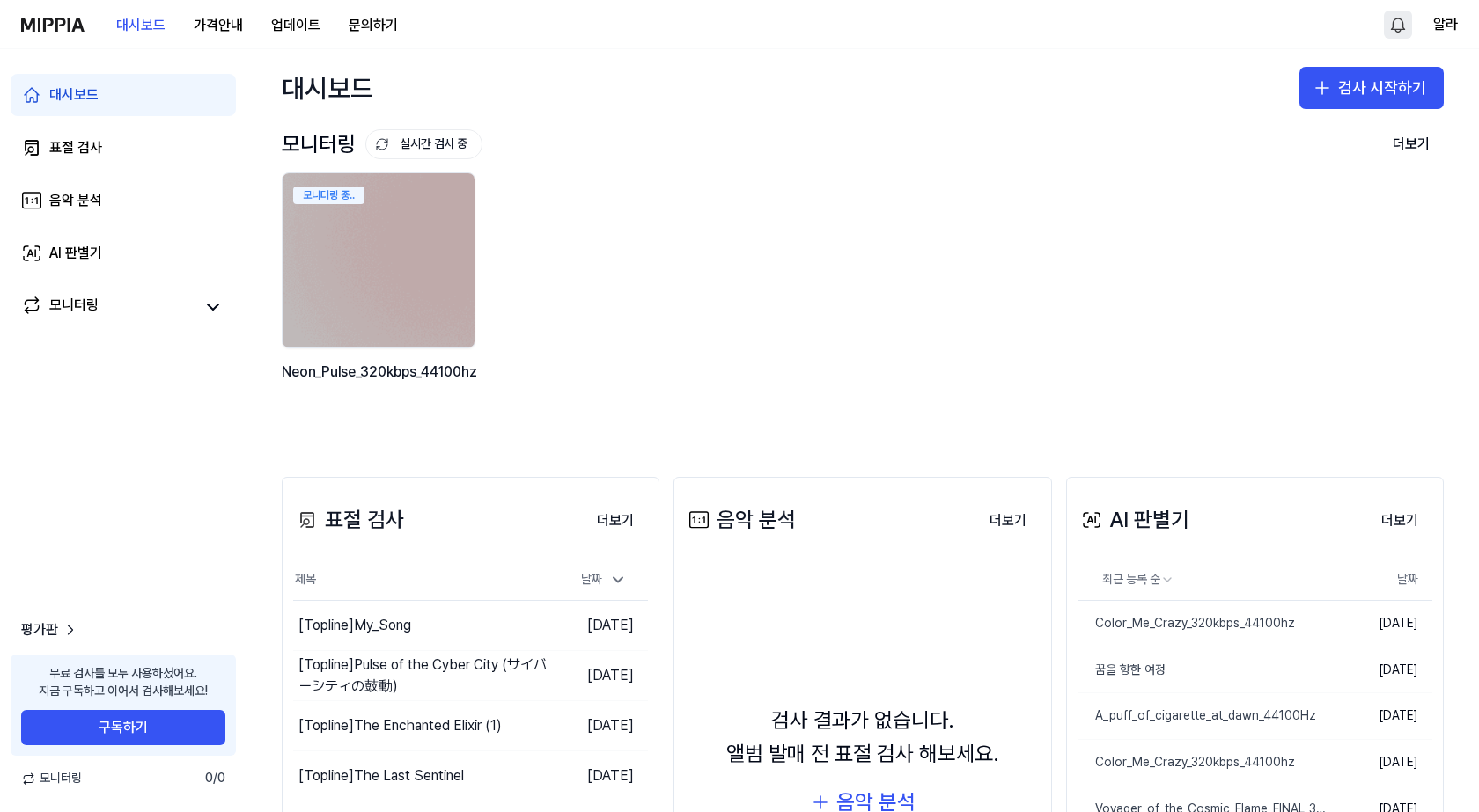
click at [1395, 18] on html "대시보드 가격안내 업데이트 문의하기 알라 대시보드 표절 검사 음악 분석 AI 판별기 모니터링 평가판 무료 검사를 모두 사용하셨어요. 지금 구독…" at bounding box center [740, 406] width 1479 height 812
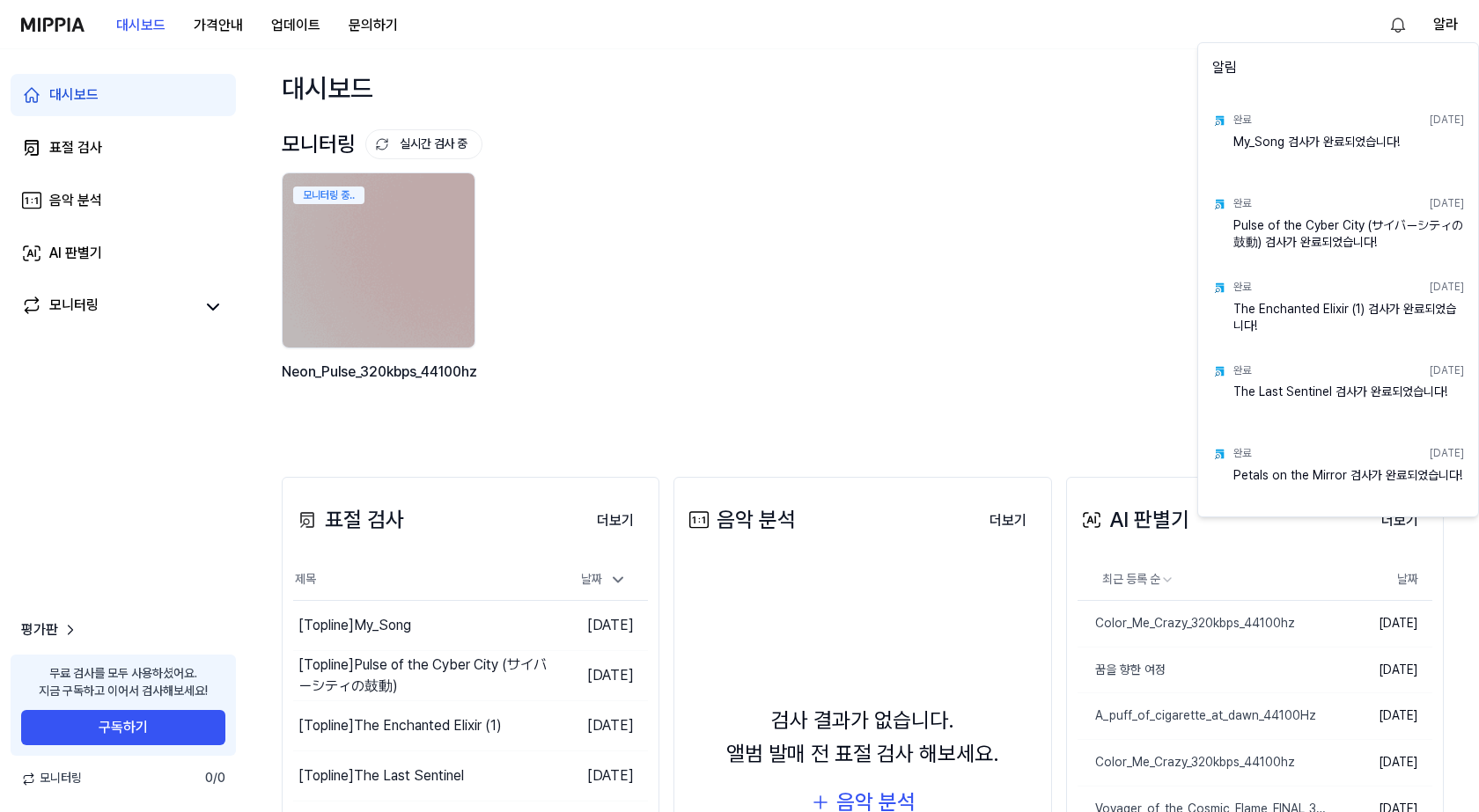
click at [1395, 19] on html "대시보드 가격안내 업데이트 문의하기 알라 대시보드 표절 검사 음악 분석 AI 판별기 모니터링 평가판 무료 검사를 모두 사용하셨어요. 지금 구독…" at bounding box center [740, 406] width 1479 height 812
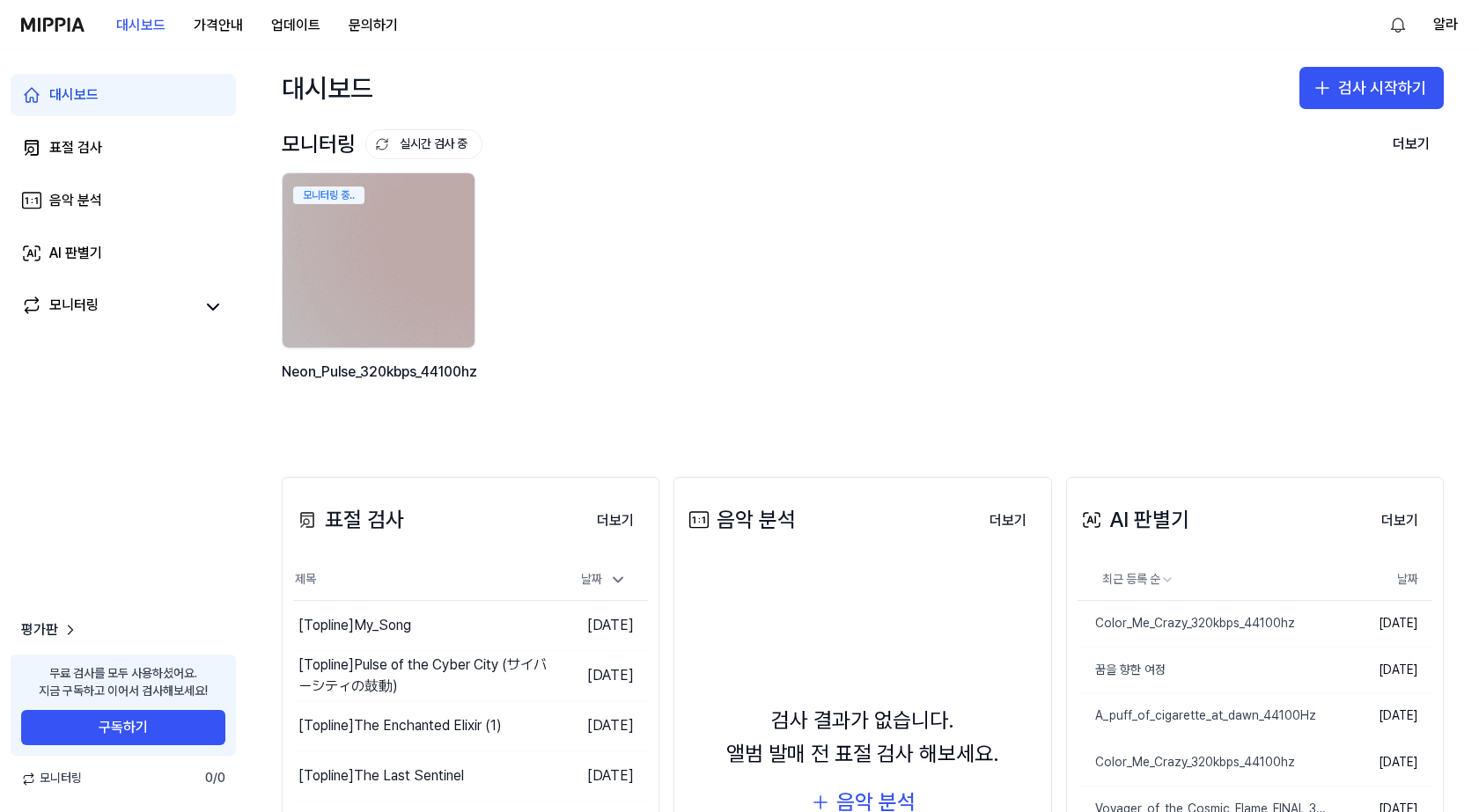
click at [61, 14] on div "대시보드 가격안내 업데이트 문의하기" at bounding box center [216, 24] width 391 height 48
click at [62, 784] on span "모니터링" at bounding box center [51, 779] width 61 height 17
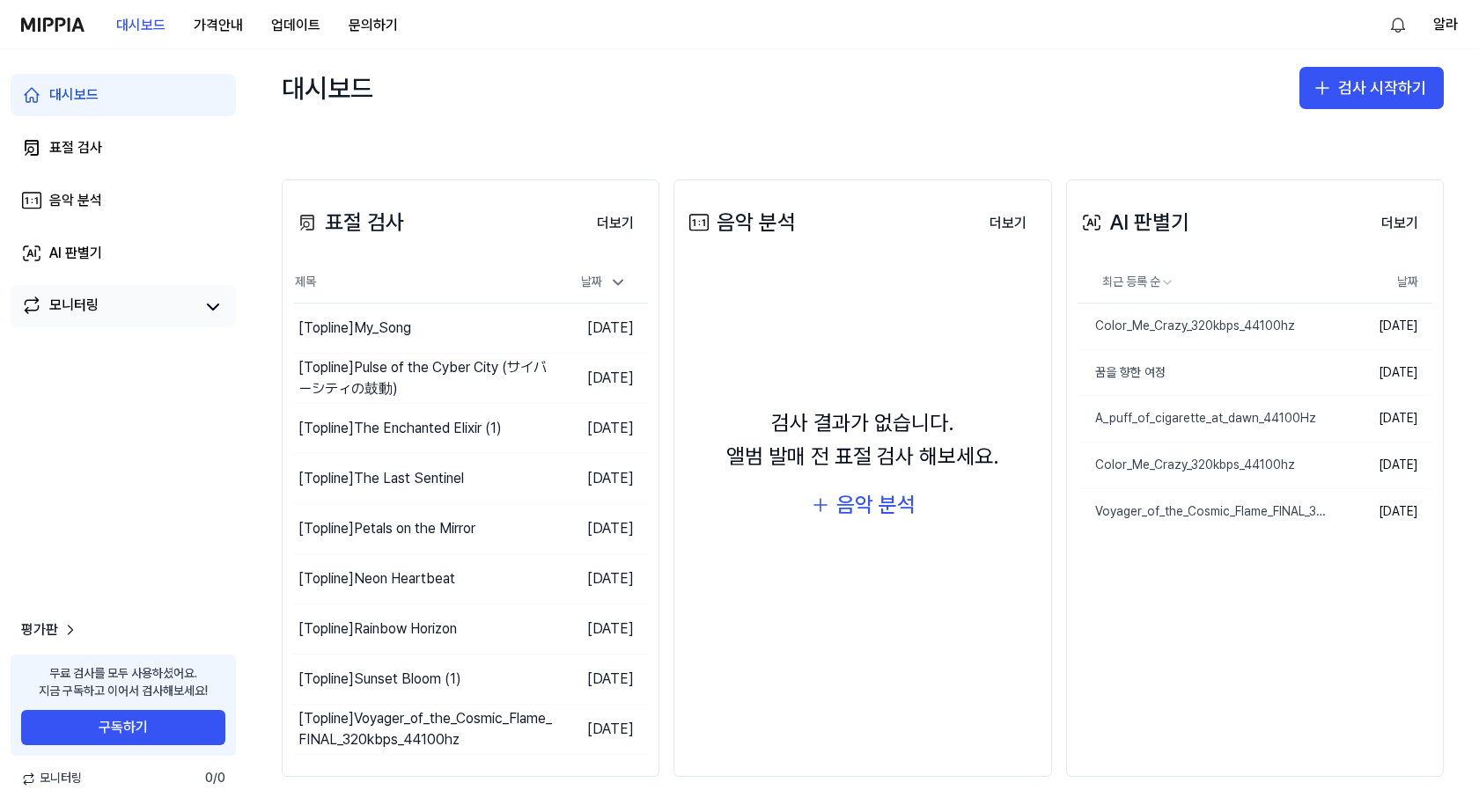
click at [193, 297] on link "모니터링" at bounding box center [108, 306] width 173 height 24
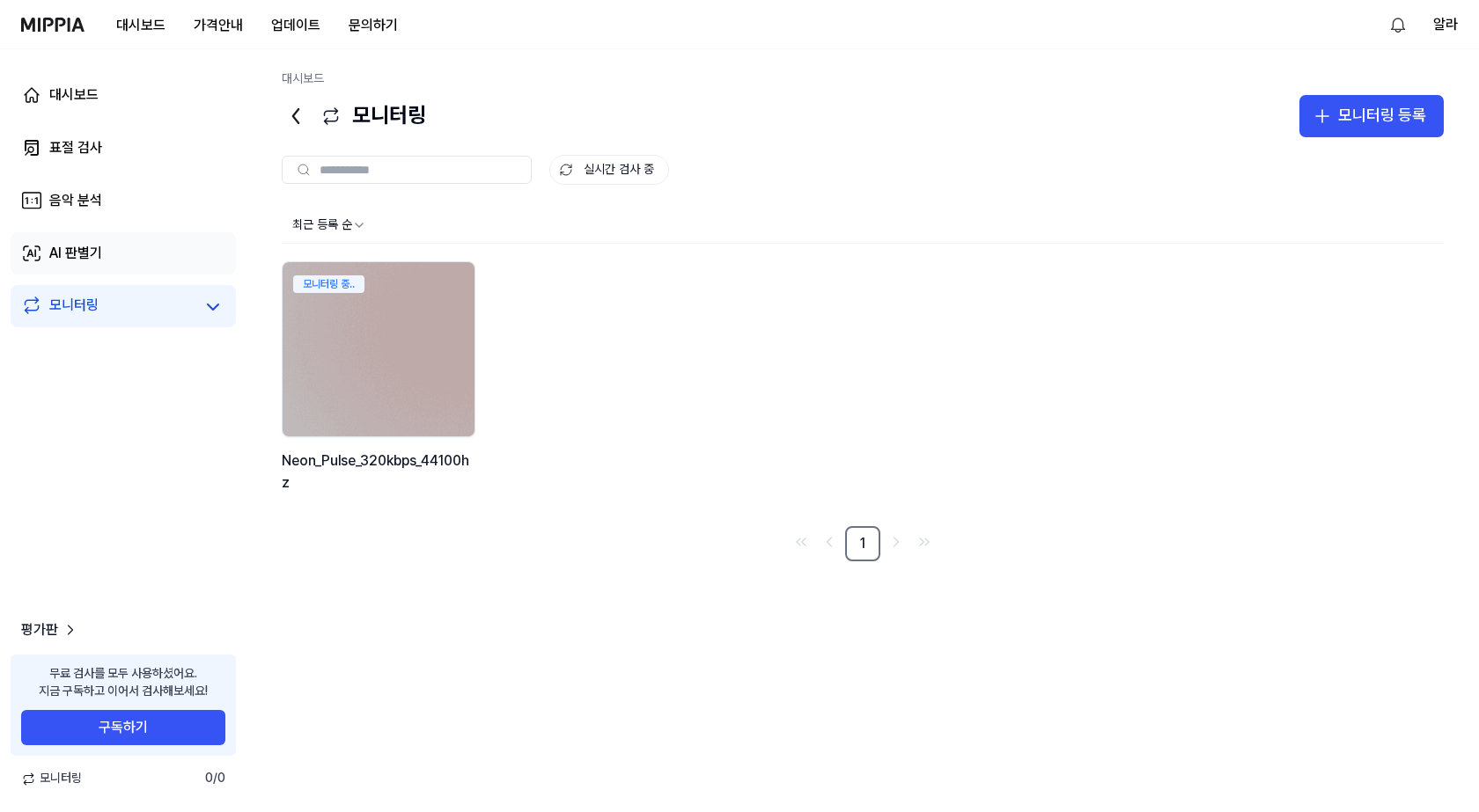
click at [173, 252] on link "AI 판별기" at bounding box center [123, 254] width 225 height 43
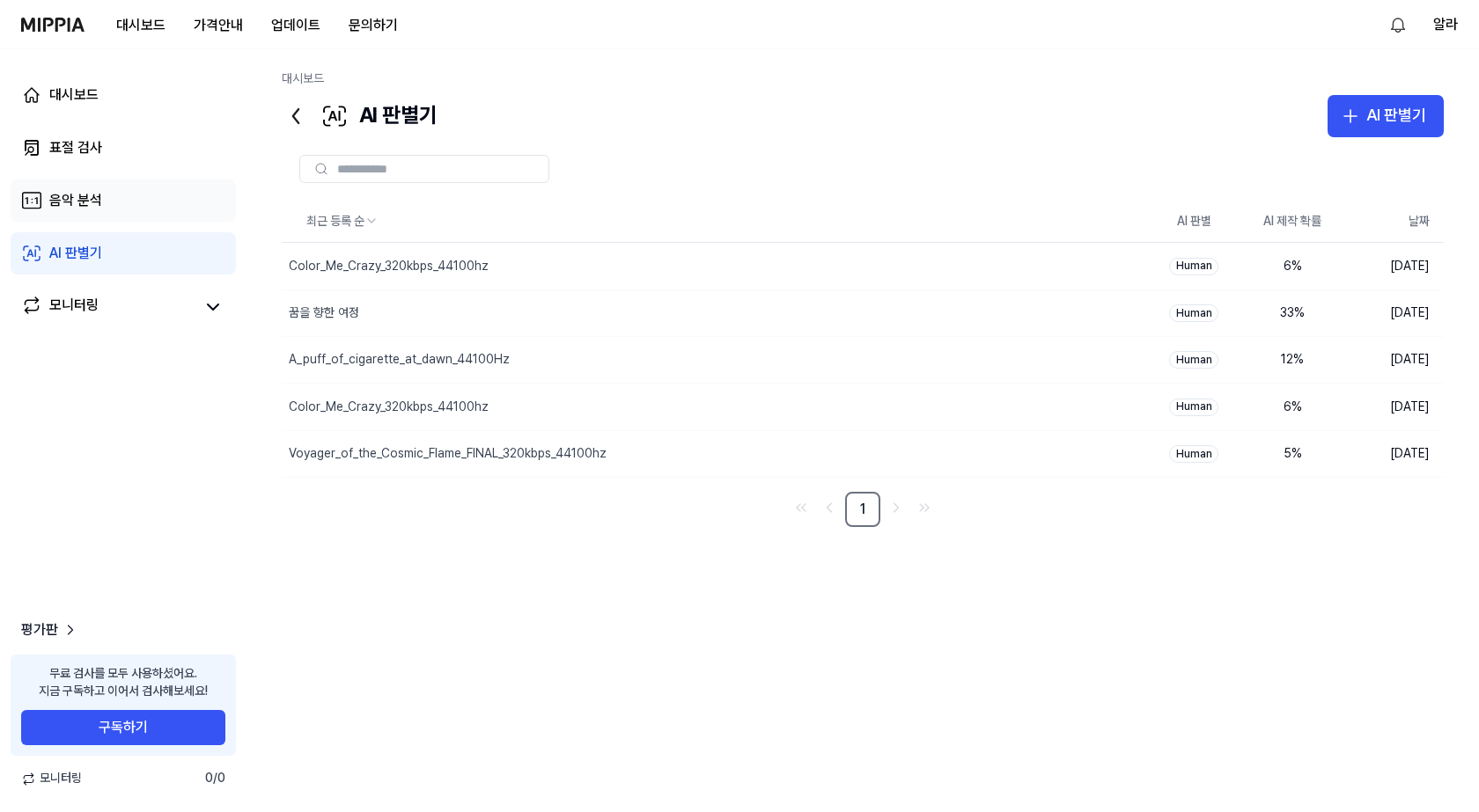
click at [159, 205] on link "음악 분석" at bounding box center [123, 201] width 225 height 43
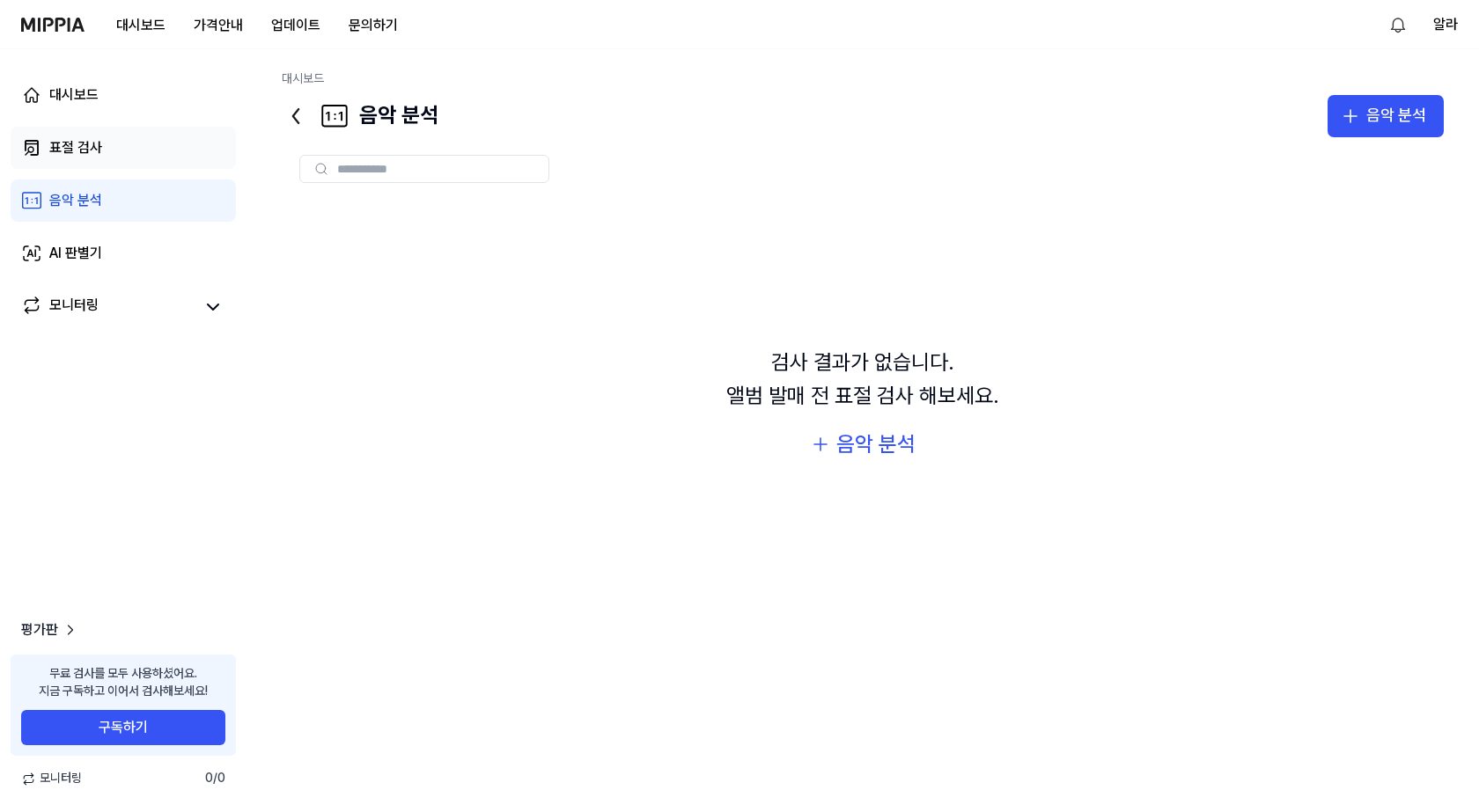
click at [139, 134] on link "표절 검사" at bounding box center [123, 148] width 225 height 43
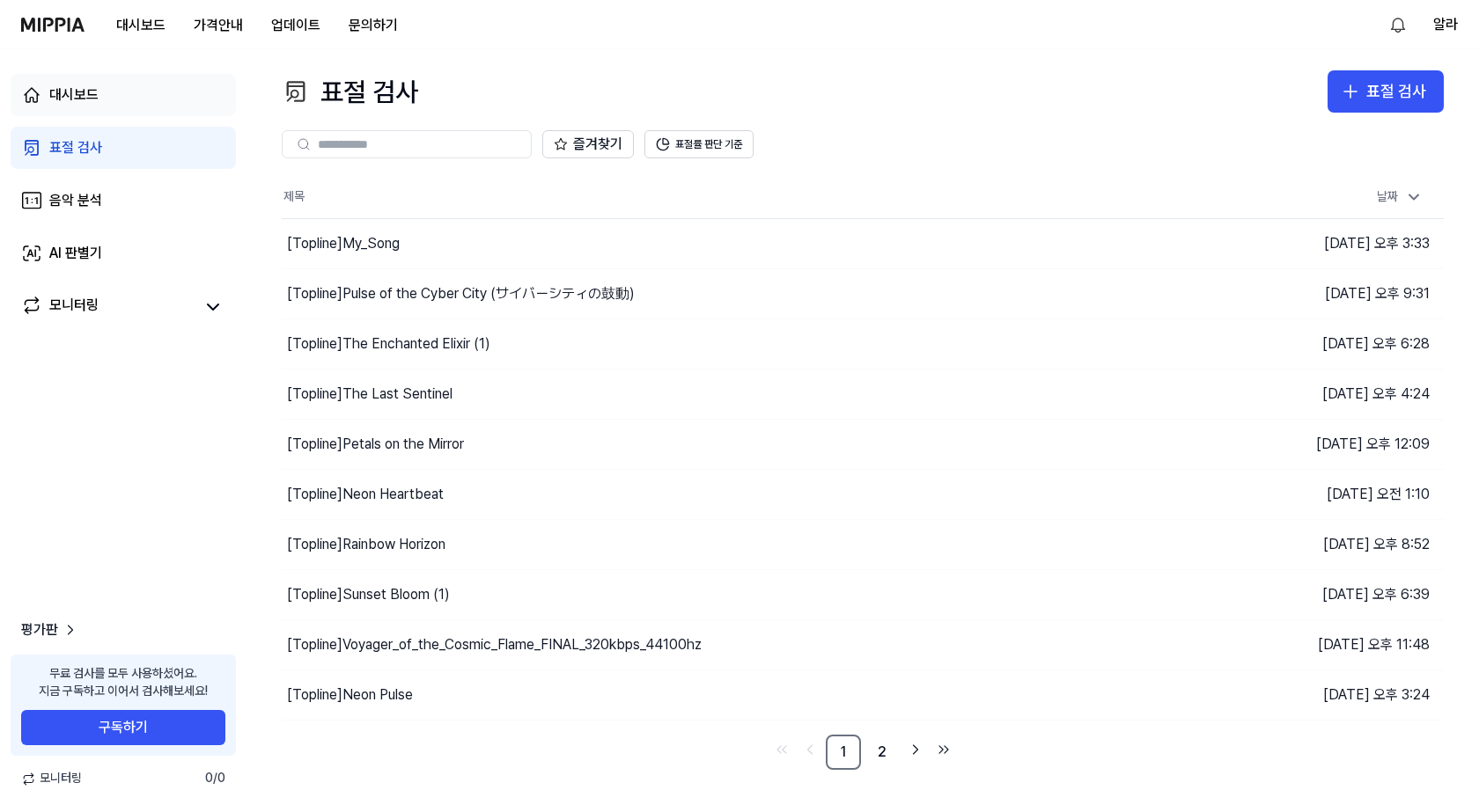
click at [110, 100] on link "대시보드" at bounding box center [123, 95] width 225 height 43
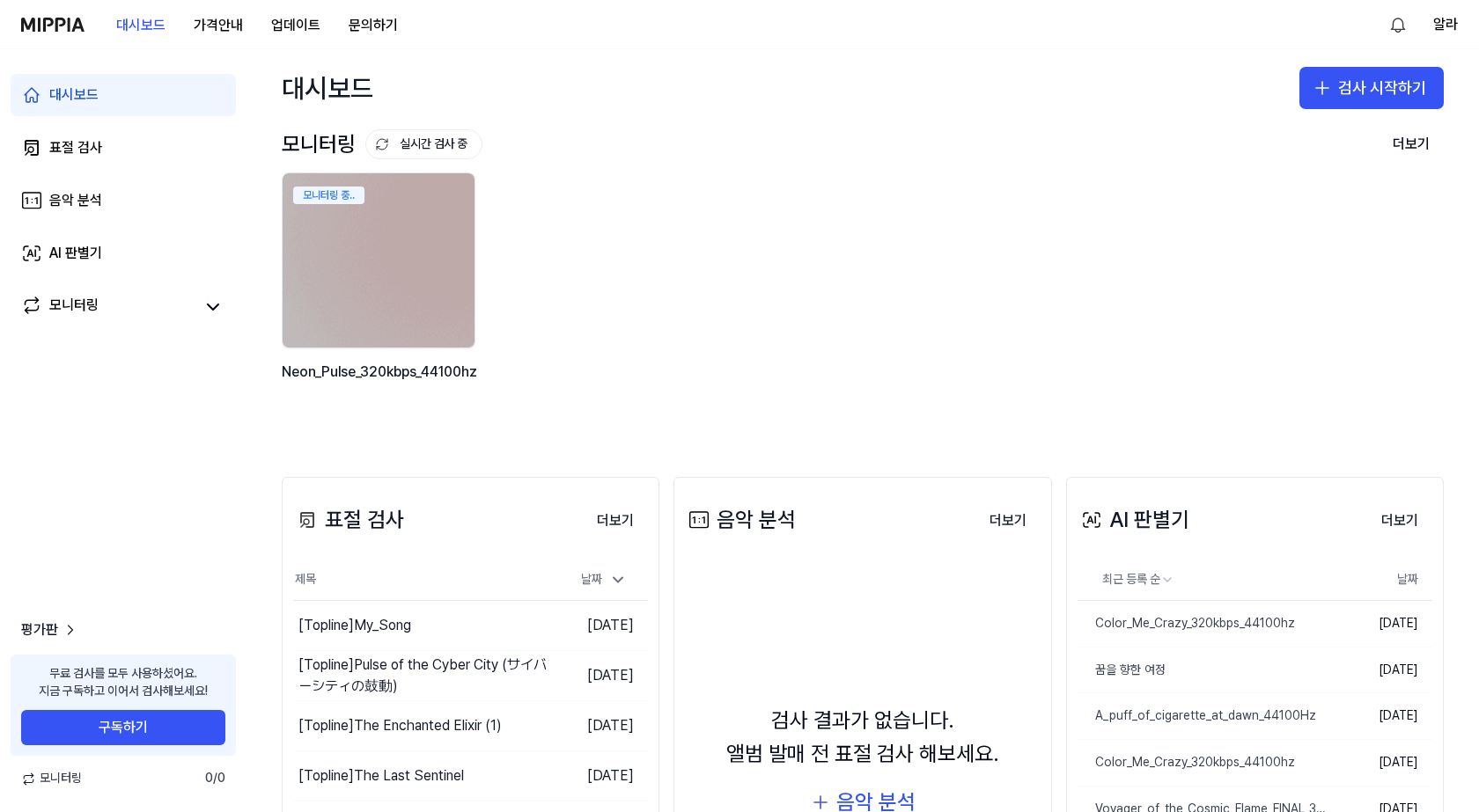
click at [68, 21] on img at bounding box center [52, 24] width 63 height 15
click at [1416, 144] on button "더보기" at bounding box center [1410, 144] width 65 height 35
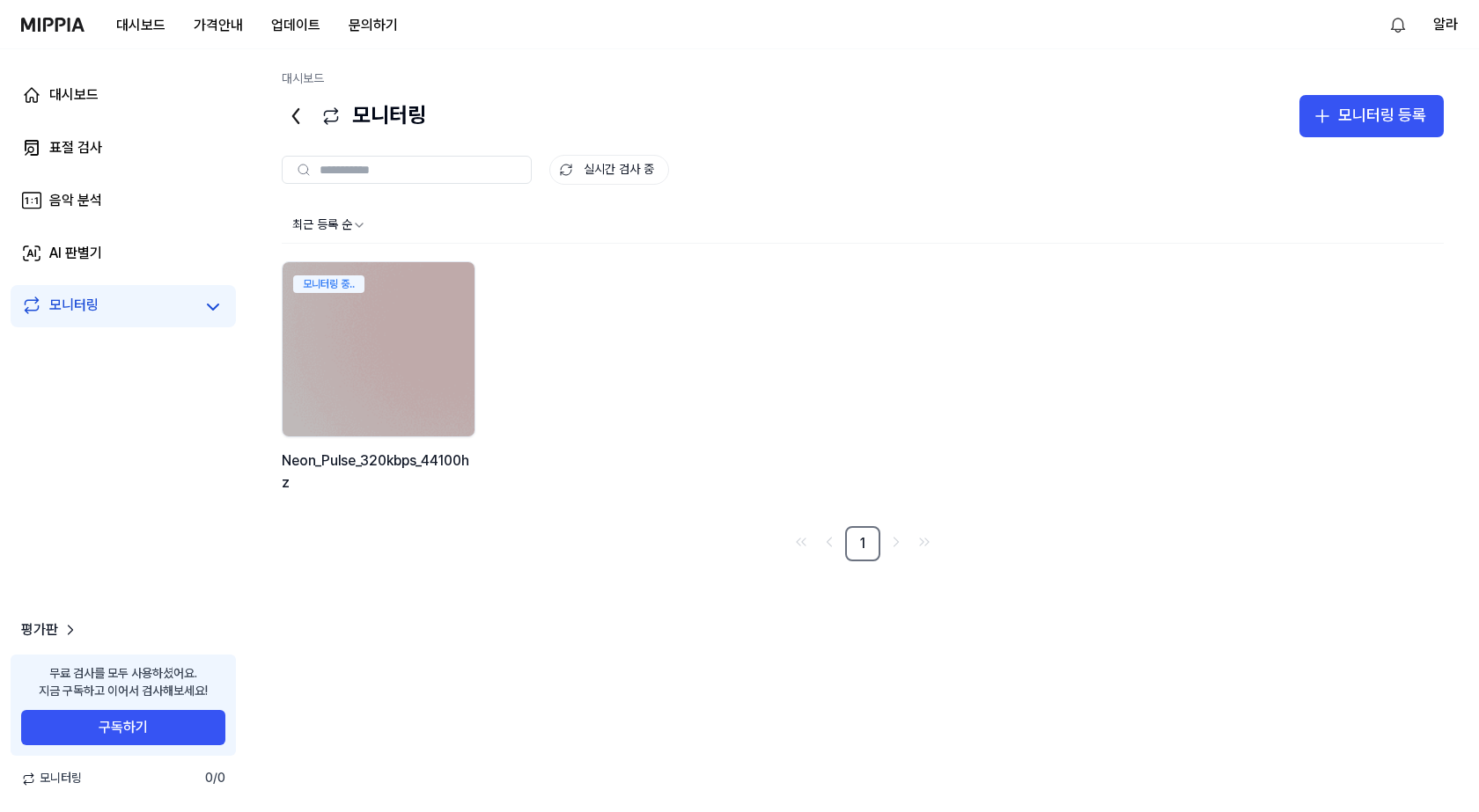
click at [297, 117] on icon at bounding box center [296, 115] width 28 height 28
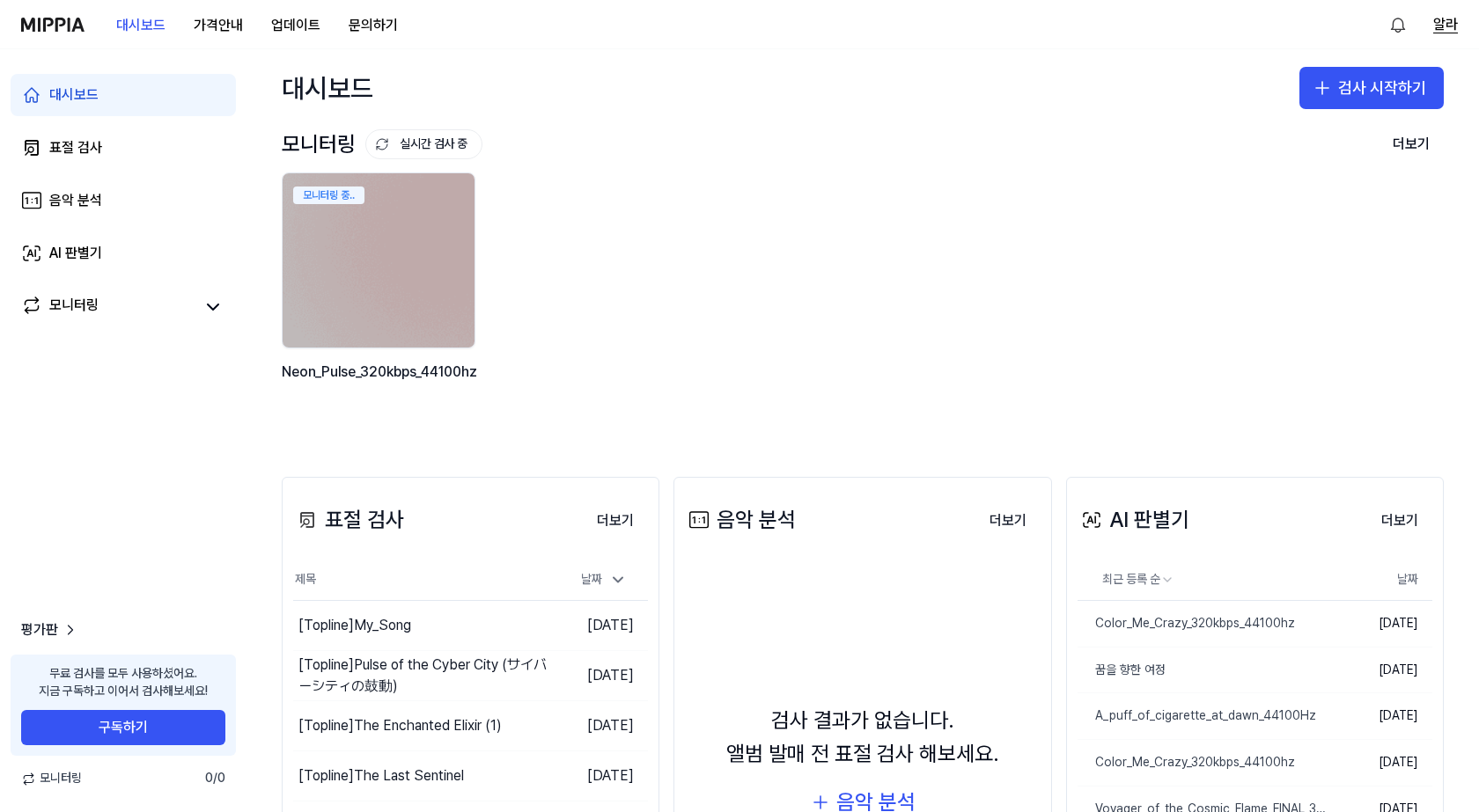
click at [1444, 26] on button "알라" at bounding box center [1444, 25] width 24 height 21
click at [1284, 151] on button "로그아웃" at bounding box center [1344, 150] width 203 height 17
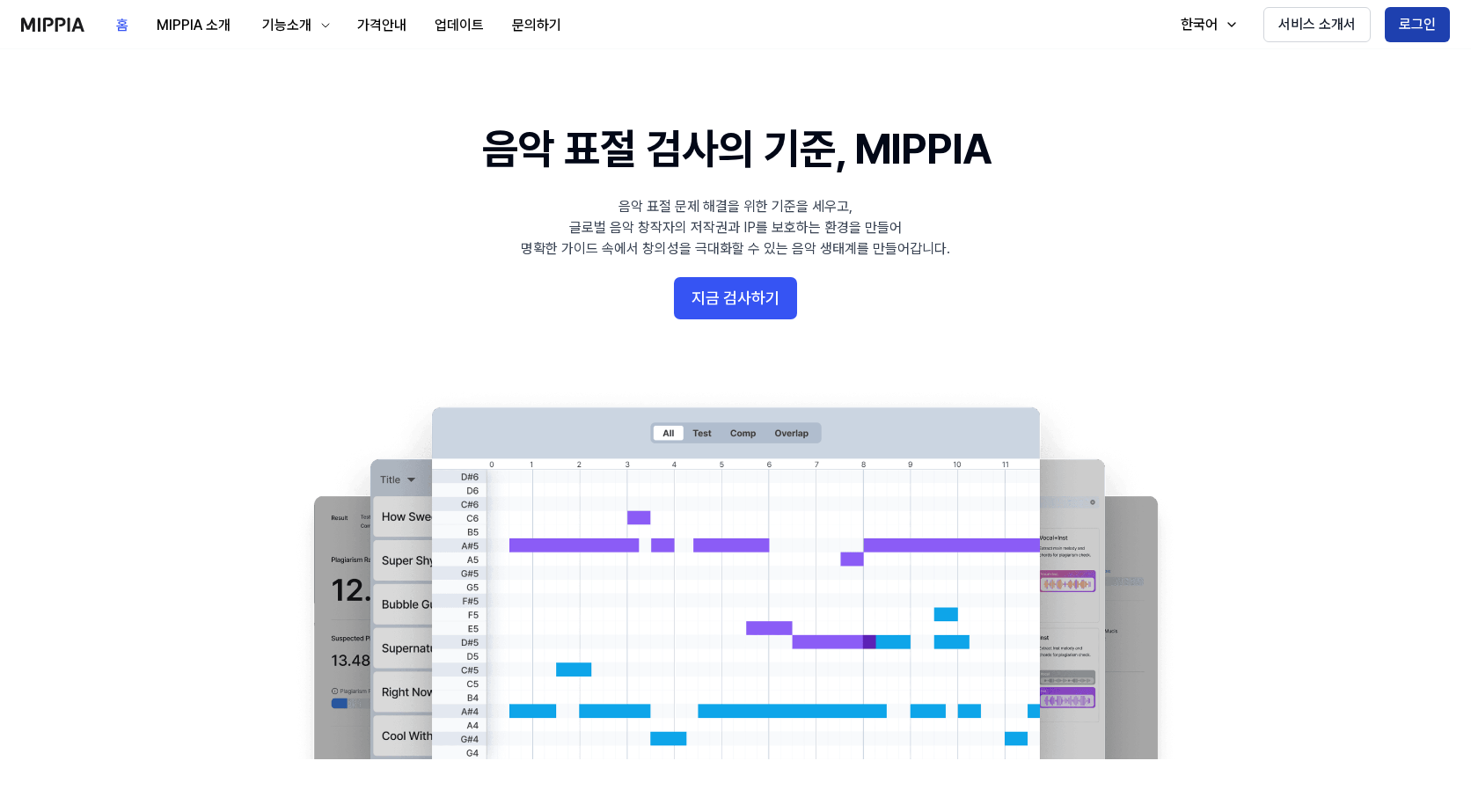
click at [1410, 10] on button "로그인" at bounding box center [1417, 24] width 65 height 35
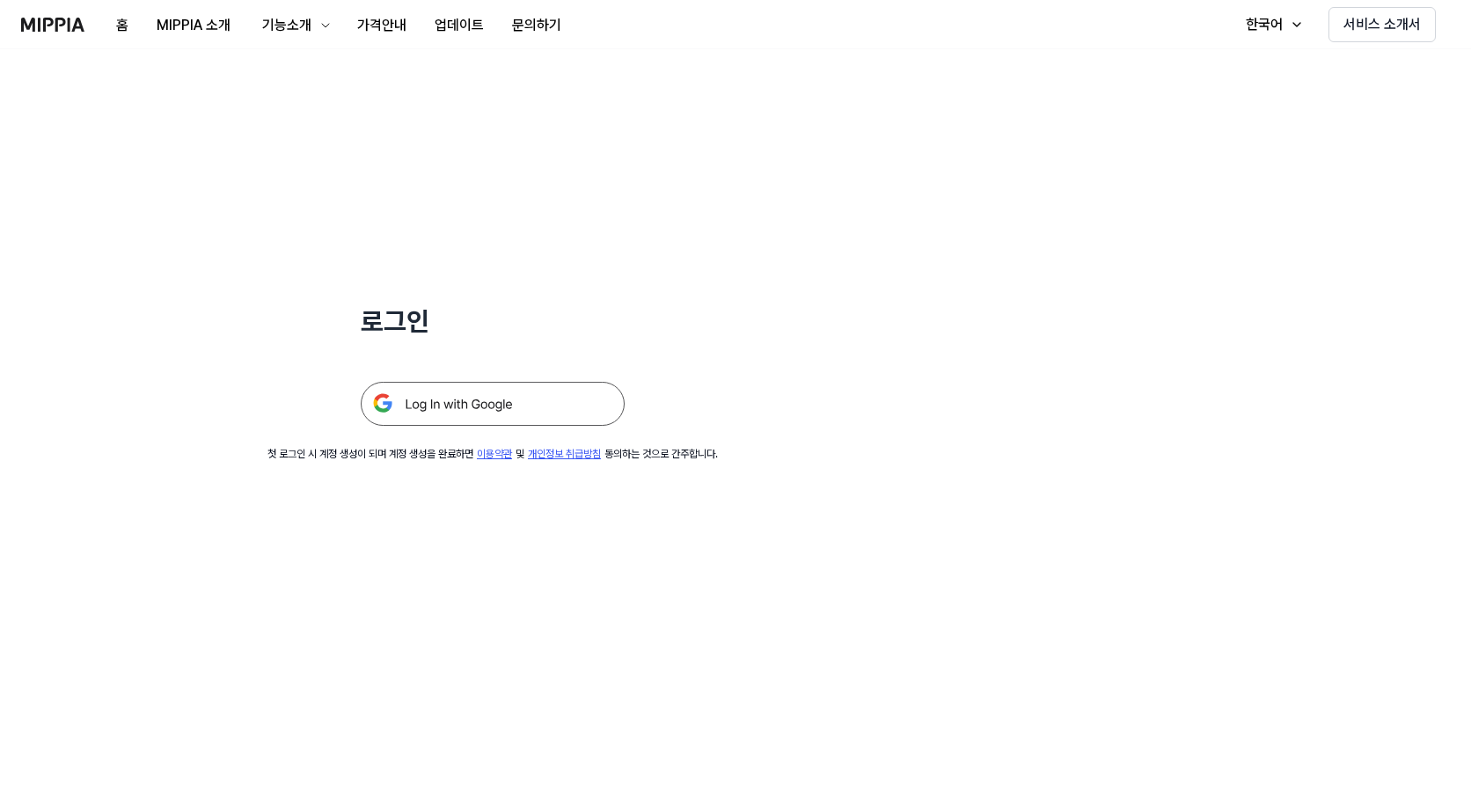
click at [480, 416] on img at bounding box center [492, 403] width 264 height 44
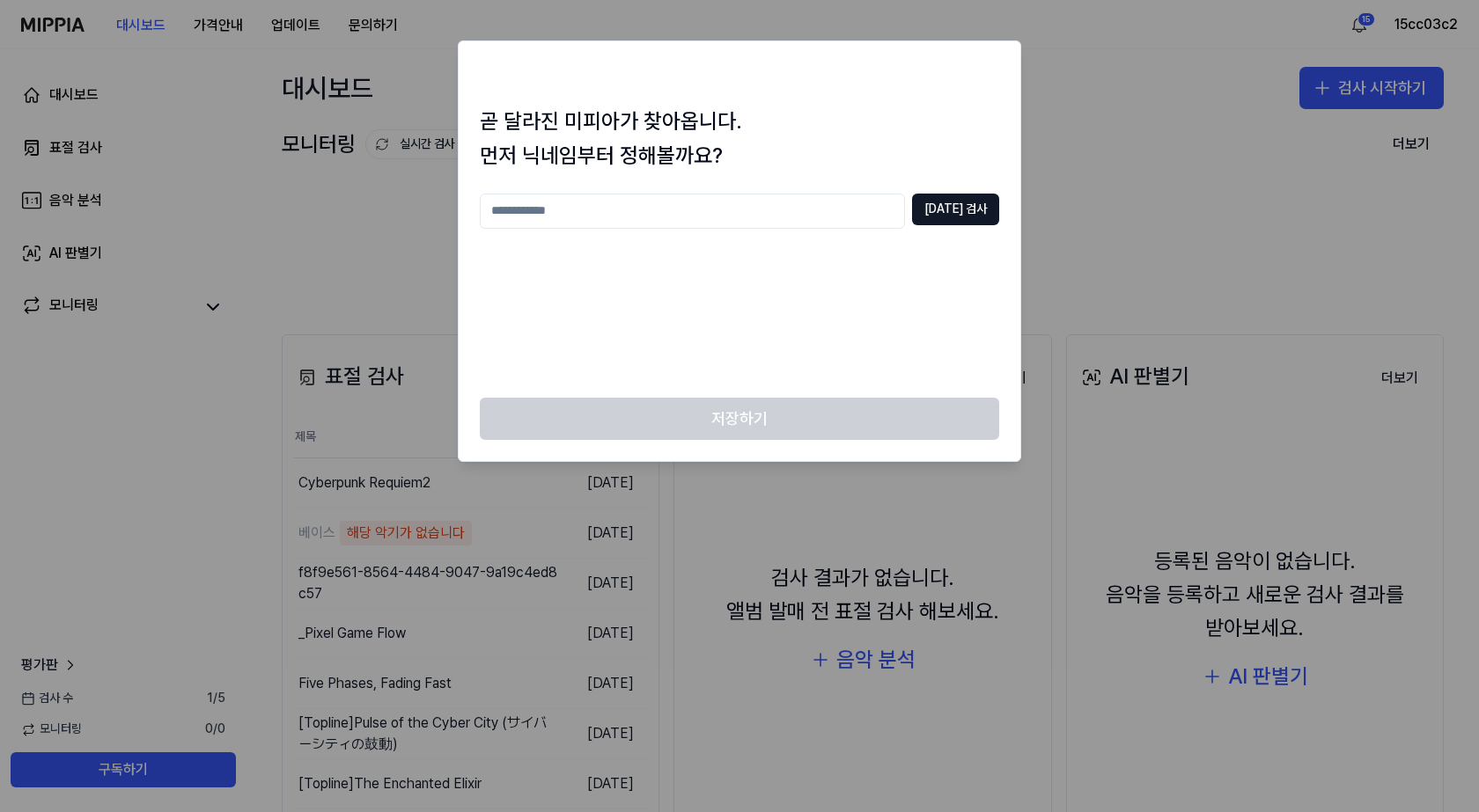
drag, startPoint x: 1098, startPoint y: 190, endPoint x: 1066, endPoint y: 214, distance: 40.0
click at [1099, 190] on div at bounding box center [740, 406] width 1479 height 812
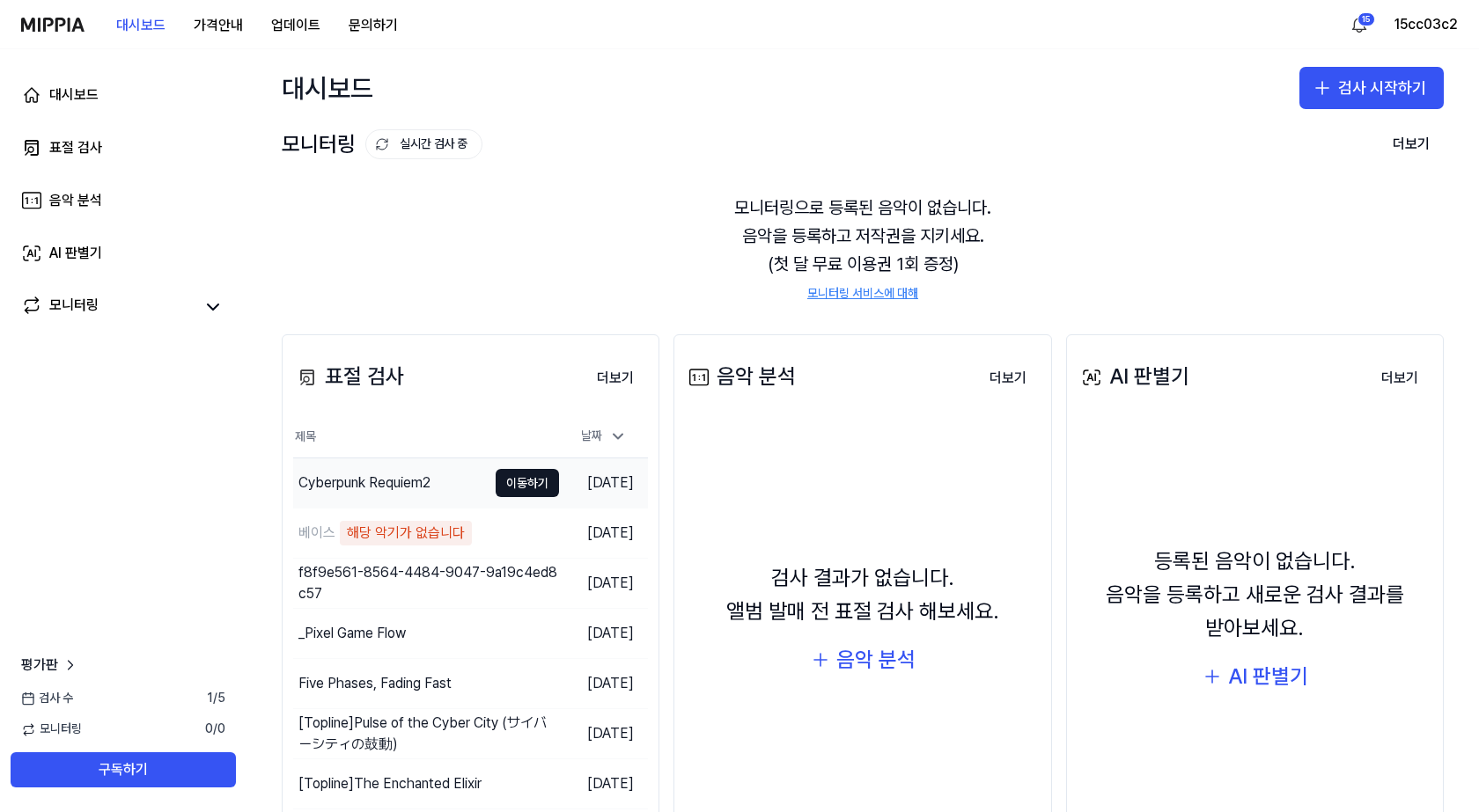
click at [388, 486] on div "Cyberpunk Requiem2" at bounding box center [364, 484] width 132 height 21
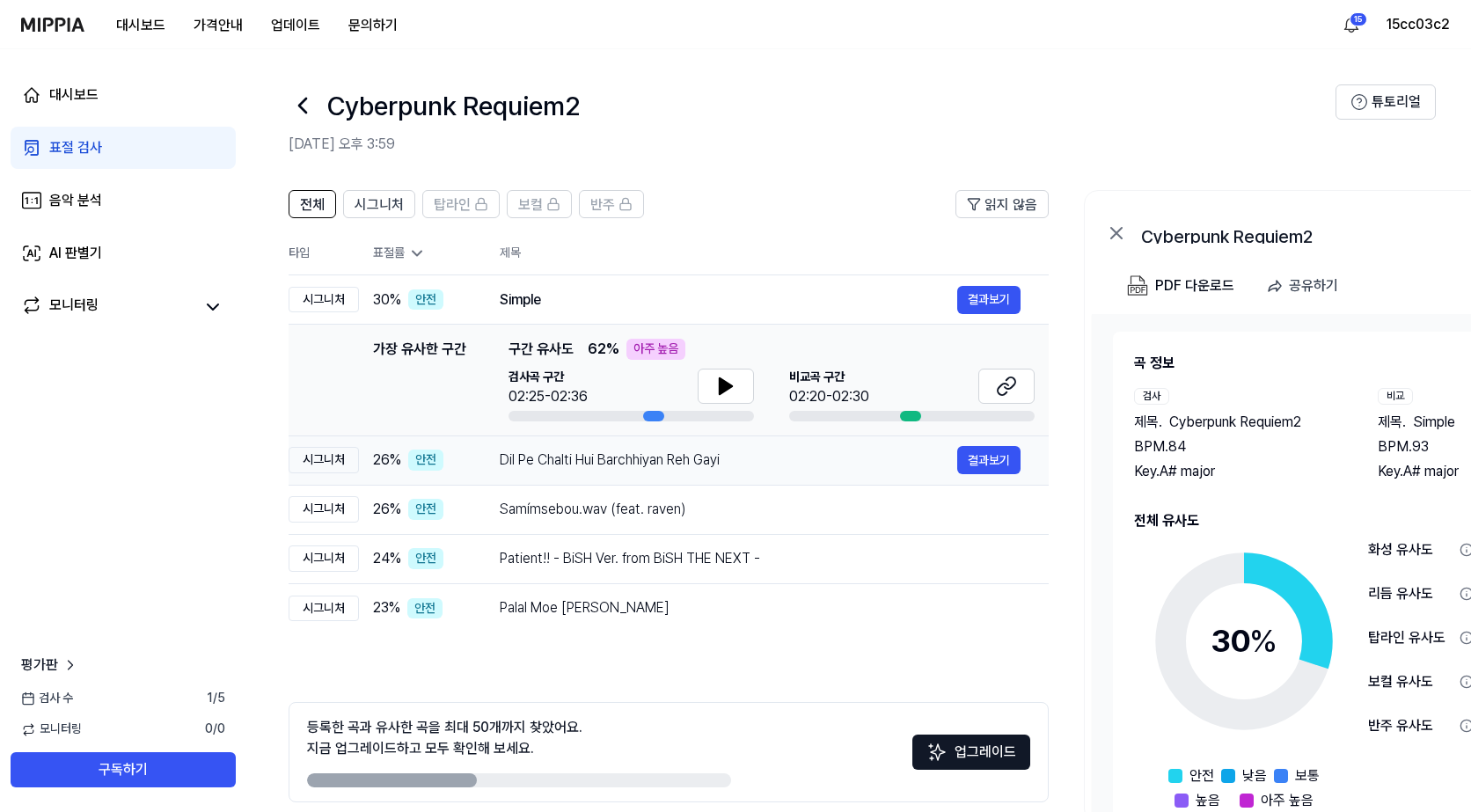
click at [613, 464] on div "Dil Pe Chalti Hui Barchhiyan Reh Gayi" at bounding box center [729, 460] width 457 height 21
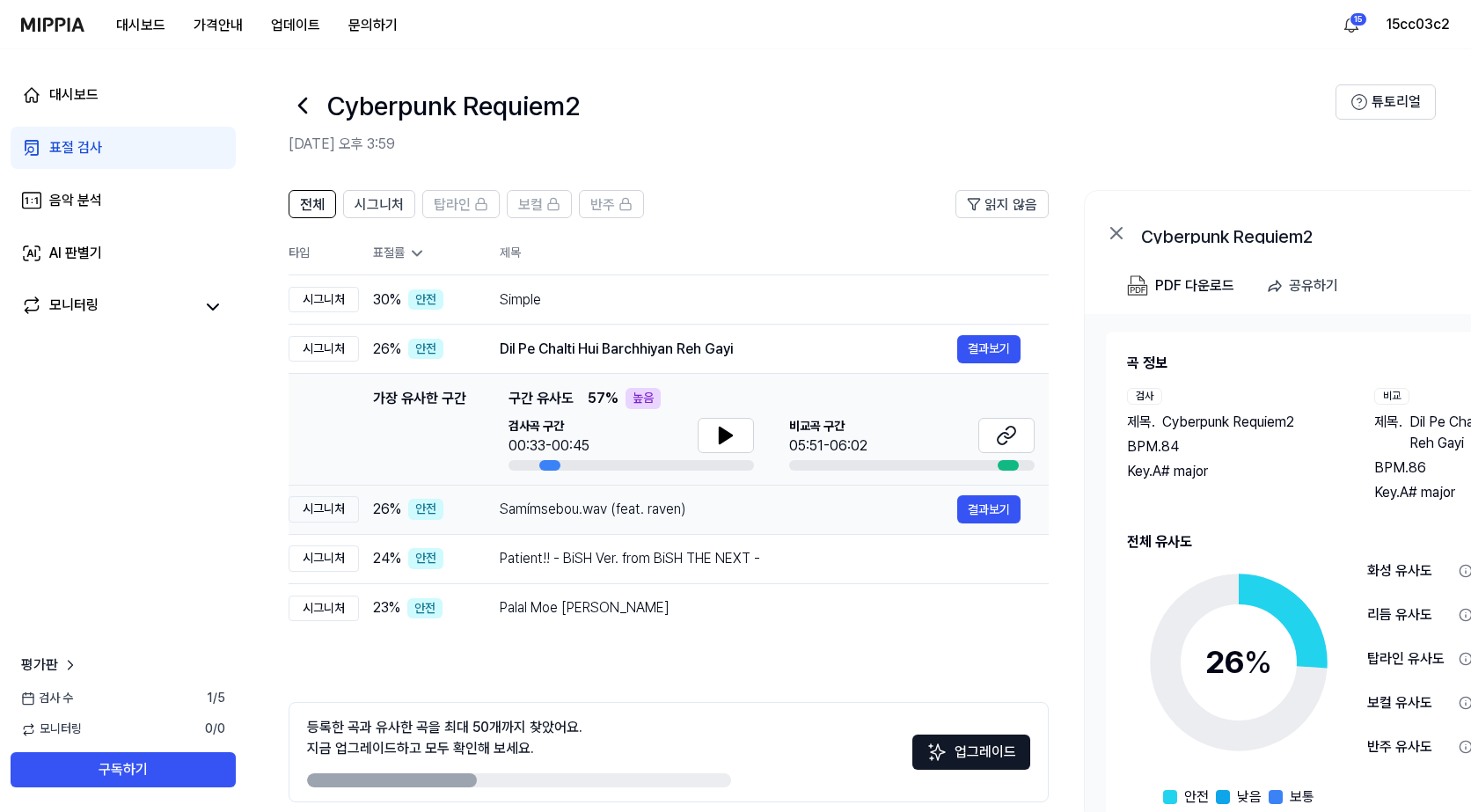
click at [626, 515] on div "Samímsebou.wav (feat. raven)" at bounding box center [729, 510] width 457 height 21
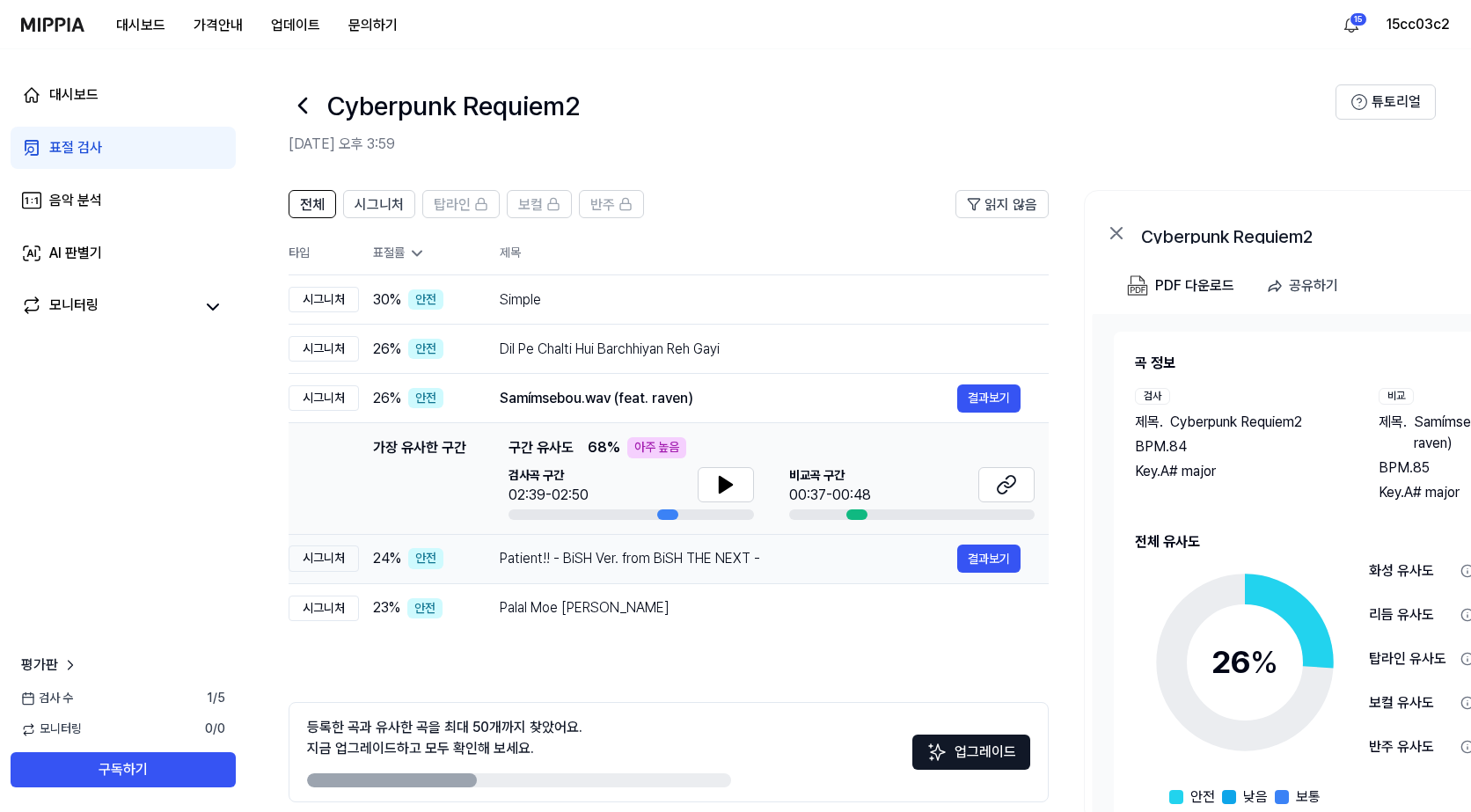
click at [615, 558] on div "Patient!! - BiSH Ver. from BiSH THE NEXT -" at bounding box center [729, 559] width 457 height 21
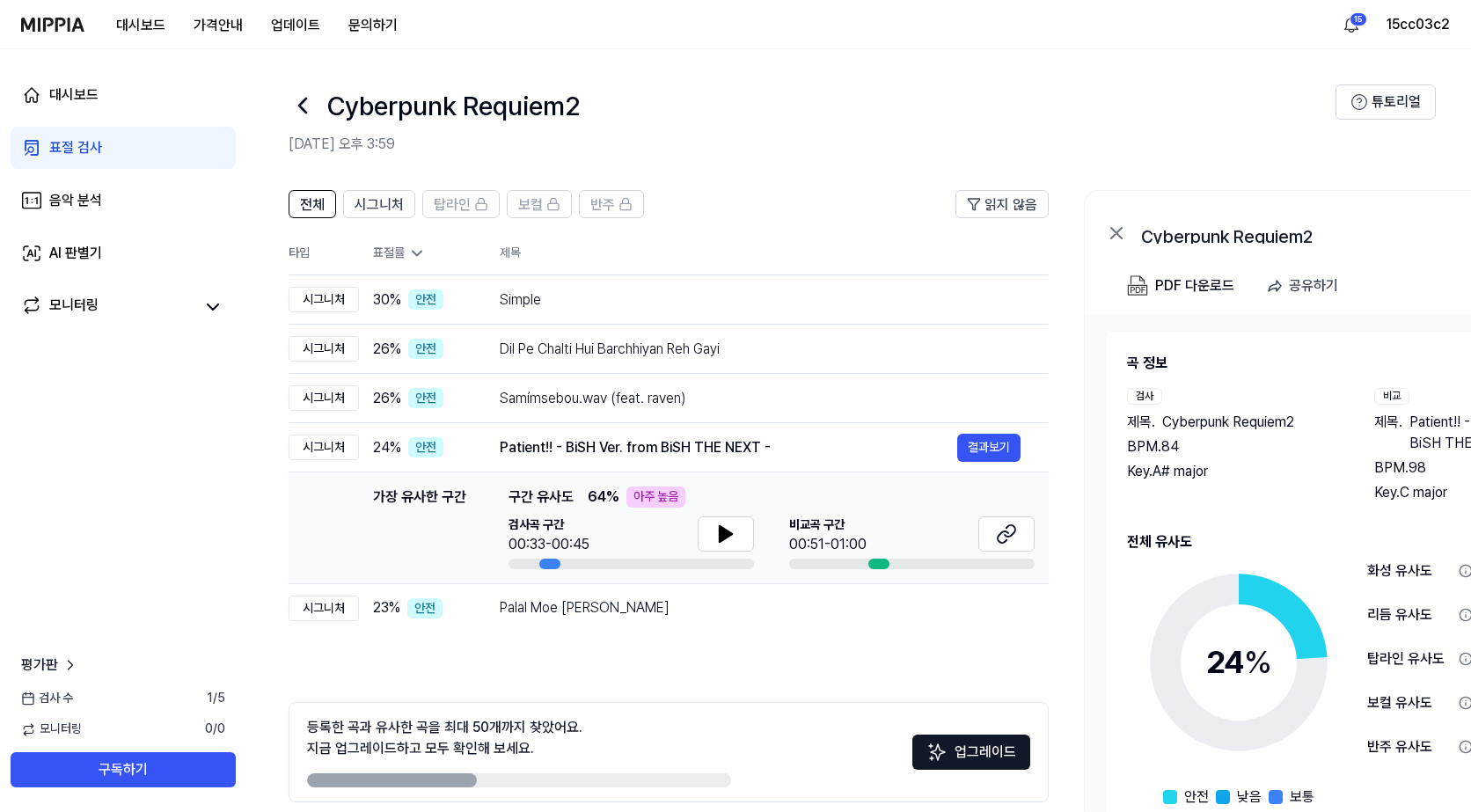
click at [595, 644] on div "전체 시그니처 탑라인 보컬 반주 읽지 않음 전체 시그니처 탑라인 보컬 반주 타입 표절률 제목 표절률 읽지 않음 시그니처 30 % 안전 Simp…" at bounding box center [669, 520] width 761 height 662
click at [594, 614] on div "Palal Moe [PERSON_NAME]" at bounding box center [729, 609] width 457 height 21
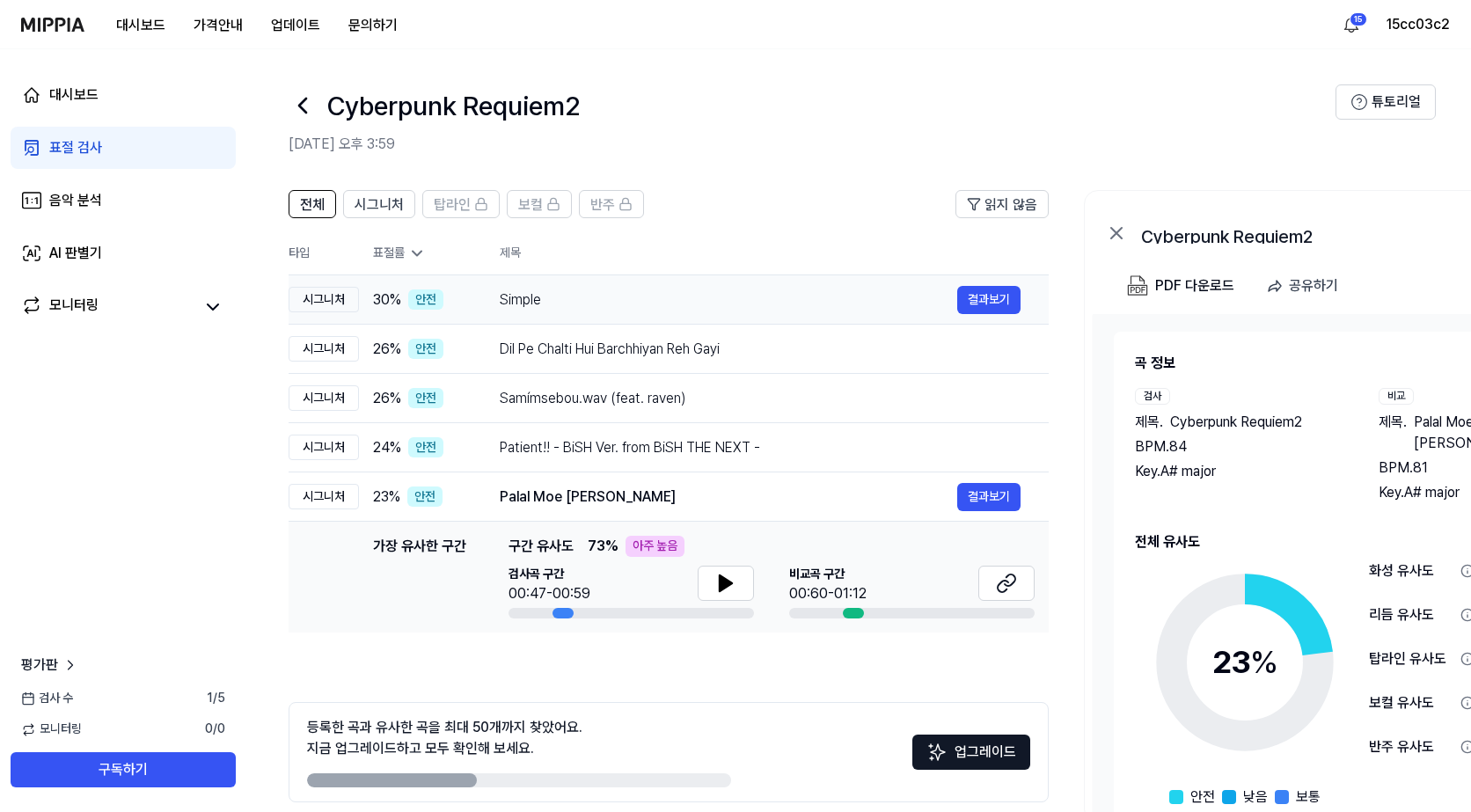
click at [555, 316] on td "Simple 결과보기" at bounding box center [761, 299] width 578 height 49
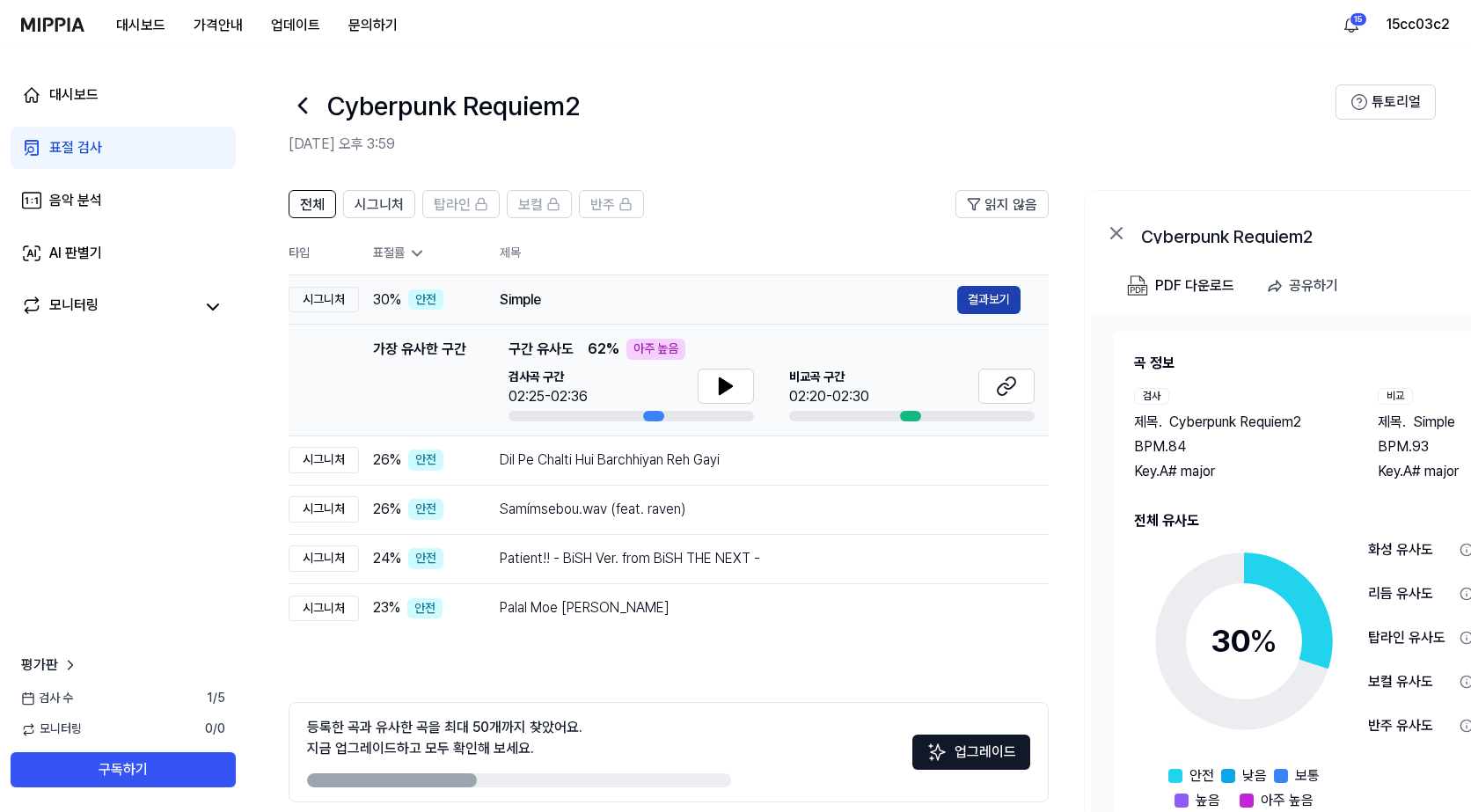
click at [989, 300] on button "결과보기" at bounding box center [988, 299] width 63 height 28
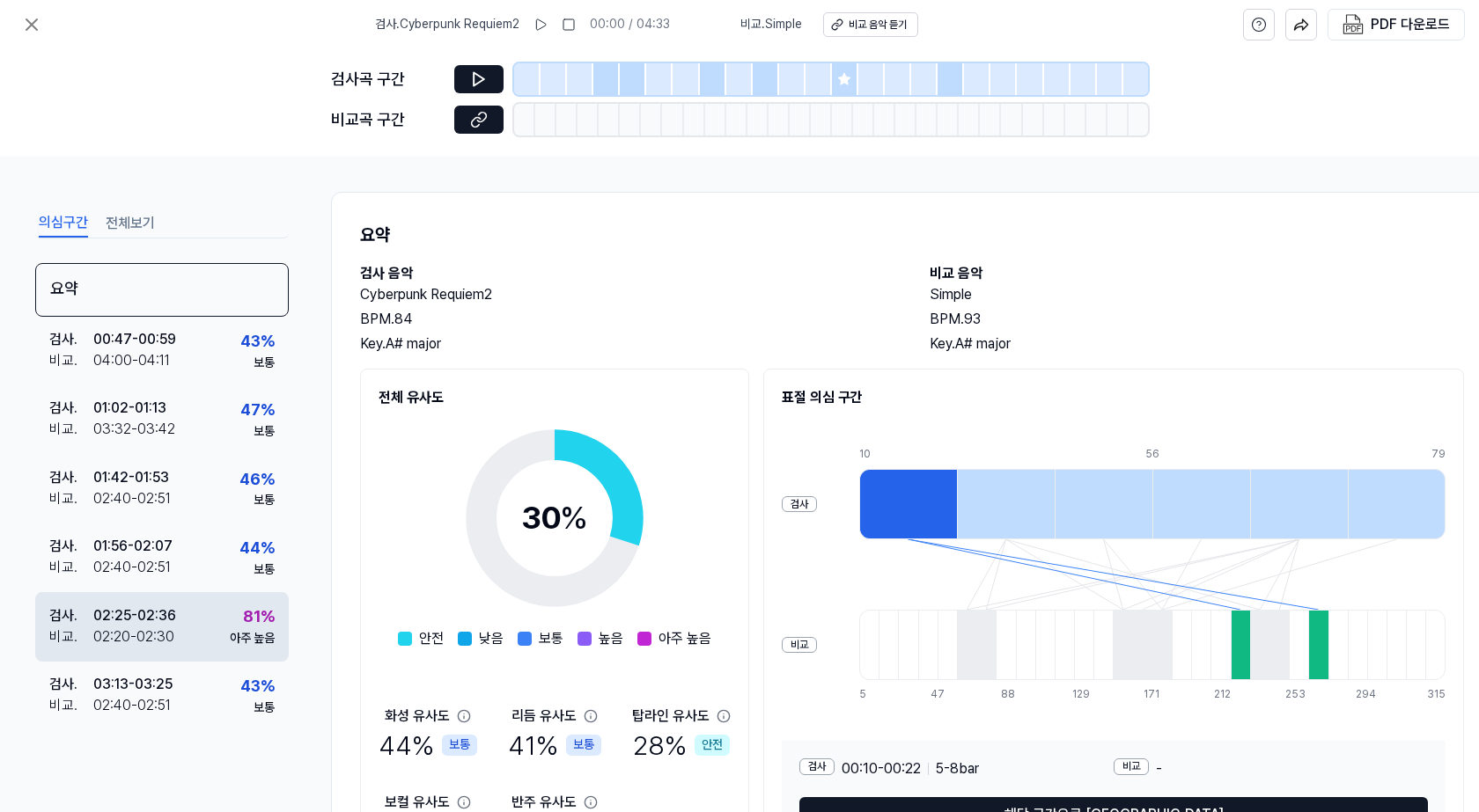
click at [206, 630] on div "검사 . 02:25 - 02:36 비교 . 02:20 - 02:30 81 % 아주 높음" at bounding box center [162, 626] width 254 height 69
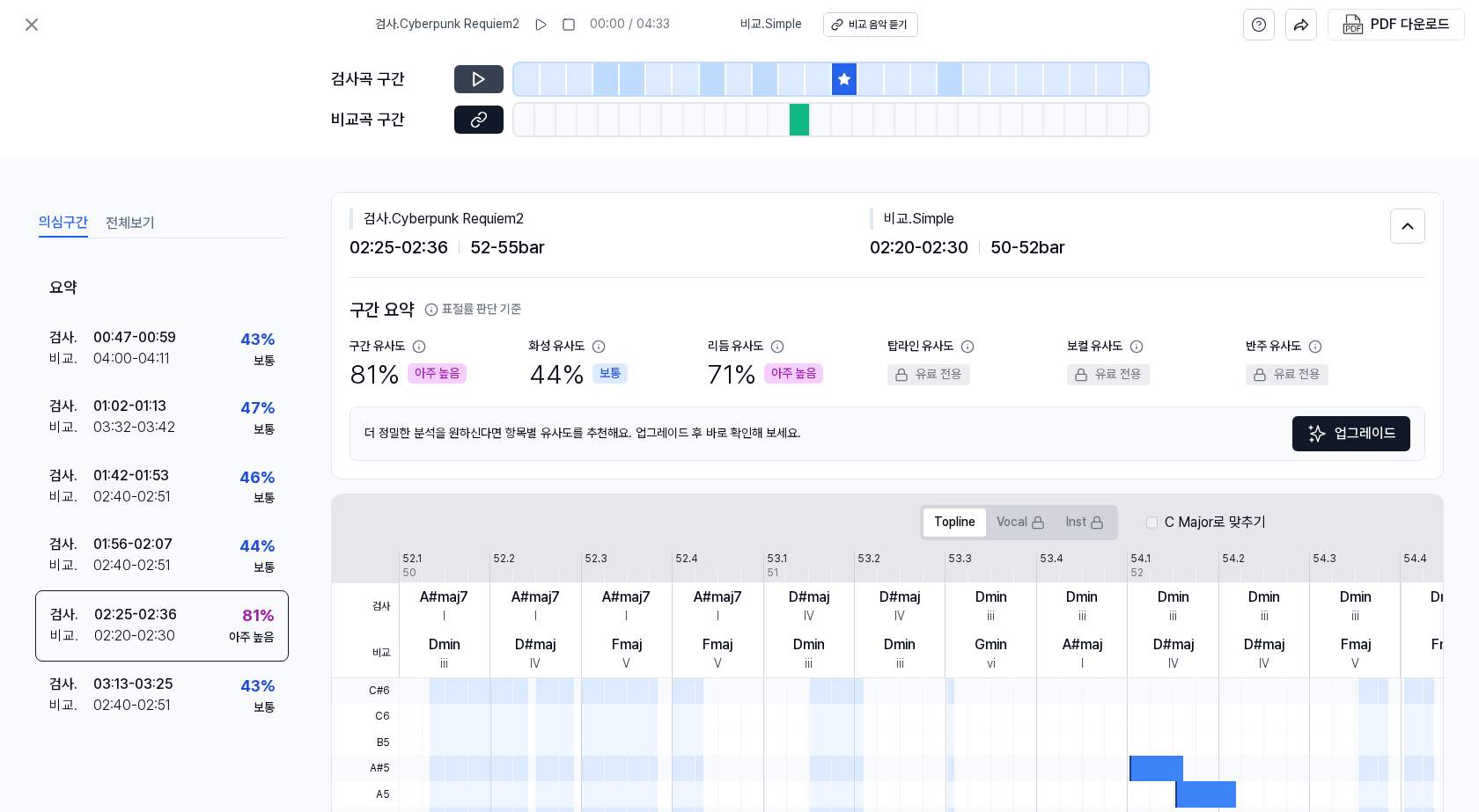
click at [478, 74] on icon at bounding box center [479, 79] width 17 height 17
